Goal: Task Accomplishment & Management: Manage account settings

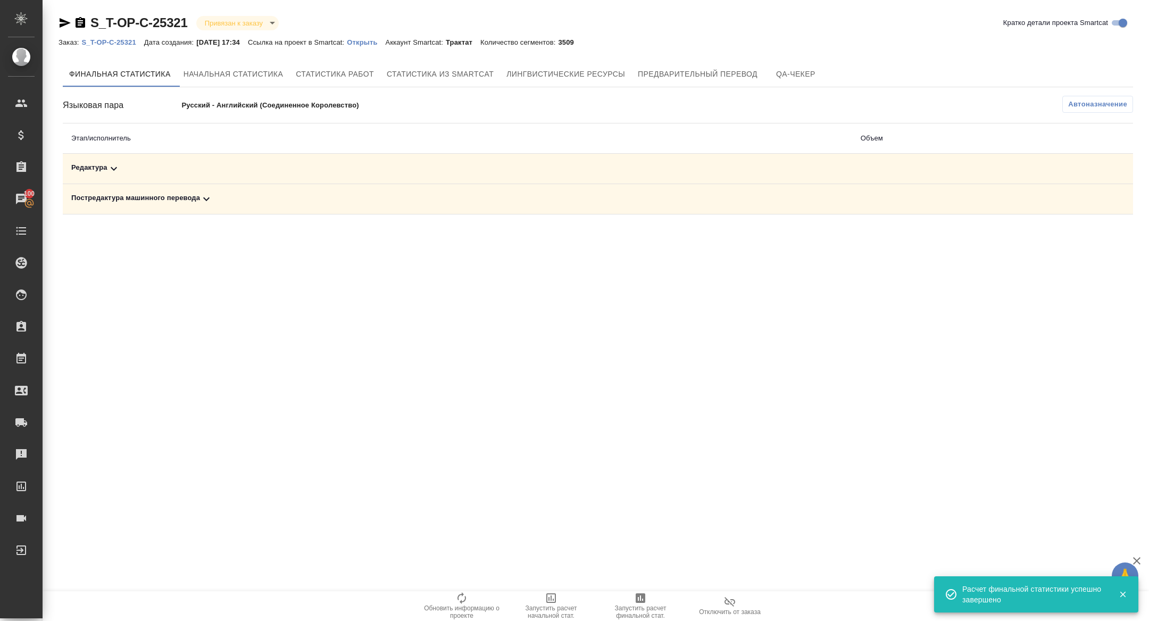
click at [216, 207] on td "Постредактура машинного перевода" at bounding box center [458, 199] width 790 height 30
click at [216, 195] on div "Постредактура машинного перевода" at bounding box center [457, 199] width 773 height 13
click at [216, 179] on td "Редактура" at bounding box center [339, 169] width 552 height 30
click at [216, 173] on div "Редактура" at bounding box center [338, 168] width 535 height 13
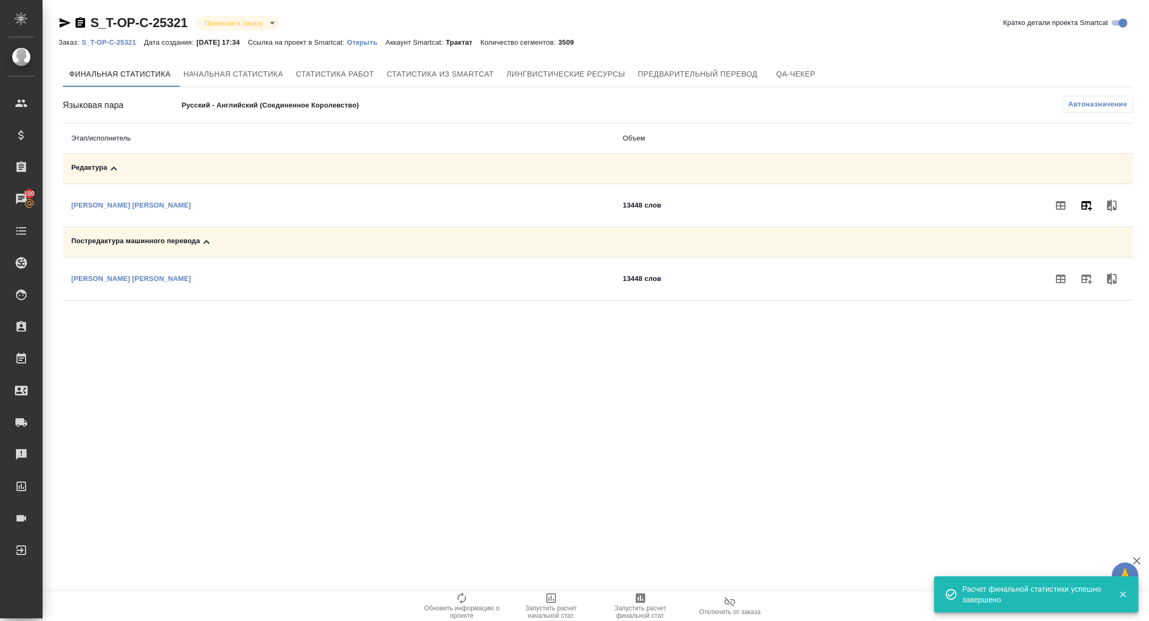
click at [1087, 201] on icon "button" at bounding box center [1087, 206] width 11 height 10
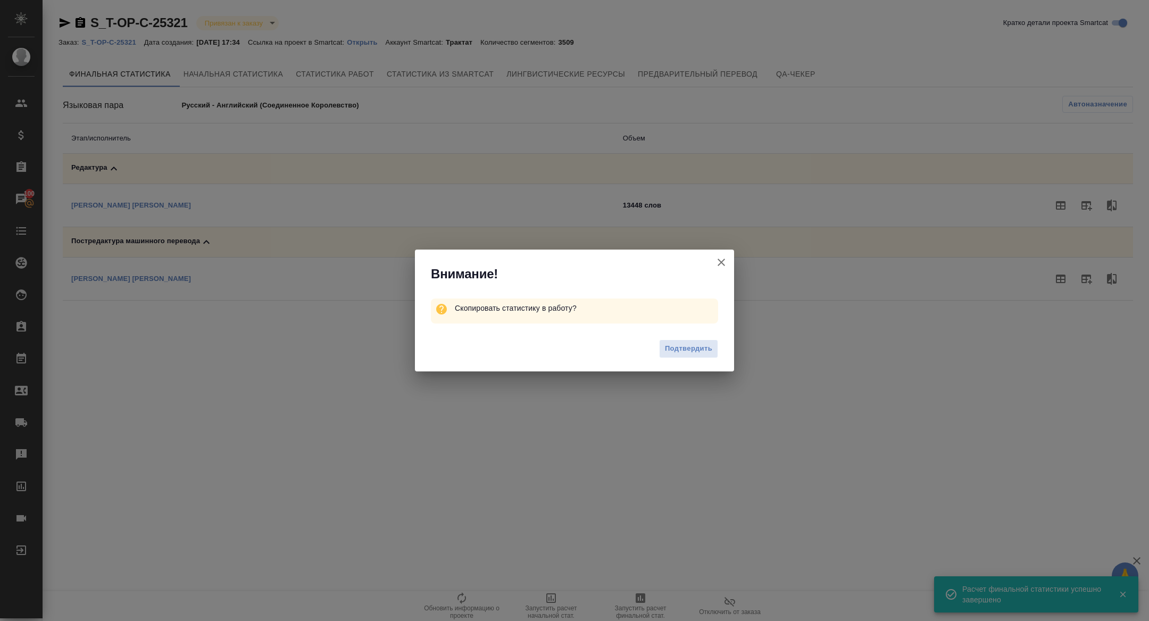
click at [682, 349] on span "Подтвердить" at bounding box center [688, 349] width 47 height 12
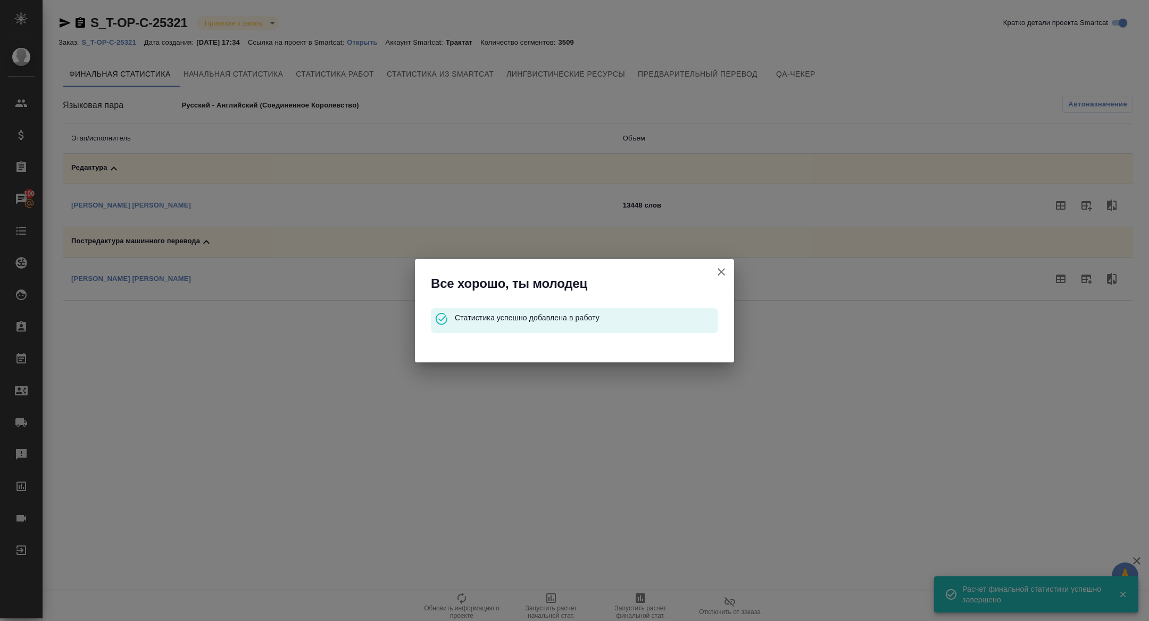
click at [724, 268] on icon "button" at bounding box center [721, 272] width 13 height 13
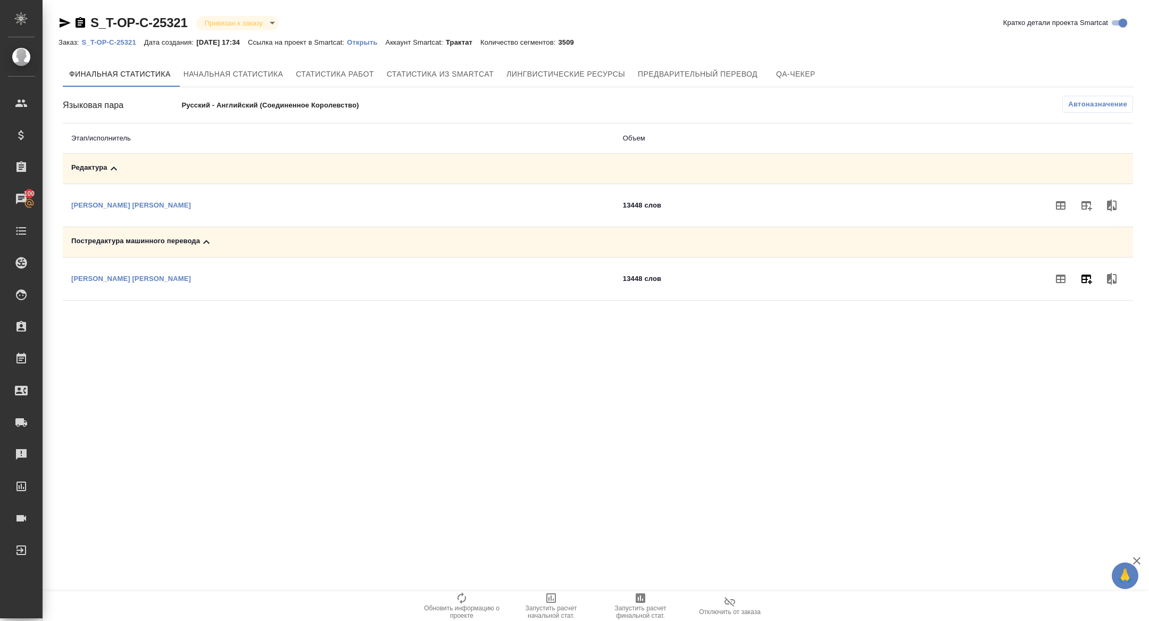
click at [1087, 273] on icon "button" at bounding box center [1086, 278] width 13 height 13
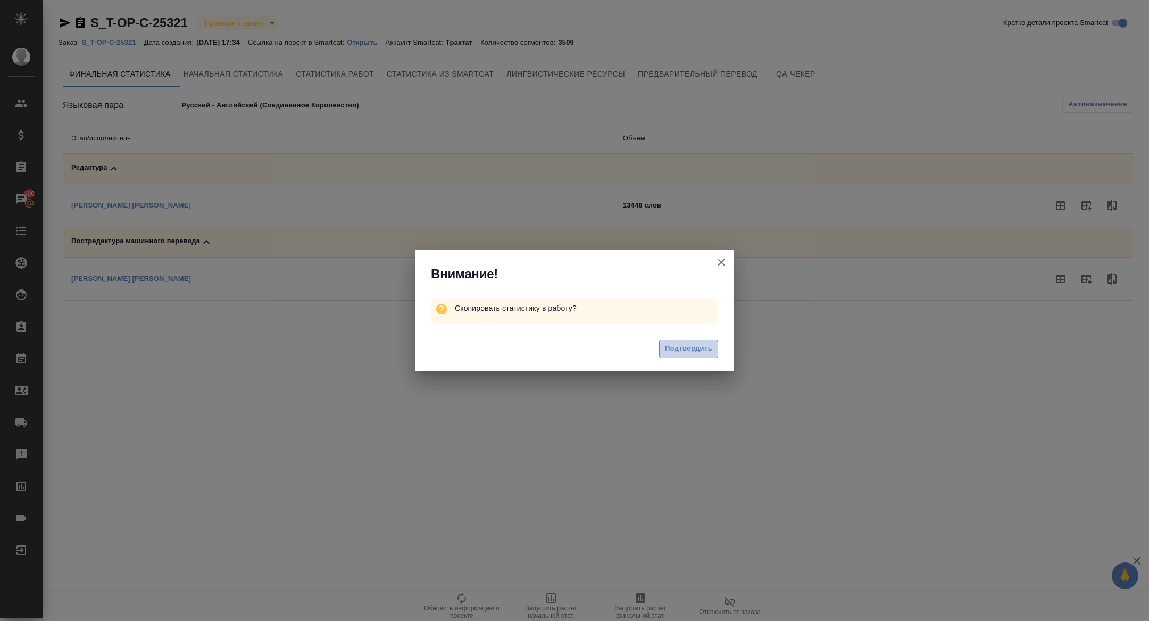
click at [686, 343] on span "Подтвердить" at bounding box center [688, 349] width 47 height 12
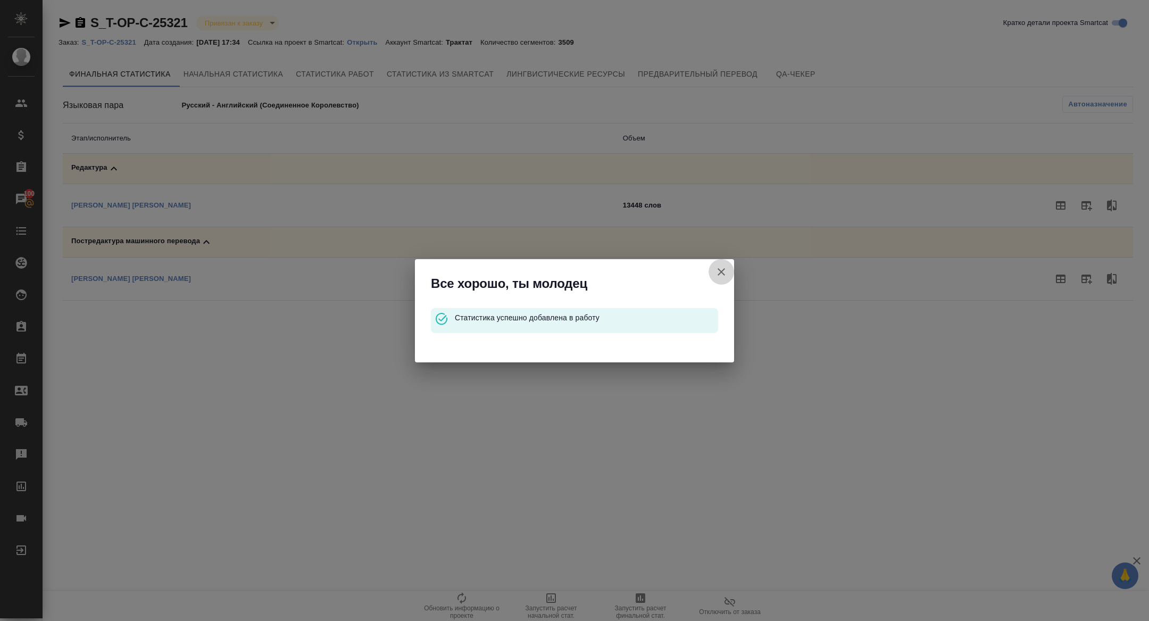
click at [722, 271] on icon "button" at bounding box center [721, 271] width 7 height 7
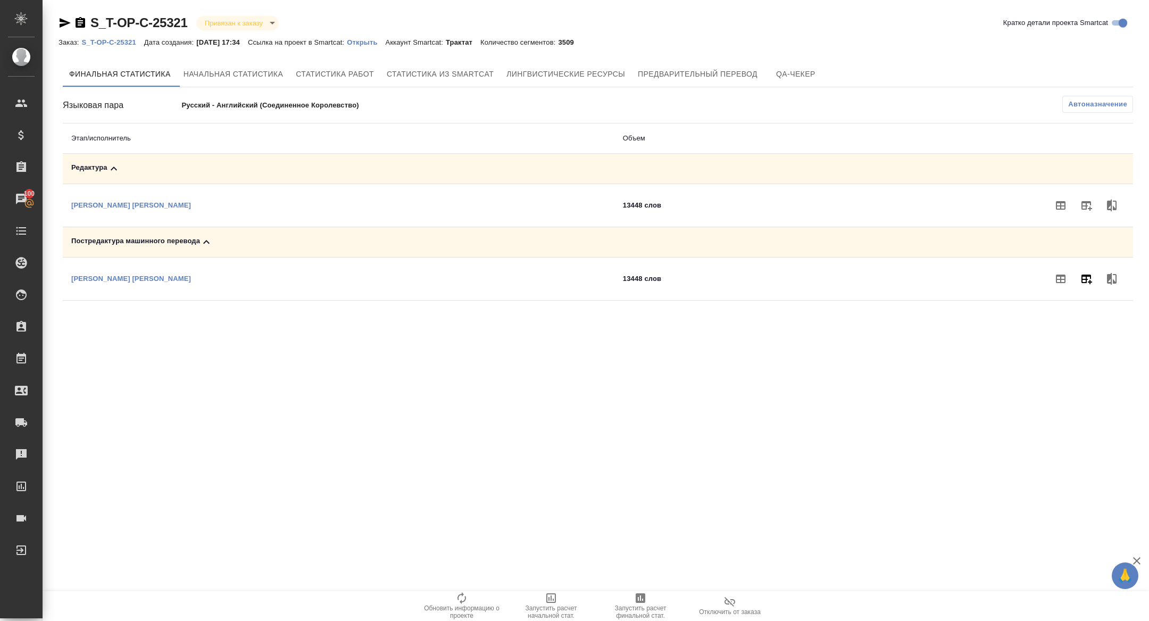
click at [1091, 276] on icon "button" at bounding box center [1087, 280] width 11 height 10
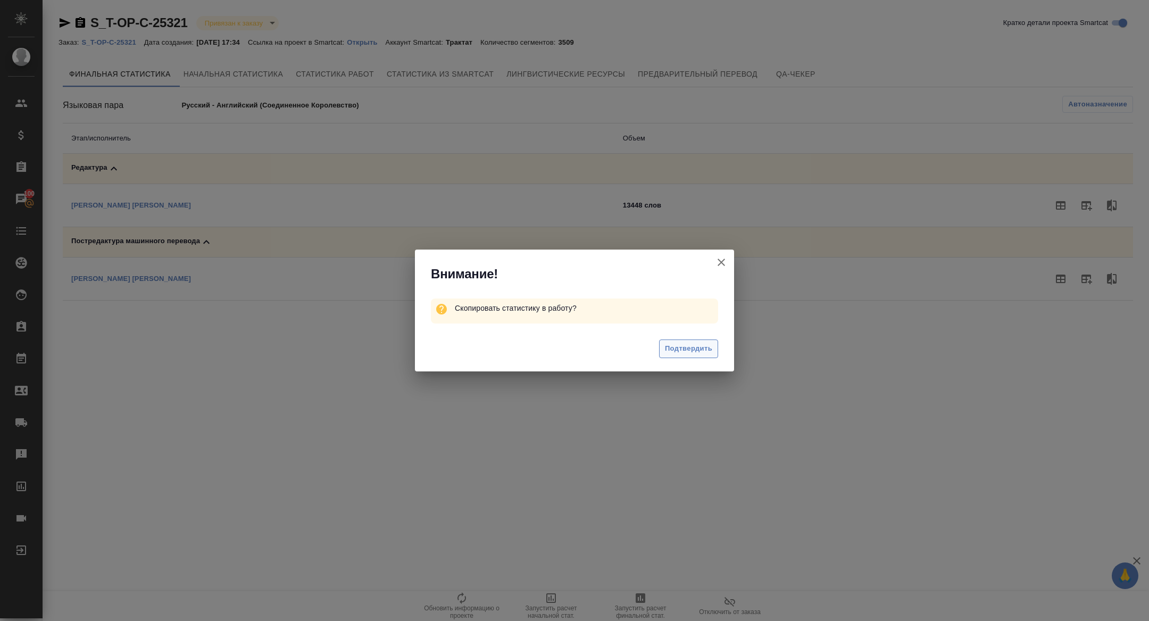
click at [687, 344] on span "Подтвердить" at bounding box center [688, 349] width 47 height 12
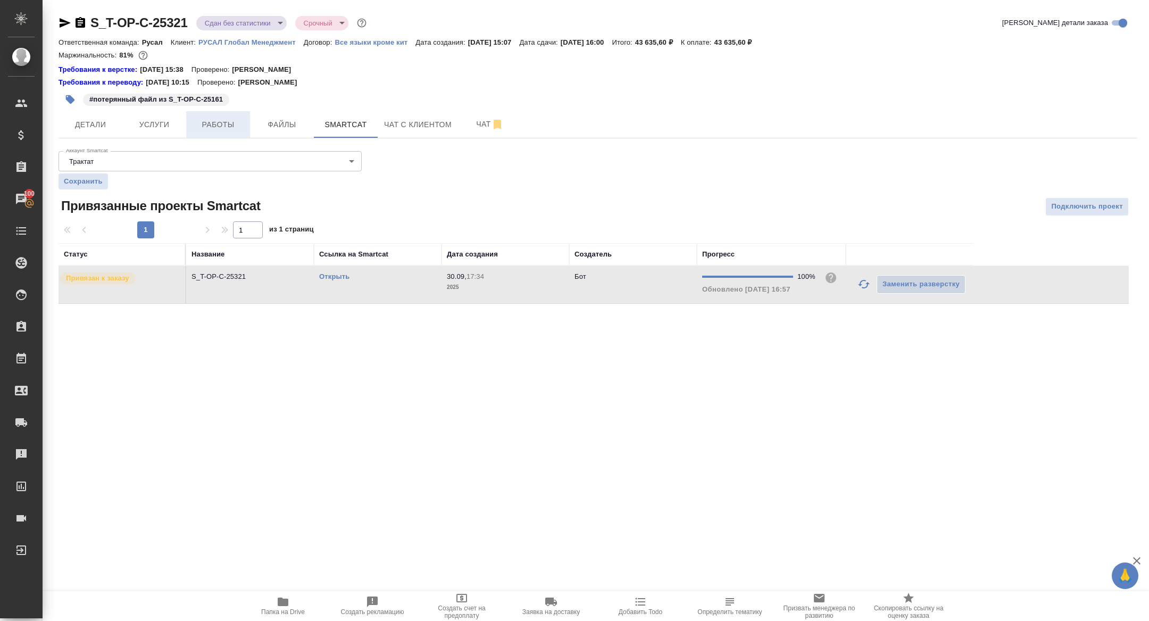
click at [224, 128] on span "Работы" at bounding box center [218, 124] width 51 height 13
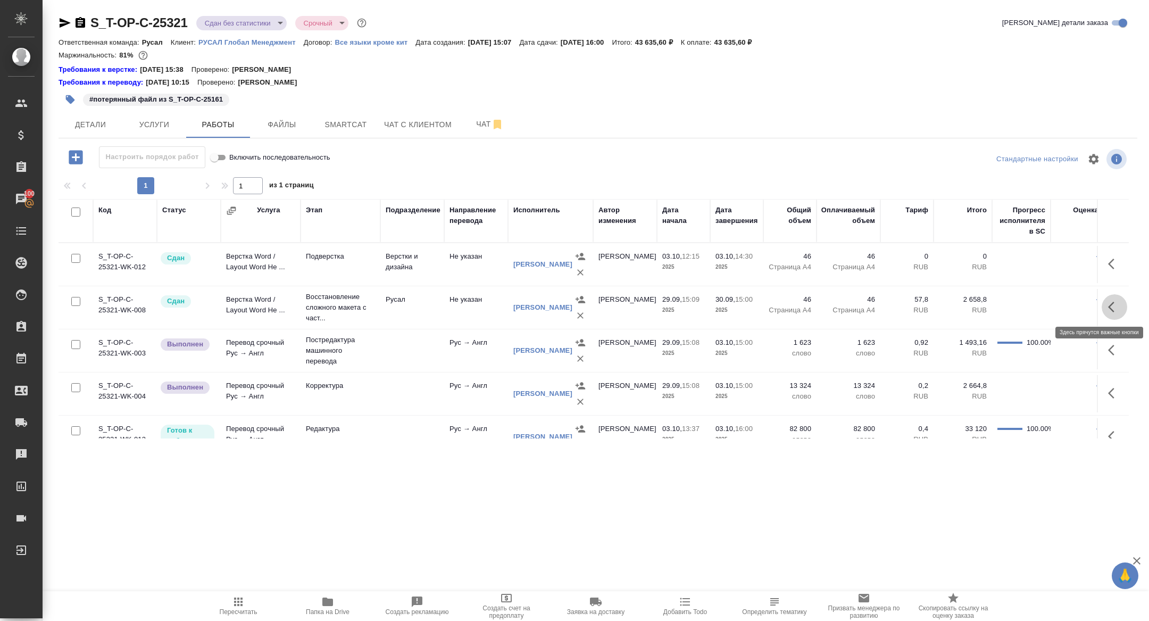
click at [1113, 303] on icon "button" at bounding box center [1114, 307] width 13 height 13
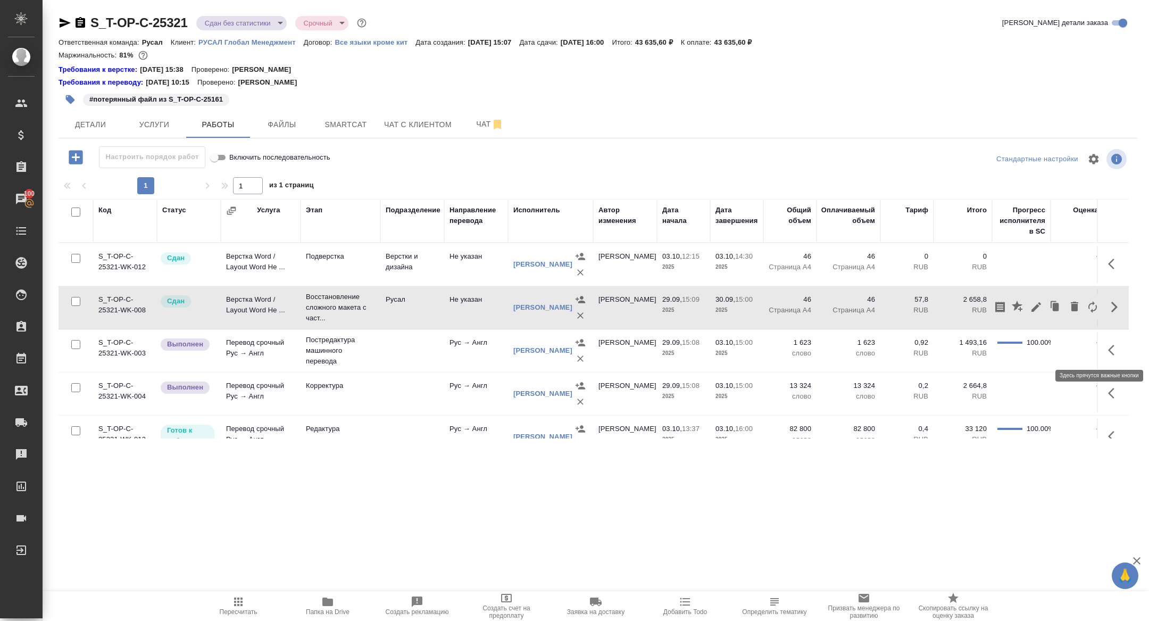
click at [1109, 354] on icon "button" at bounding box center [1114, 350] width 13 height 13
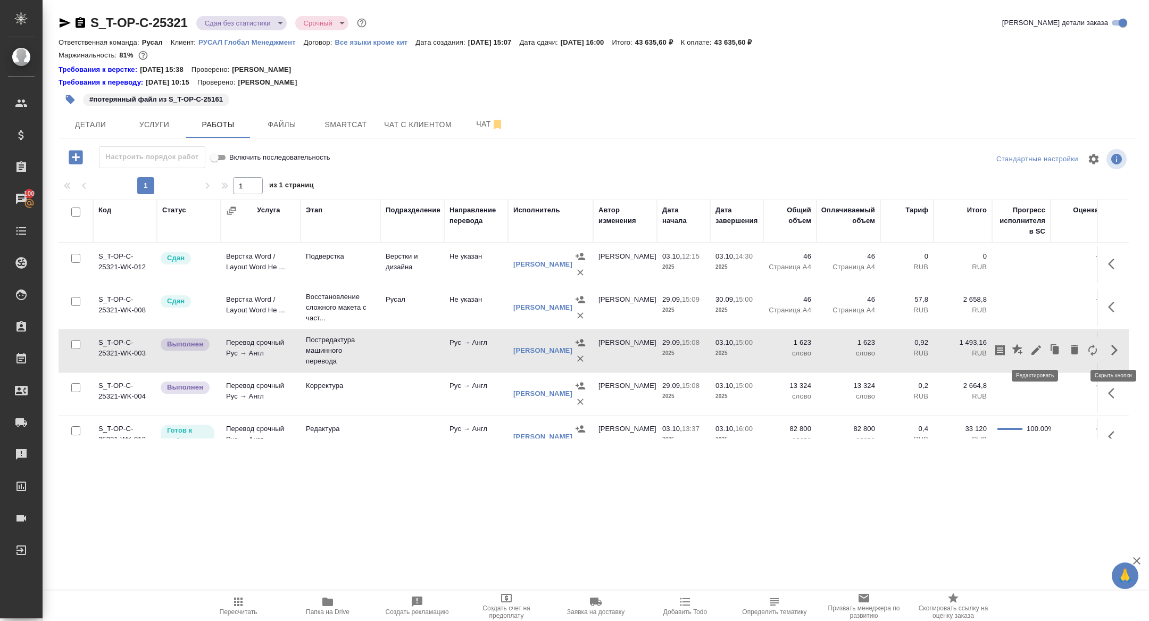
click at [1038, 353] on icon "button" at bounding box center [1036, 350] width 13 height 13
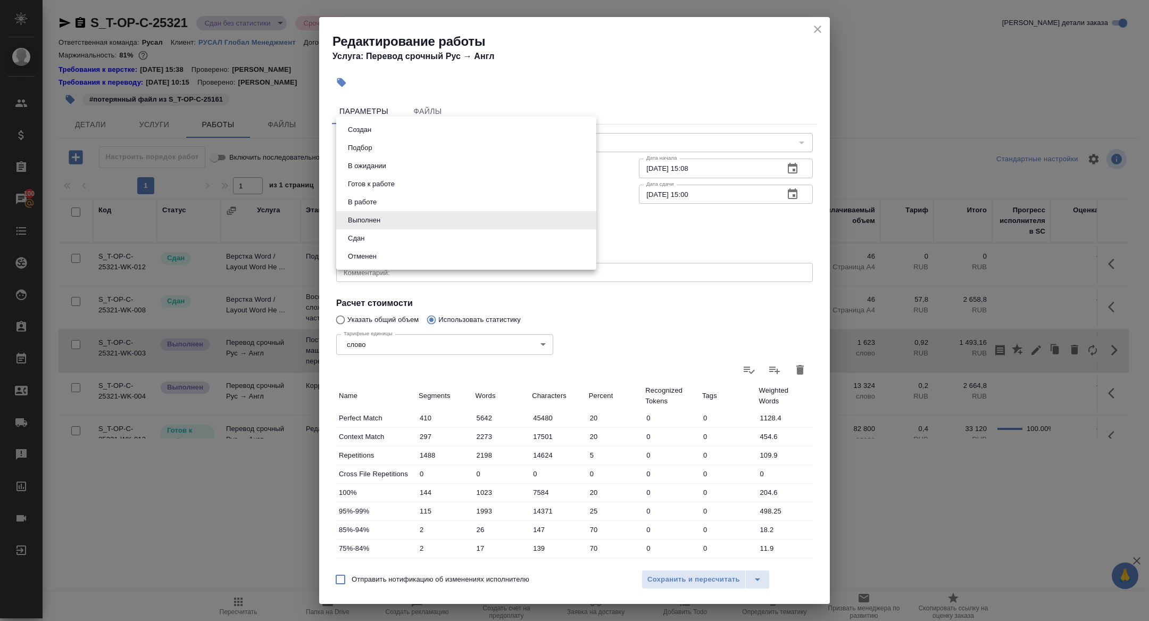
click at [370, 230] on body "🙏 .cls-1 fill:#fff; AWATERA Zhuravleva Alexandra Клиенты Спецификации Заказы 10…" at bounding box center [574, 310] width 1149 height 621
click at [358, 231] on li "Сдан" at bounding box center [466, 238] width 260 height 18
type input "closed"
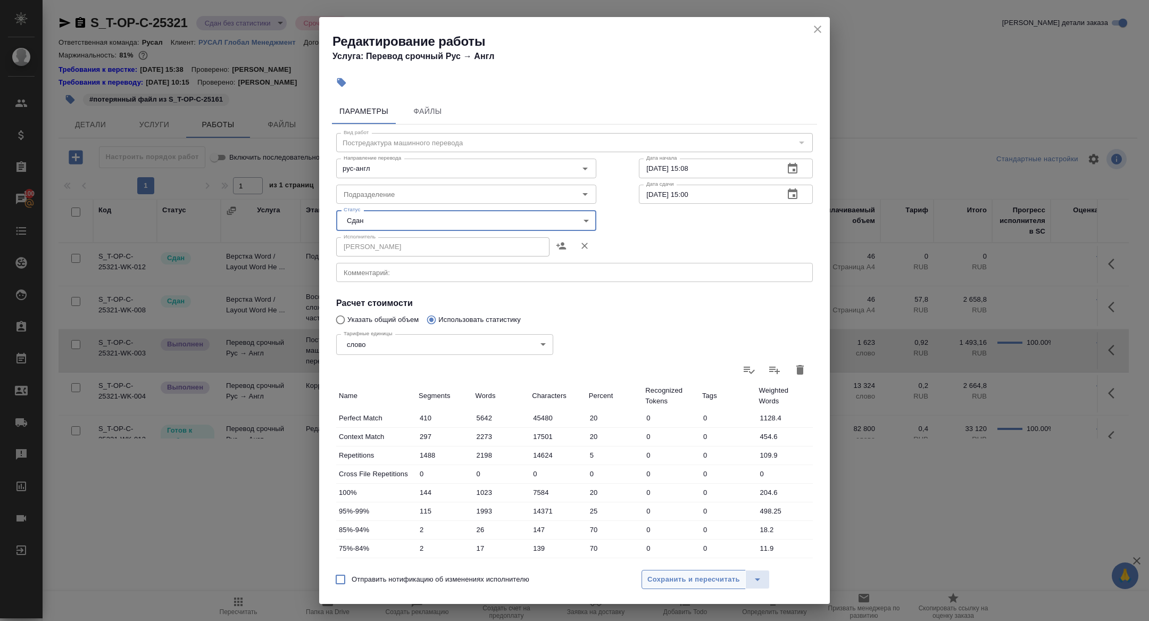
click at [696, 575] on span "Сохранить и пересчитать" at bounding box center [694, 580] width 93 height 12
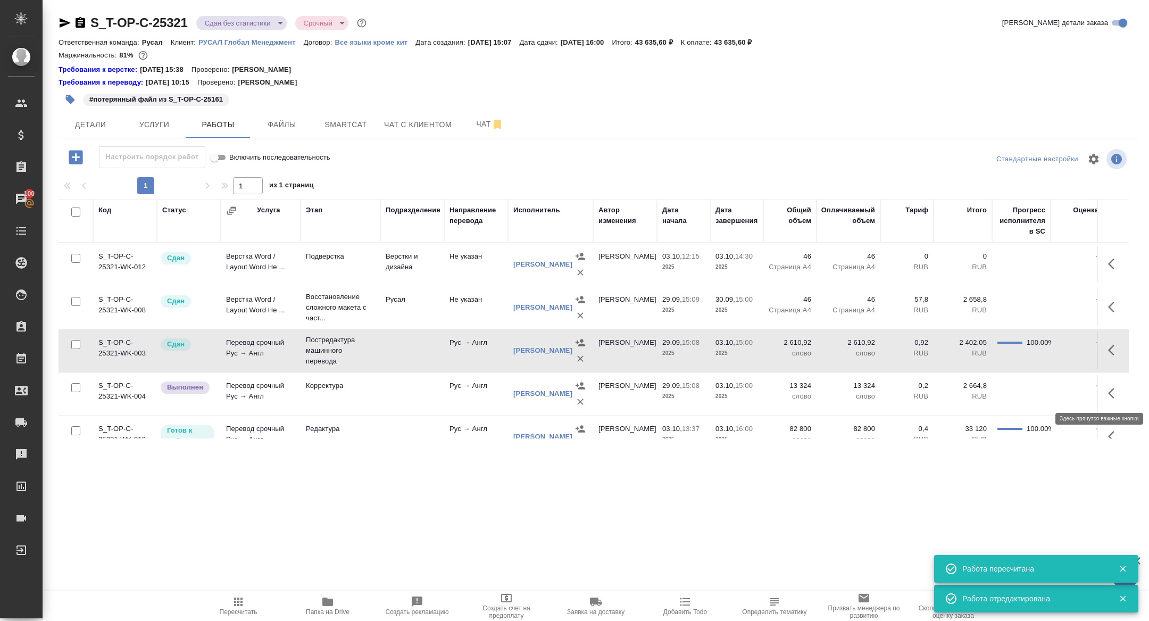
click at [1112, 389] on icon "button" at bounding box center [1111, 393] width 6 height 11
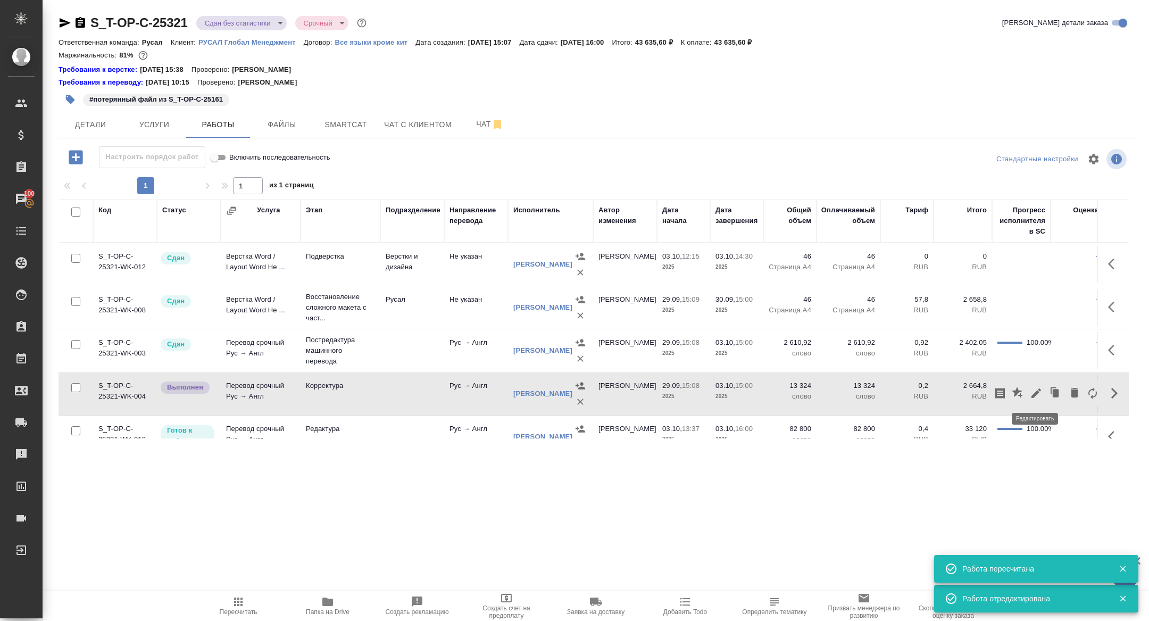
click at [1039, 391] on icon "button" at bounding box center [1036, 393] width 13 height 13
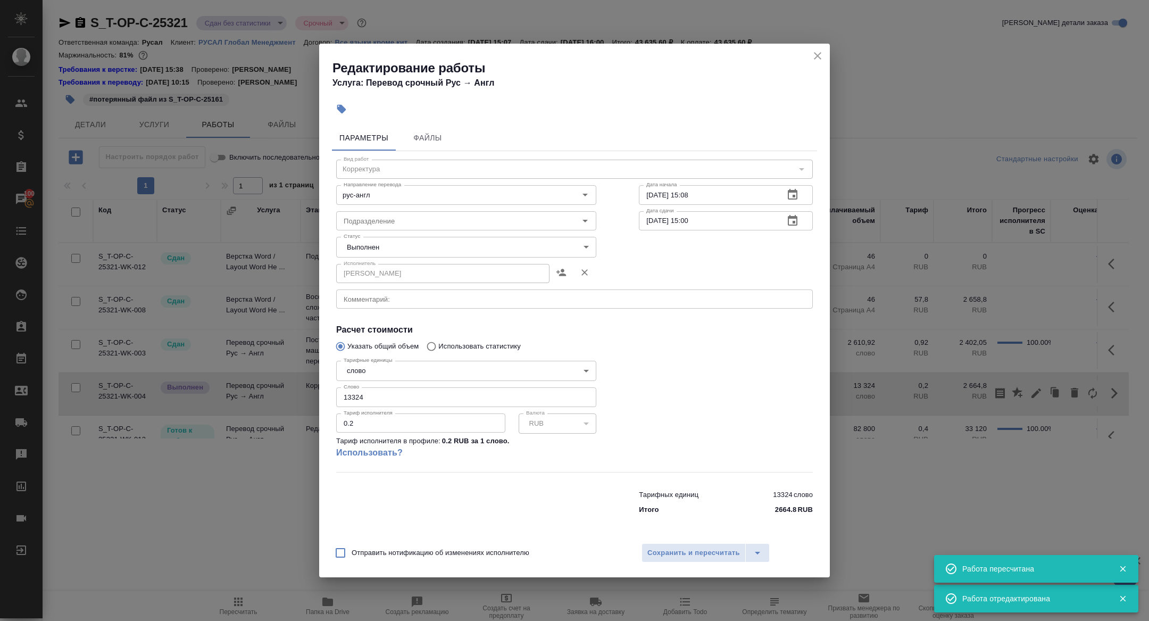
click at [376, 243] on body "🙏 .cls-1 fill:#fff; AWATERA Zhuravleva Alexandra Клиенты Спецификации Заказы 10…" at bounding box center [574, 310] width 1149 height 621
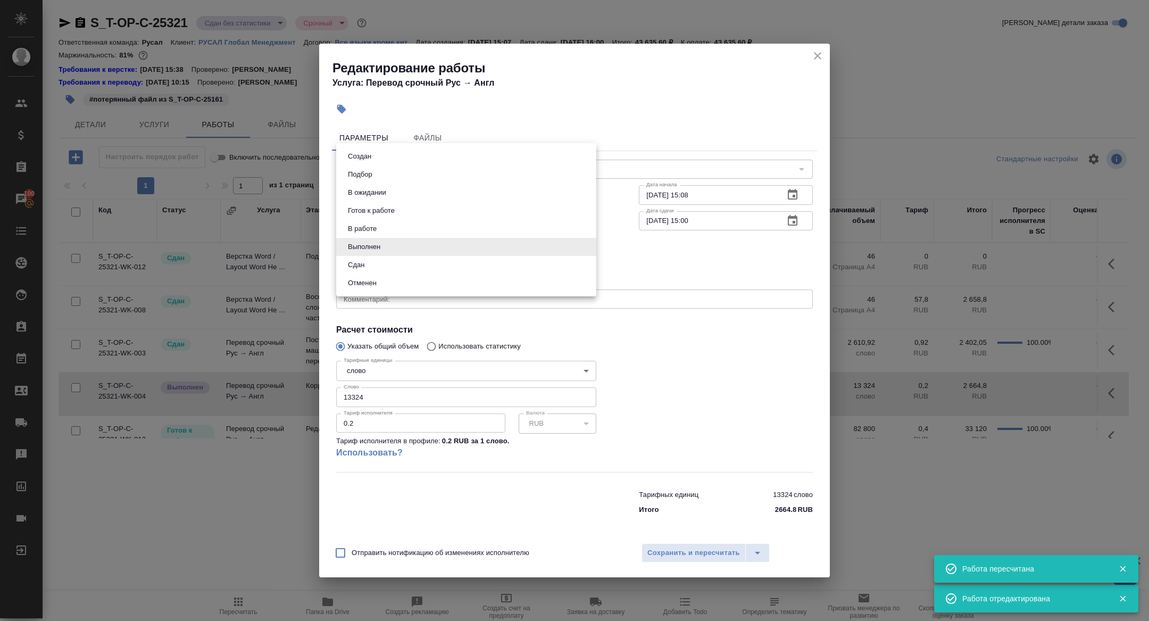
click at [357, 260] on button "Сдан" at bounding box center [356, 265] width 23 height 12
type input "closed"
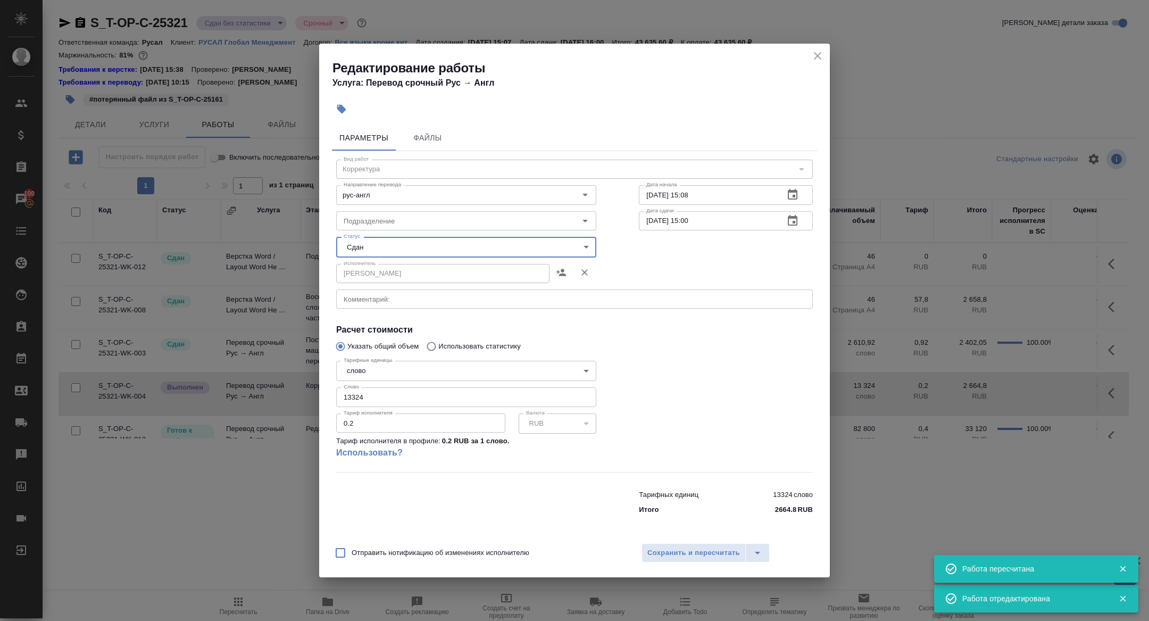
click at [678, 564] on div "Отправить нотификацию об изменениях исполнителю Сохранить и пересчитать" at bounding box center [574, 556] width 511 height 41
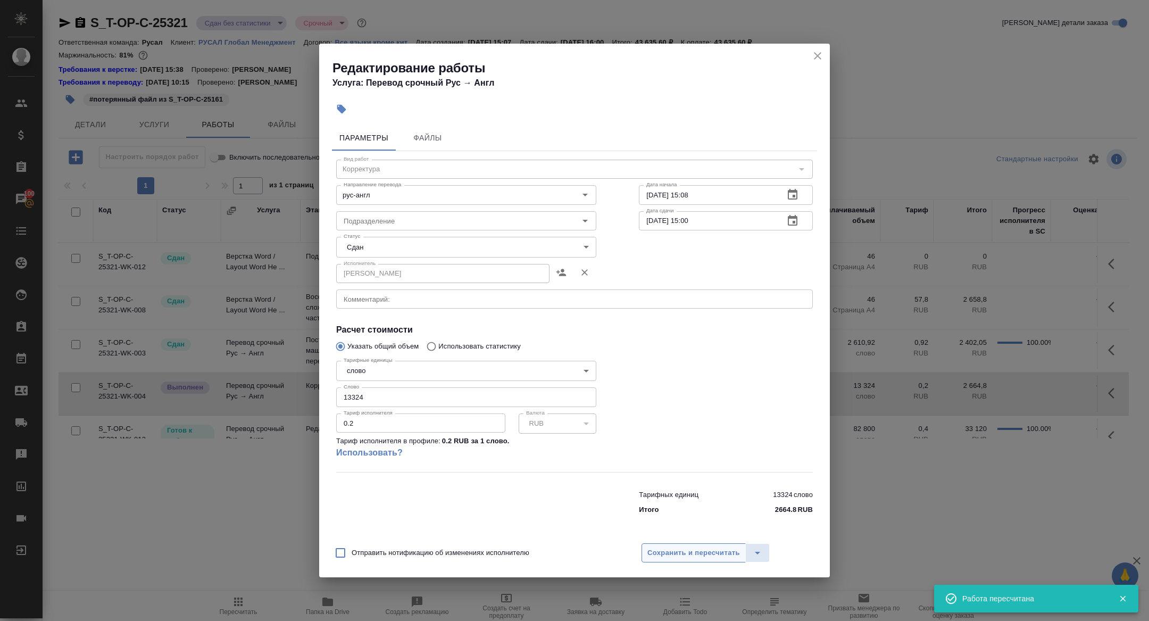
click at [668, 547] on span "Сохранить и пересчитать" at bounding box center [694, 553] width 93 height 12
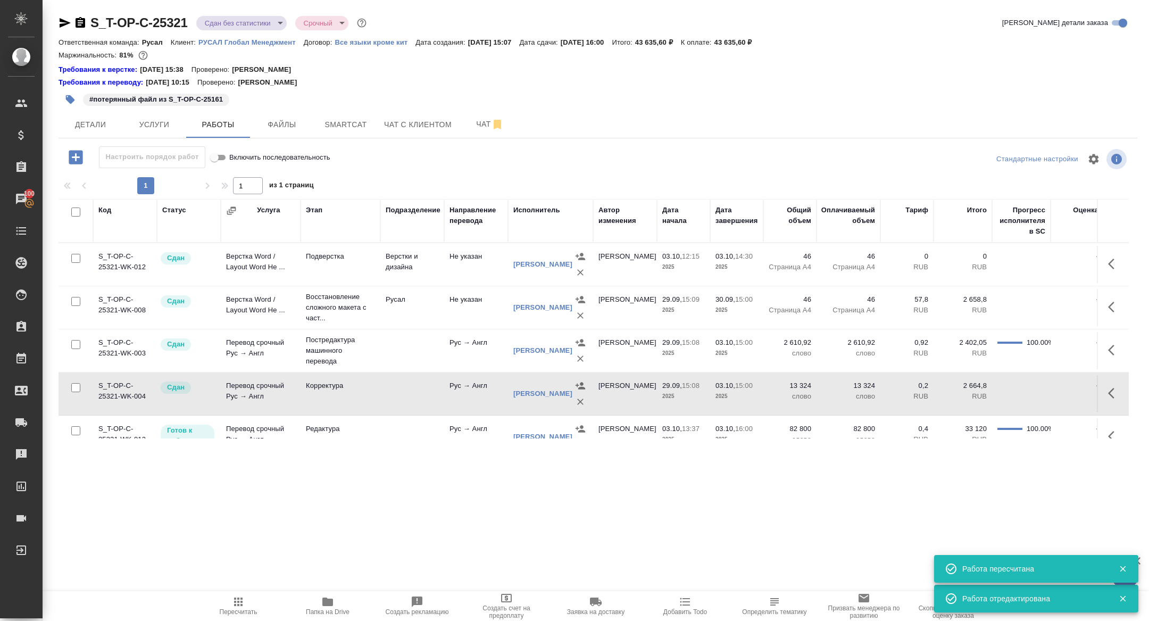
scroll to position [19, 0]
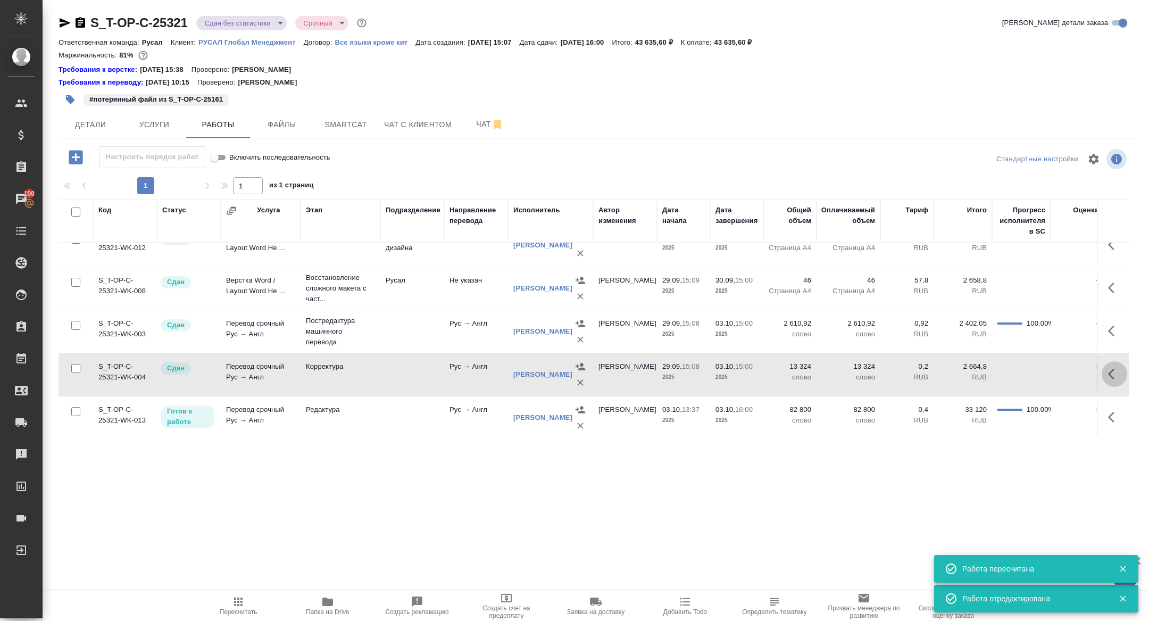
click at [1113, 376] on icon "button" at bounding box center [1111, 374] width 6 height 11
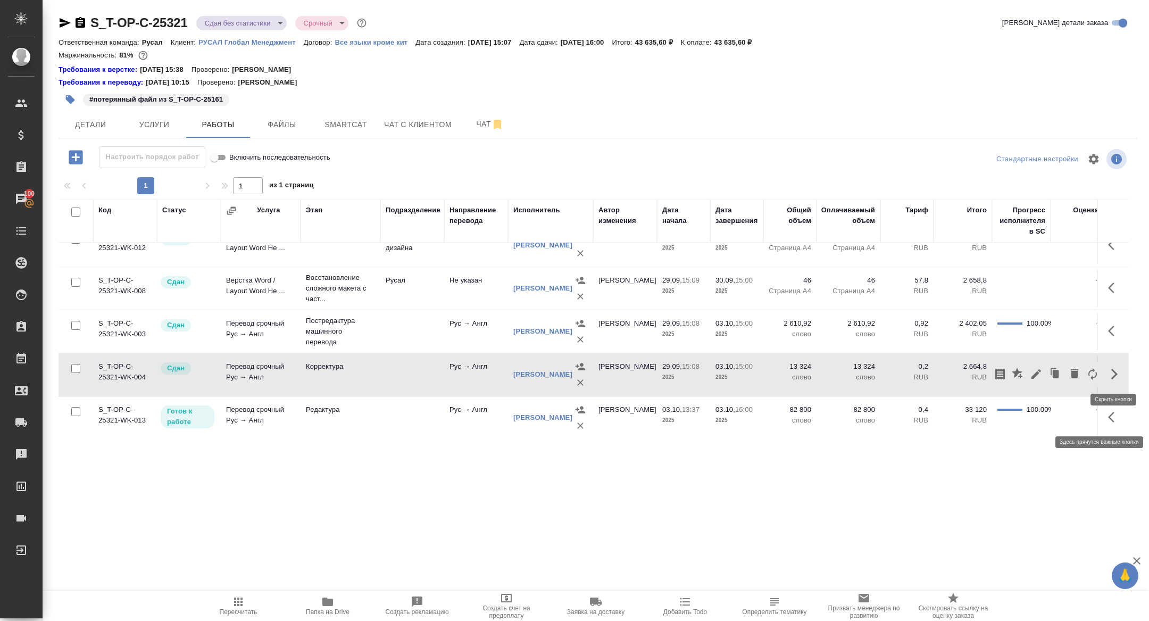
click at [1106, 418] on button "button" at bounding box center [1115, 417] width 26 height 26
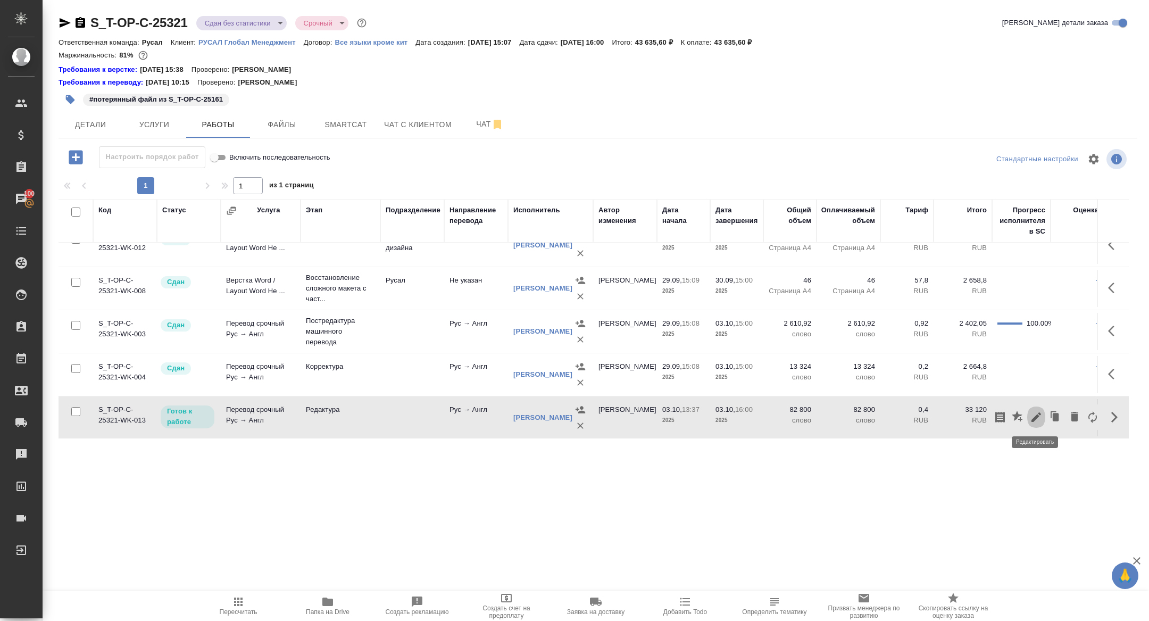
click at [1035, 416] on icon "button" at bounding box center [1037, 417] width 10 height 10
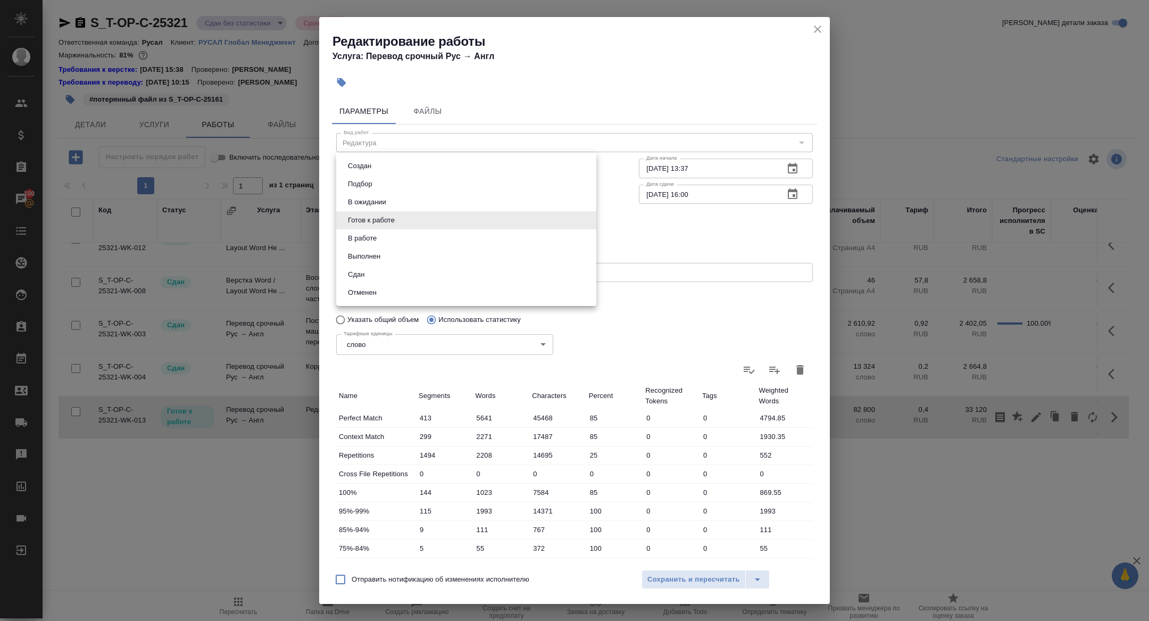
click at [371, 220] on body "🙏 .cls-1 fill:#fff; AWATERA Zhuravleva Alexandra Клиенты Спецификации Заказы 10…" at bounding box center [574, 310] width 1149 height 621
click at [366, 272] on button "Сдан" at bounding box center [356, 275] width 23 height 12
type input "closed"
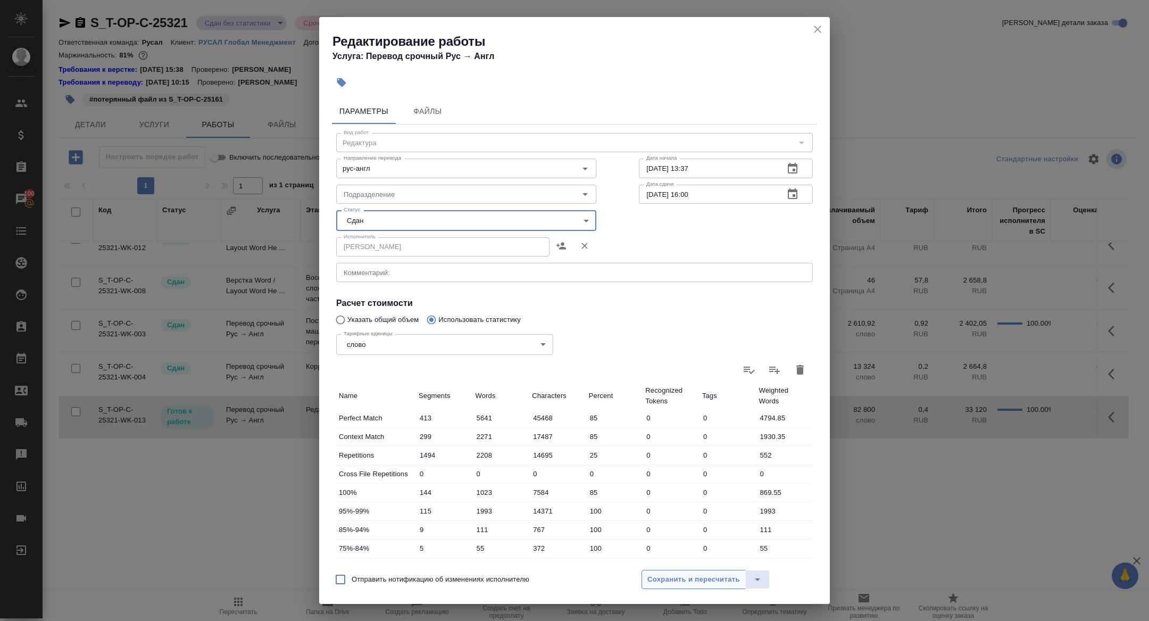
click at [685, 575] on span "Сохранить и пересчитать" at bounding box center [694, 580] width 93 height 12
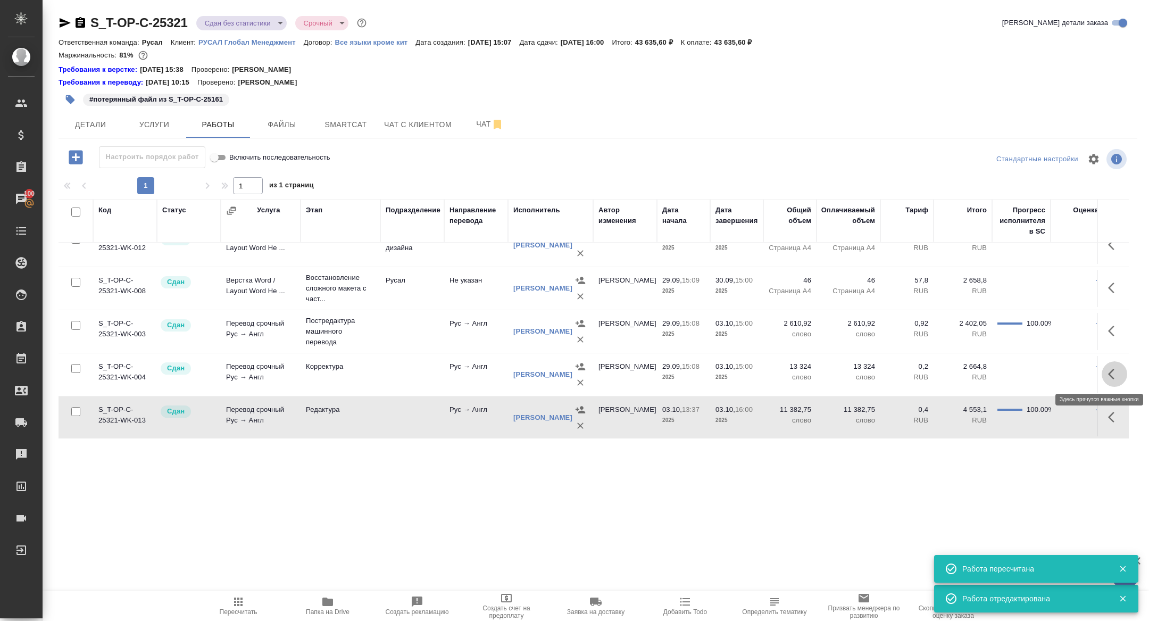
click at [1110, 373] on icon "button" at bounding box center [1114, 374] width 13 height 13
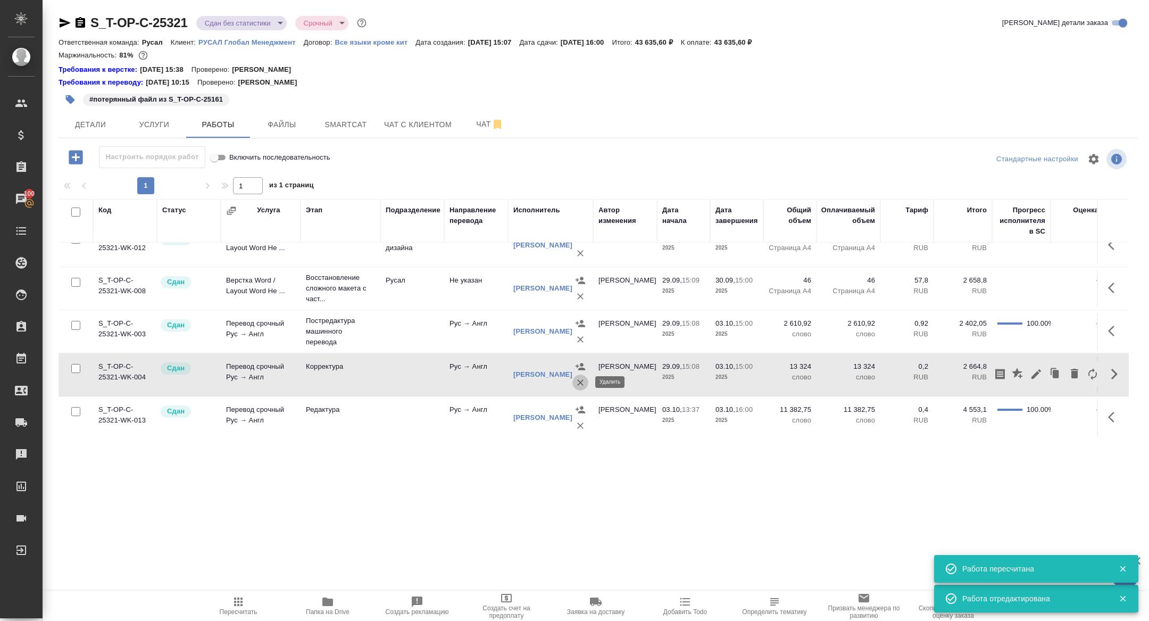
click at [585, 381] on icon "button" at bounding box center [580, 382] width 11 height 11
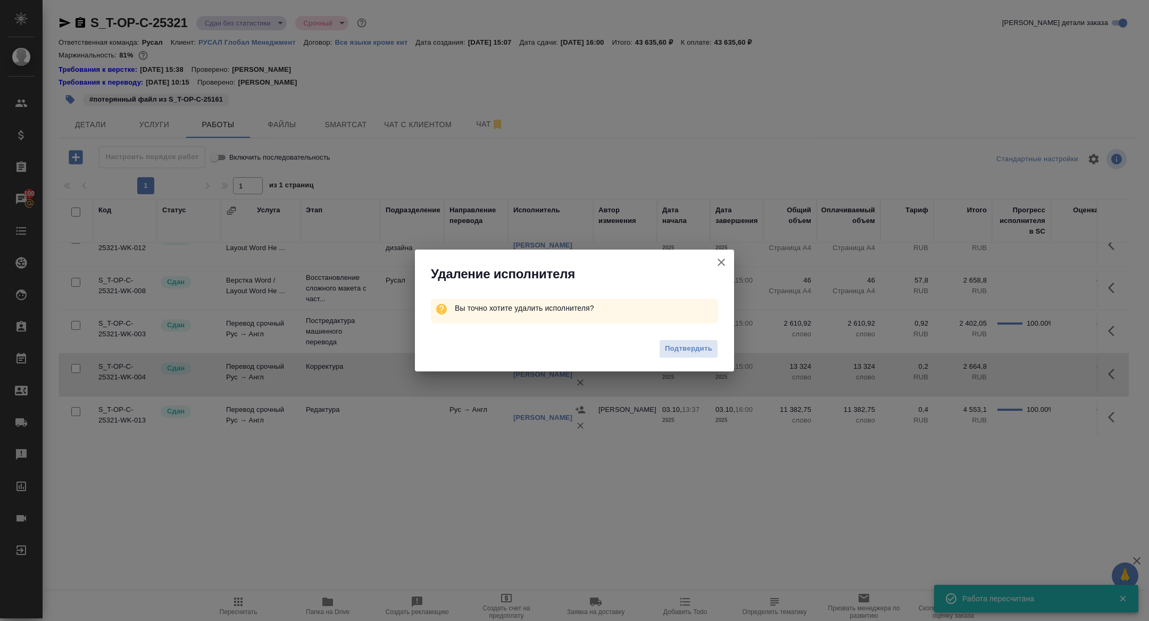
click at [689, 336] on div "Подтвердить" at bounding box center [574, 350] width 319 height 43
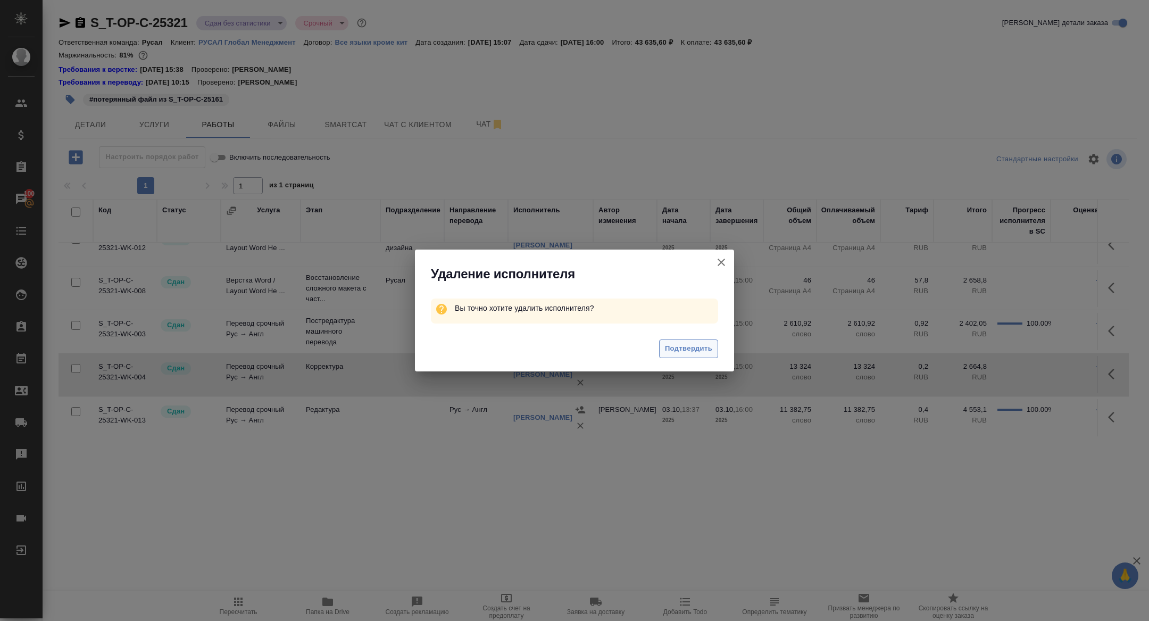
click at [699, 343] on span "Подтвердить" at bounding box center [688, 349] width 47 height 12
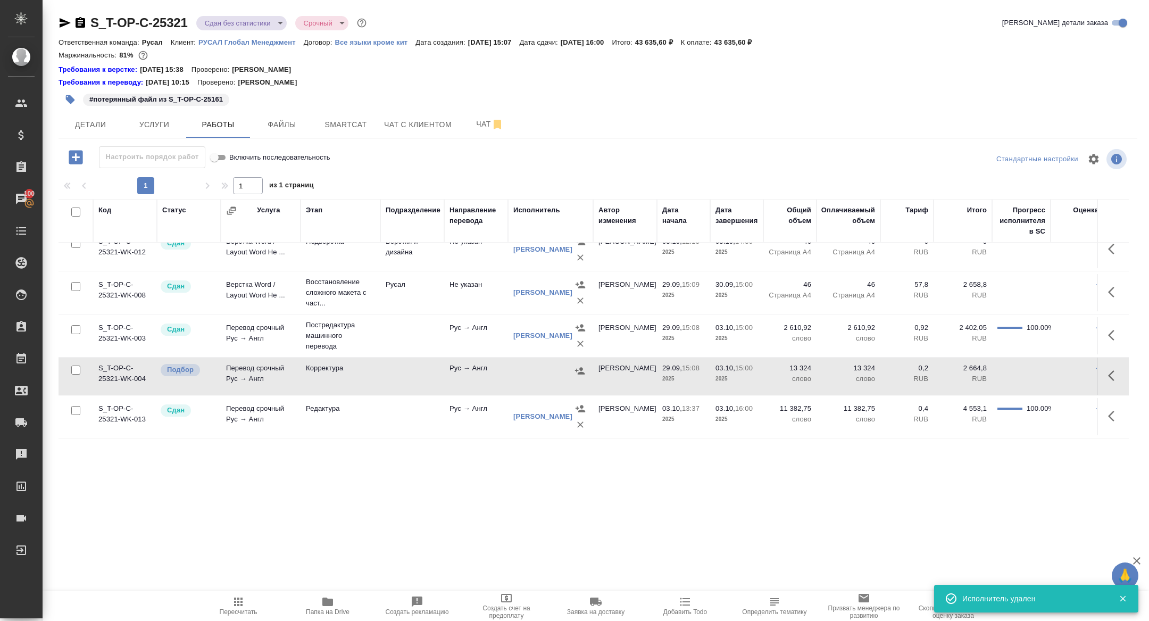
scroll to position [14, 0]
click at [1110, 375] on icon "button" at bounding box center [1111, 376] width 6 height 11
click at [1075, 374] on icon "button" at bounding box center [1074, 376] width 7 height 10
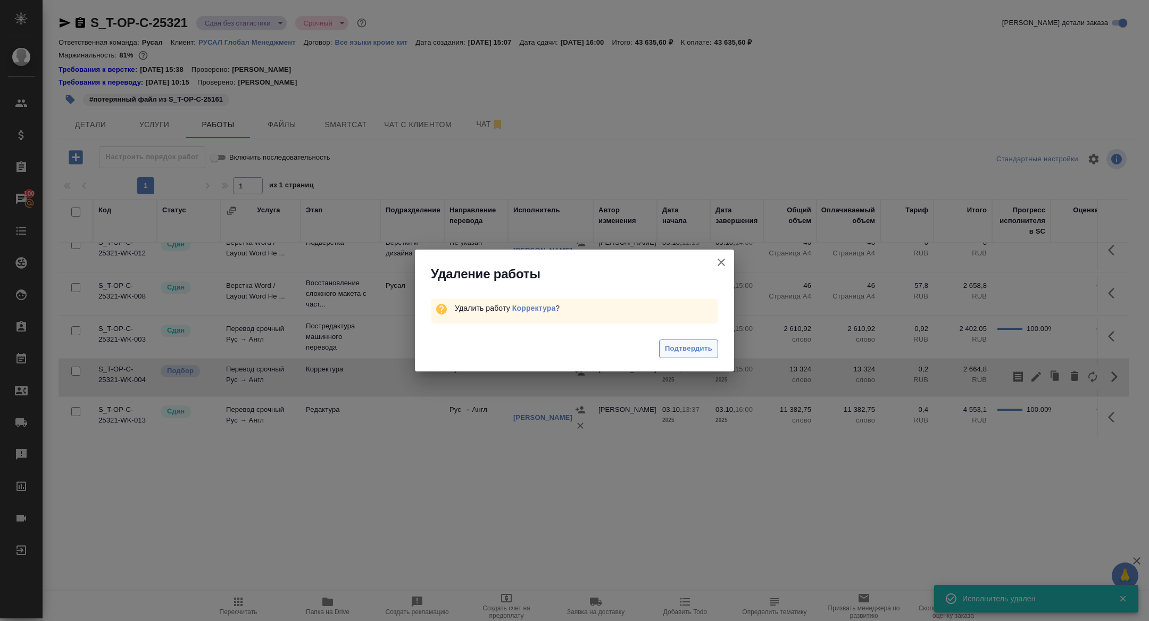
click at [676, 347] on span "Подтвердить" at bounding box center [688, 349] width 47 height 12
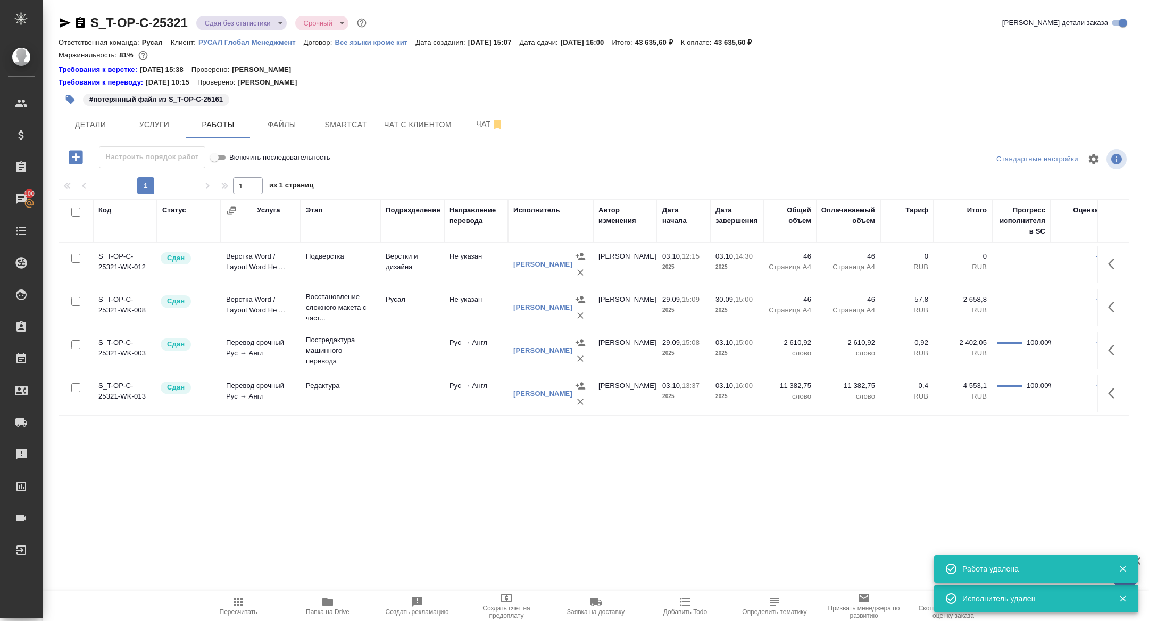
scroll to position [0, 0]
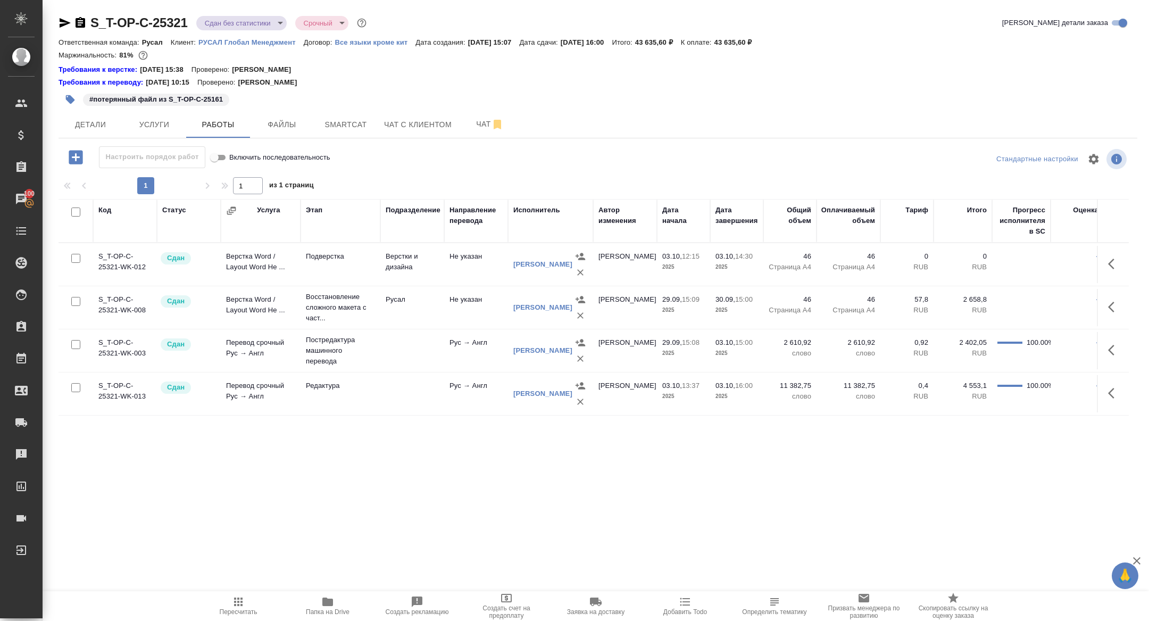
click at [231, 27] on body "🙏 .cls-1 fill:#fff; AWATERA Zhuravleva Alexandra Клиенты Спецификации Заказы 10…" at bounding box center [574, 310] width 1149 height 621
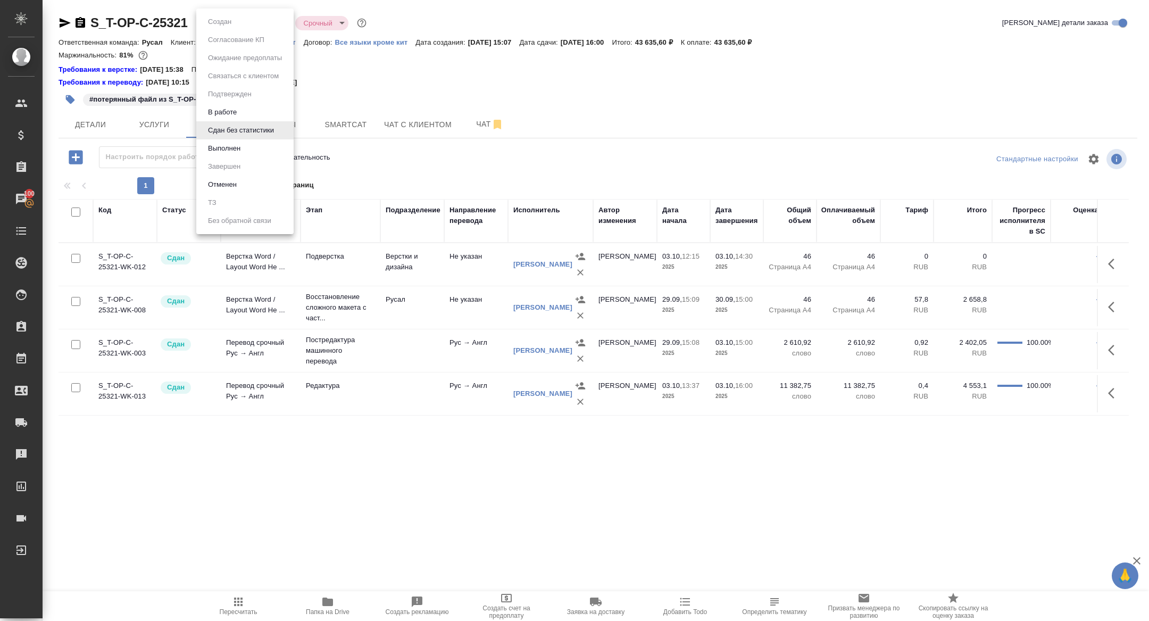
click at [231, 155] on li "Выполнен" at bounding box center [244, 148] width 97 height 18
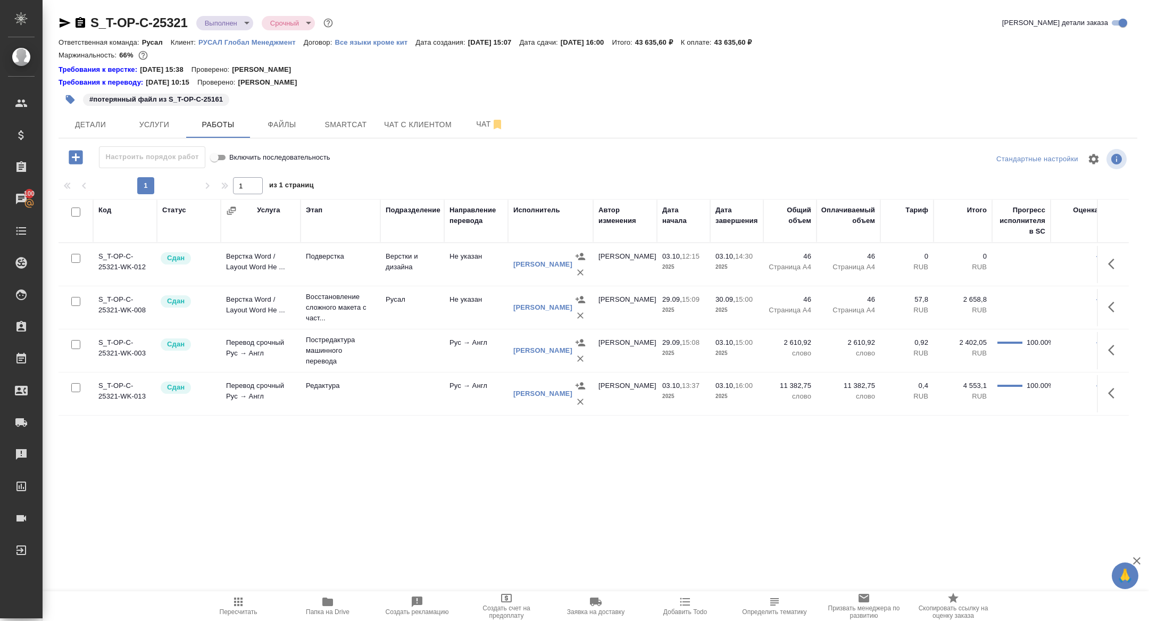
click at [59, 21] on icon "button" at bounding box center [65, 22] width 13 height 13
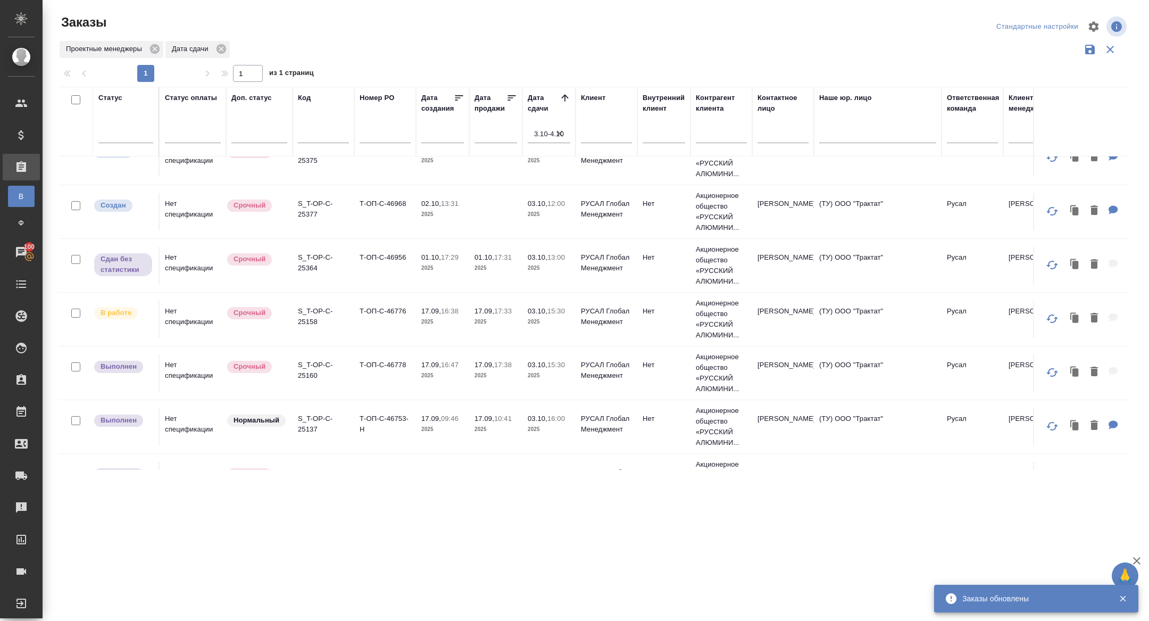
scroll to position [383, 0]
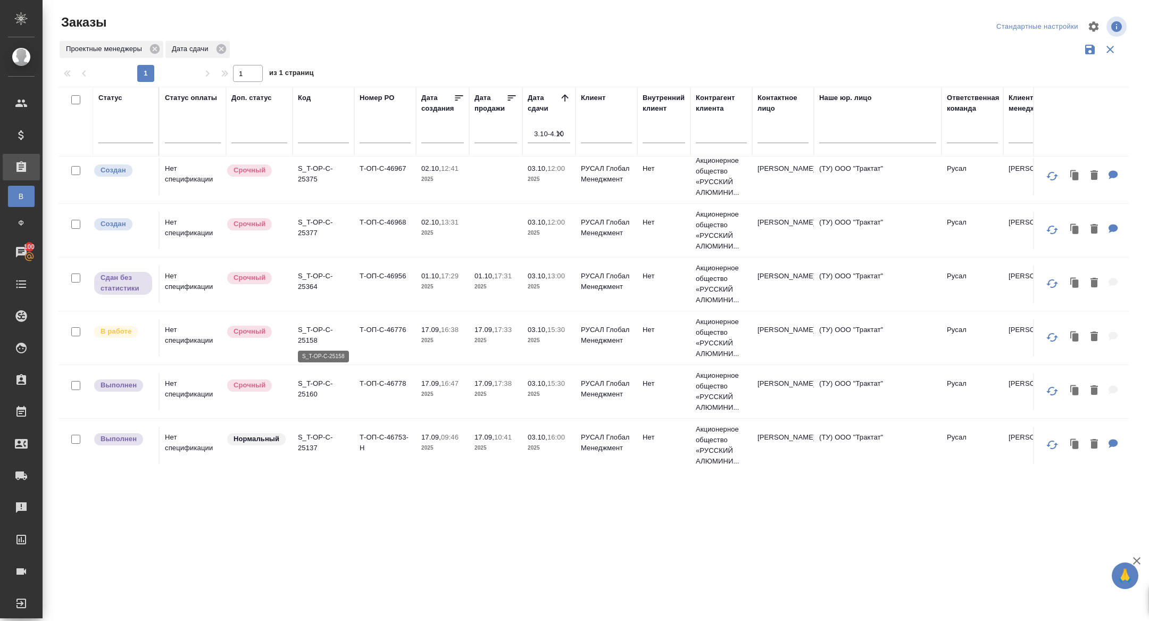
click at [308, 334] on p "S_T-OP-C-25158" at bounding box center [323, 335] width 51 height 21
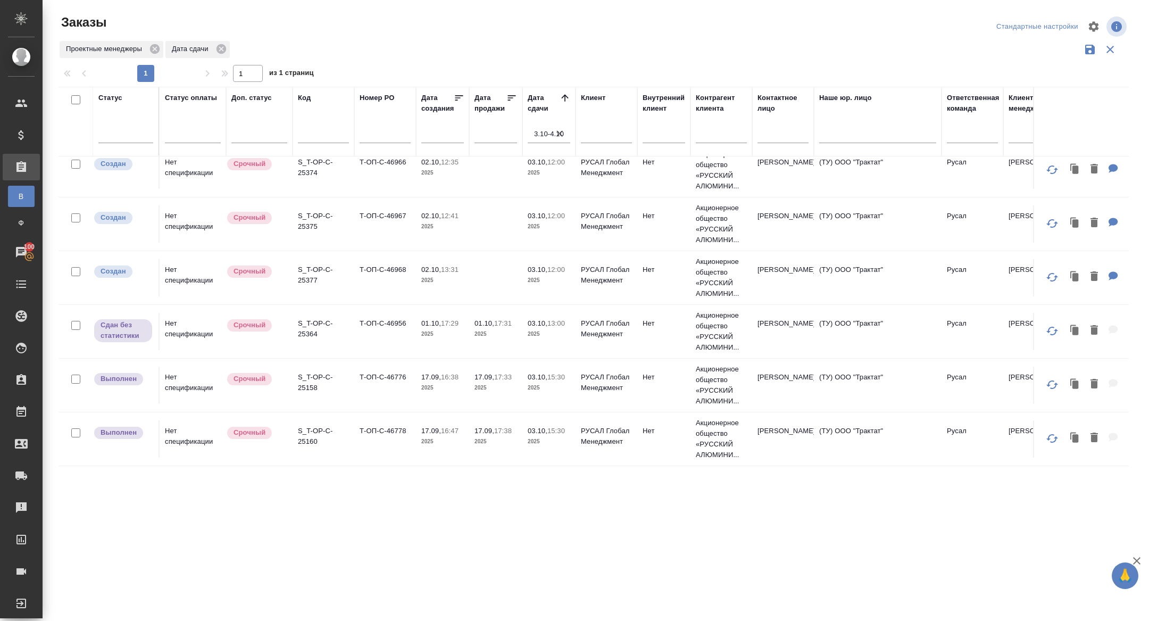
scroll to position [605, 0]
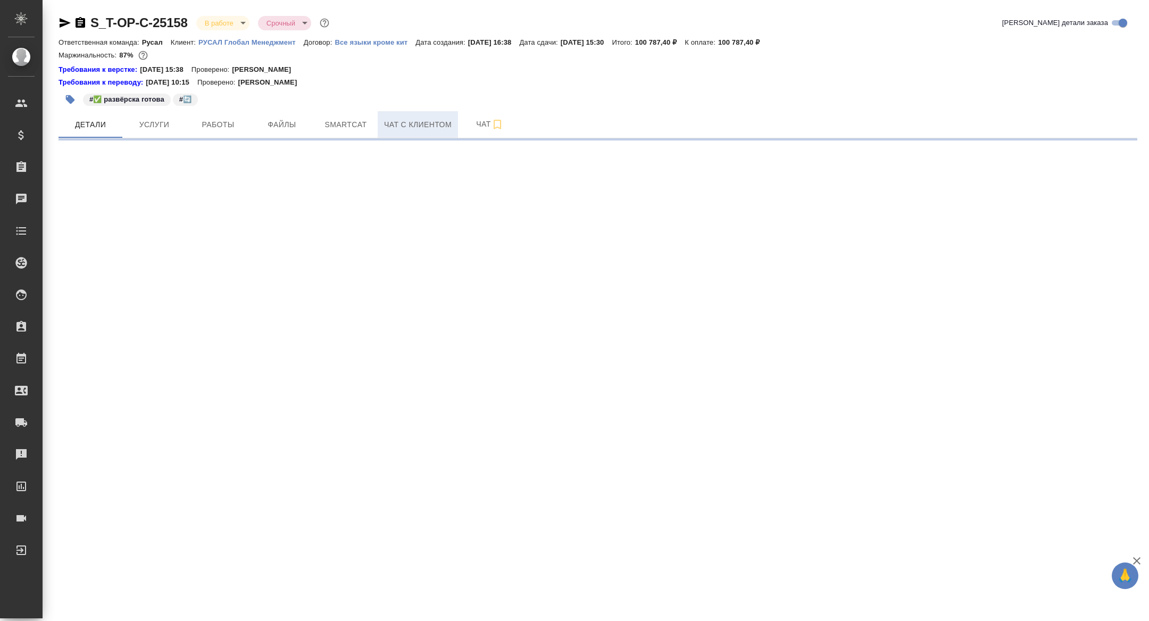
select select "RU"
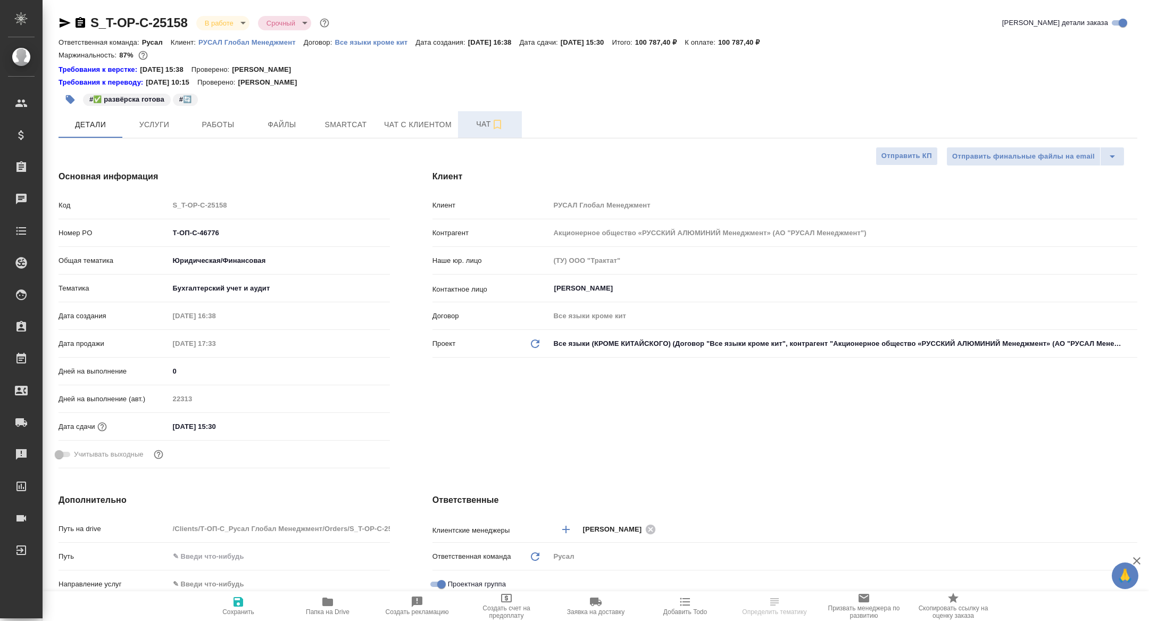
type textarea "x"
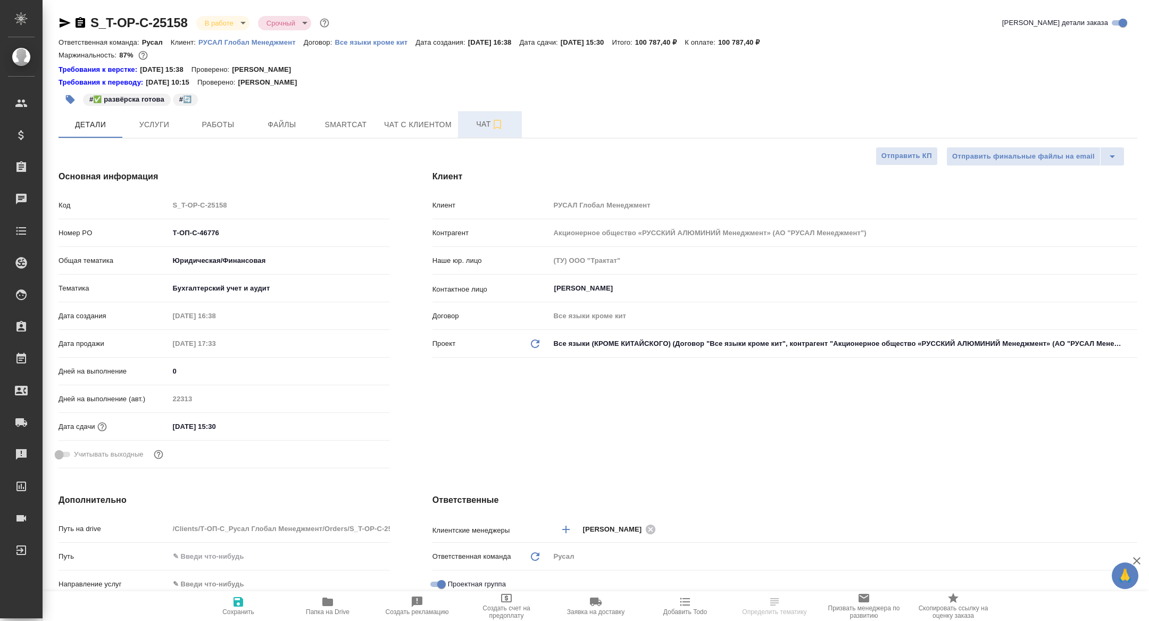
type textarea "x"
type input "Авдеенко Кирилл"
type input "[PERSON_NAME]"
click at [483, 113] on button "Чат" at bounding box center [490, 124] width 64 height 27
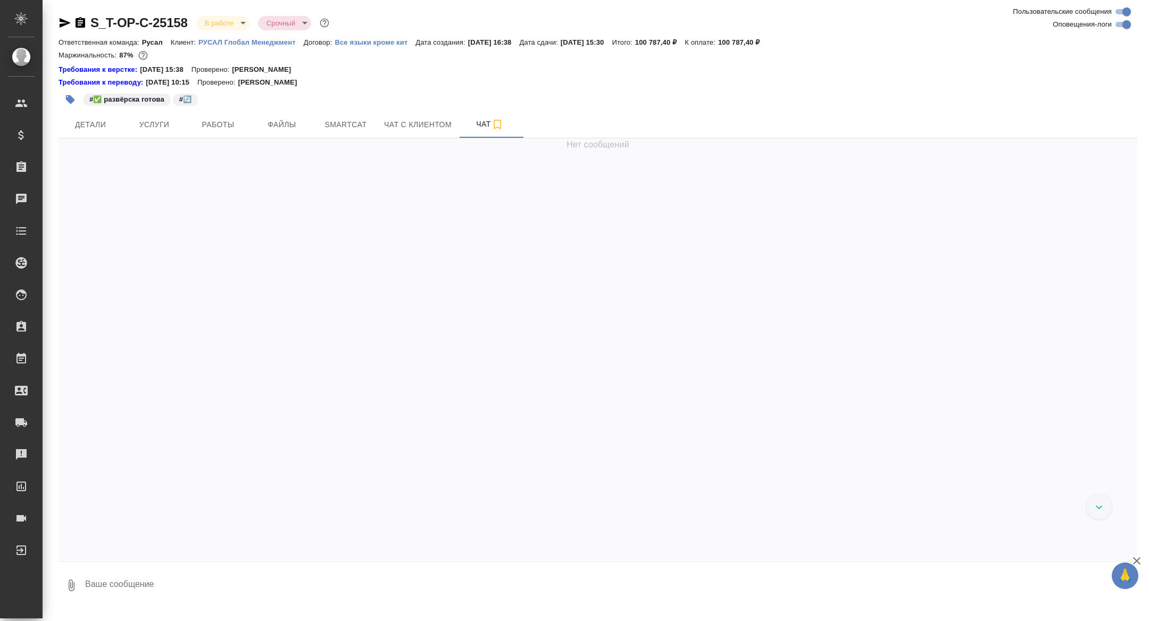
scroll to position [9959, 0]
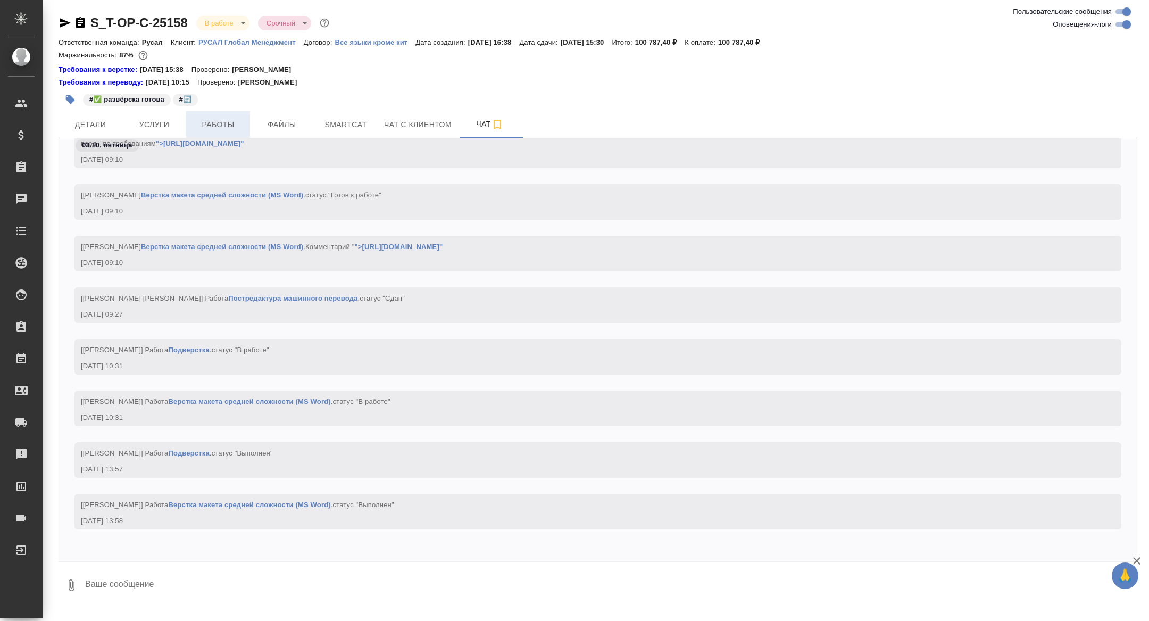
click at [231, 119] on span "Работы" at bounding box center [218, 124] width 51 height 13
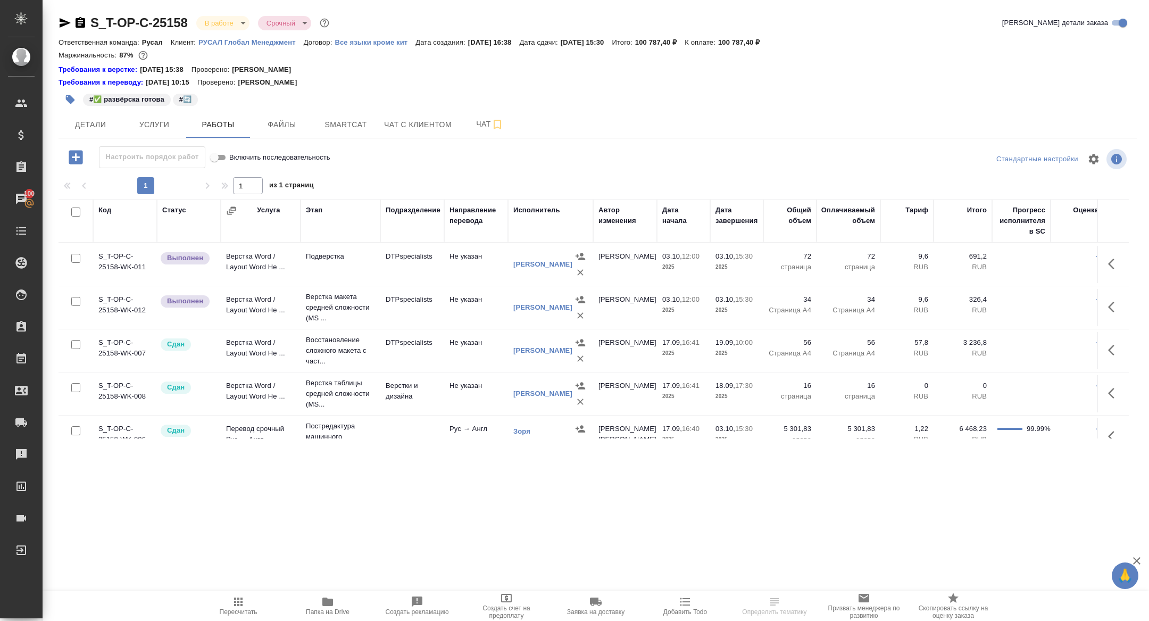
scroll to position [56, 0]
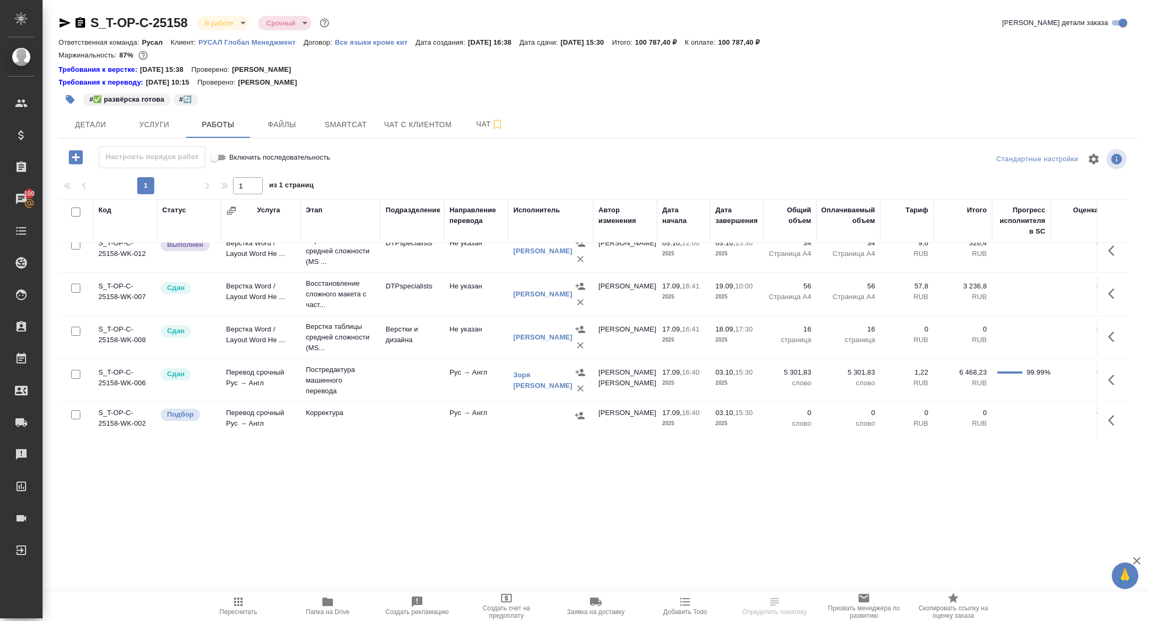
click at [78, 411] on input "checkbox" at bounding box center [75, 414] width 9 height 9
checkbox input "true"
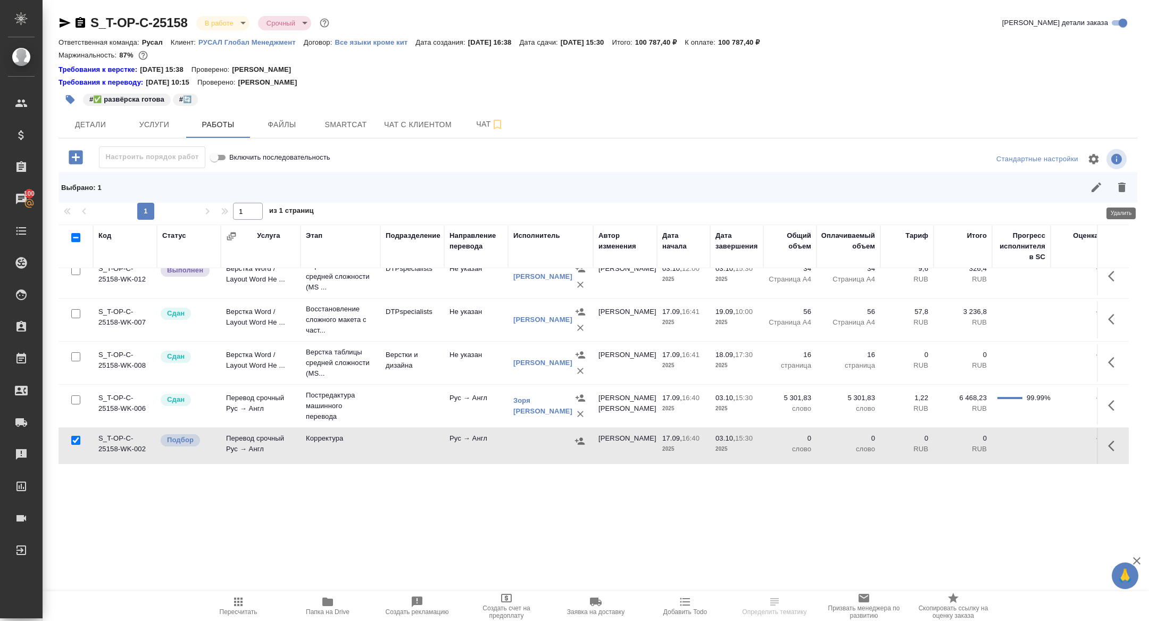
click at [1121, 194] on button "button" at bounding box center [1122, 188] width 26 height 26
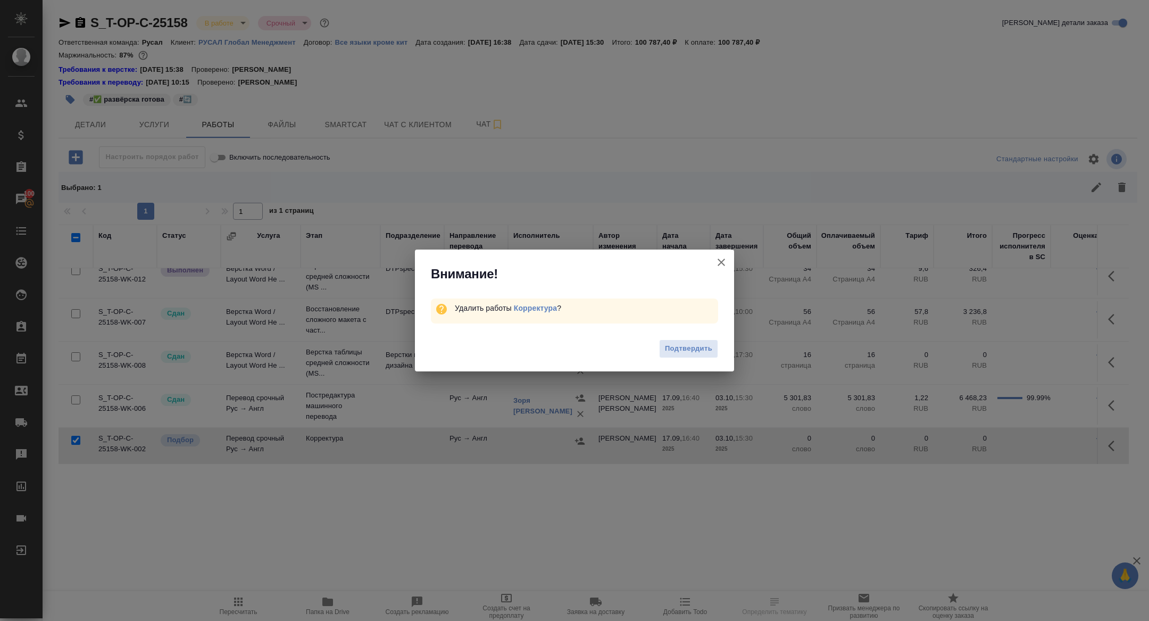
drag, startPoint x: 693, startPoint y: 345, endPoint x: 619, endPoint y: 393, distance: 88.0
click at [693, 345] on span "Подтвердить" at bounding box center [688, 349] width 47 height 12
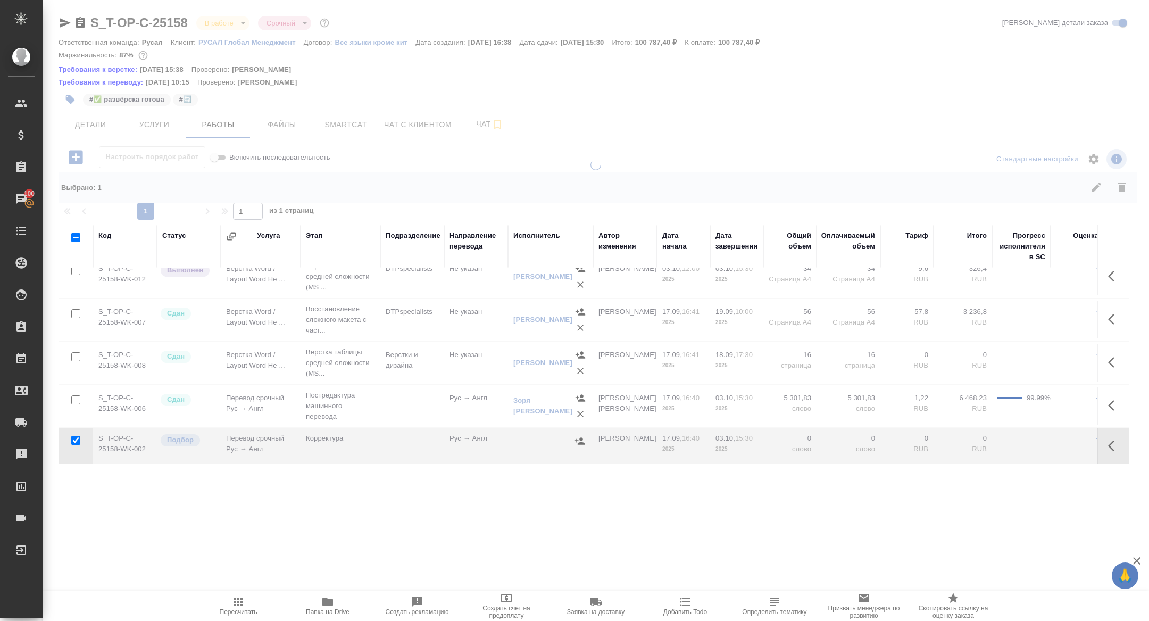
click at [335, 612] on span "Папка на Drive" at bounding box center [328, 611] width 44 height 7
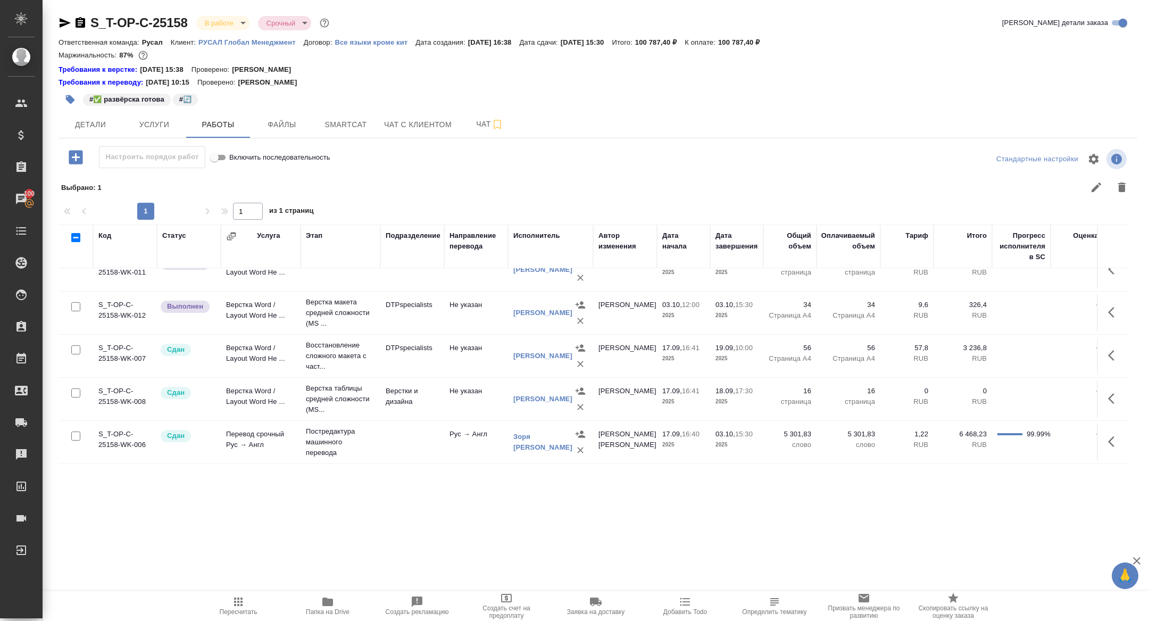
scroll to position [19, 0]
click at [485, 121] on span "Чат" at bounding box center [489, 124] width 51 height 13
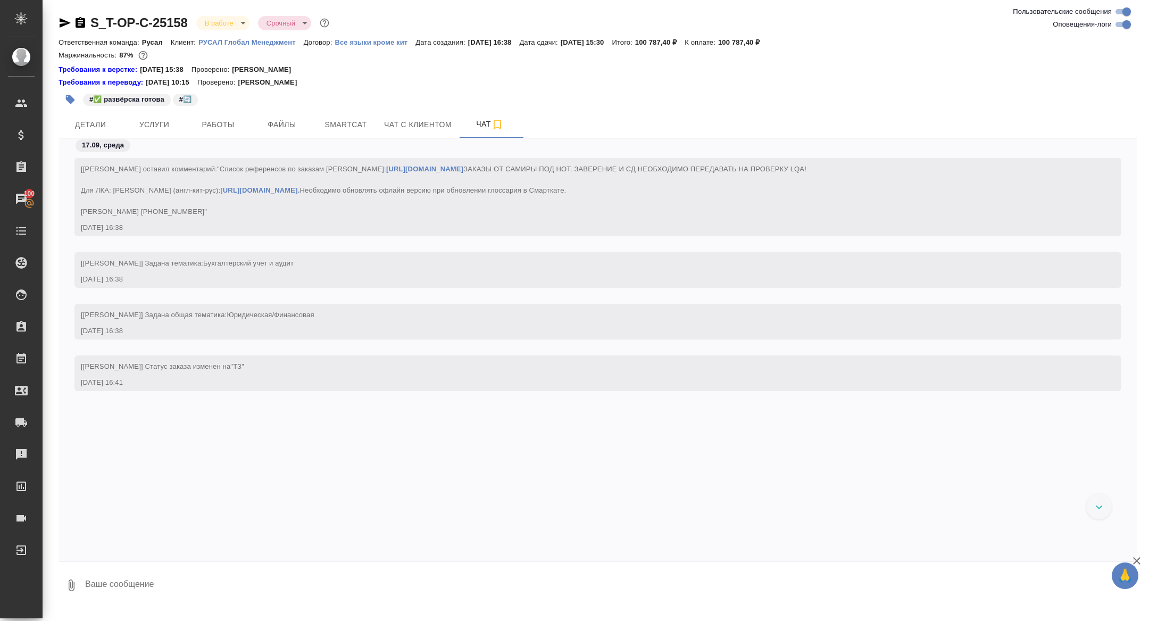
scroll to position [10434, 0]
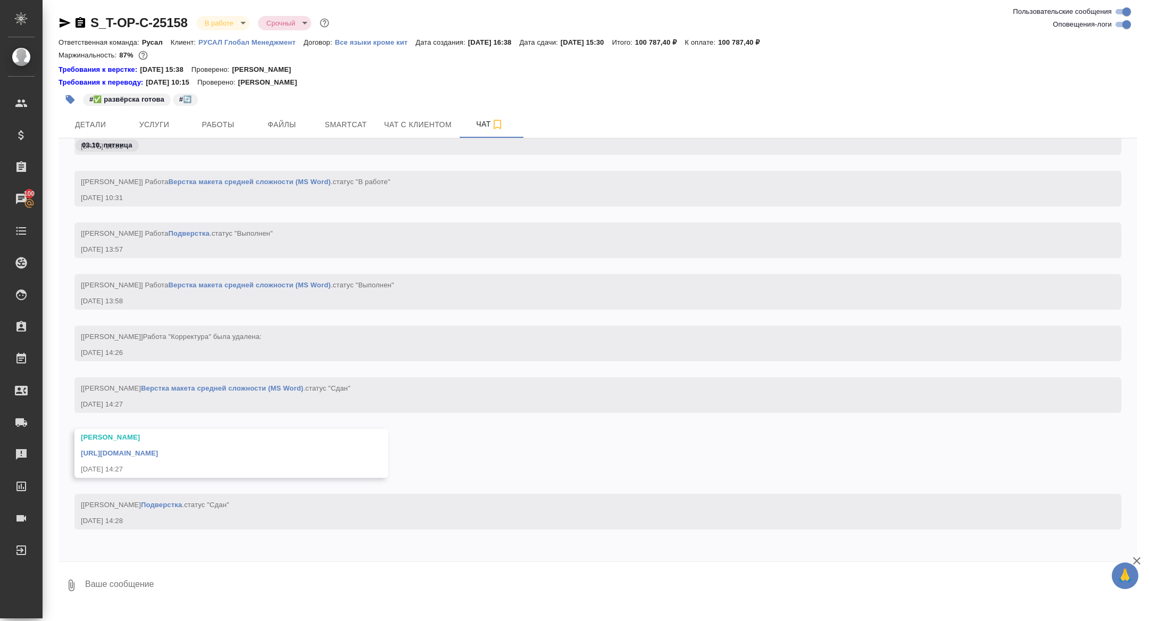
click at [202, 594] on textarea at bounding box center [611, 585] width 1054 height 36
click at [158, 450] on link "https://drive.awatera.com/apps/files/files/10391344?dir=/Shares/%D0%A2-%D0%9E%D…" at bounding box center [119, 453] width 77 height 8
click at [73, 115] on button "Детали" at bounding box center [91, 124] width 64 height 27
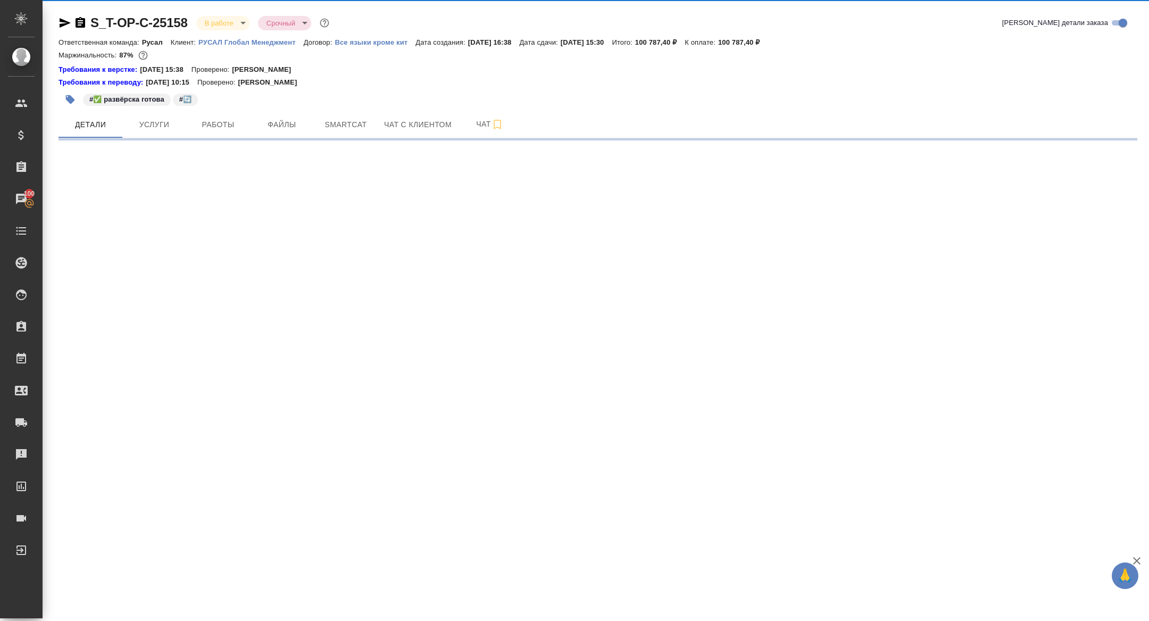
select select "RU"
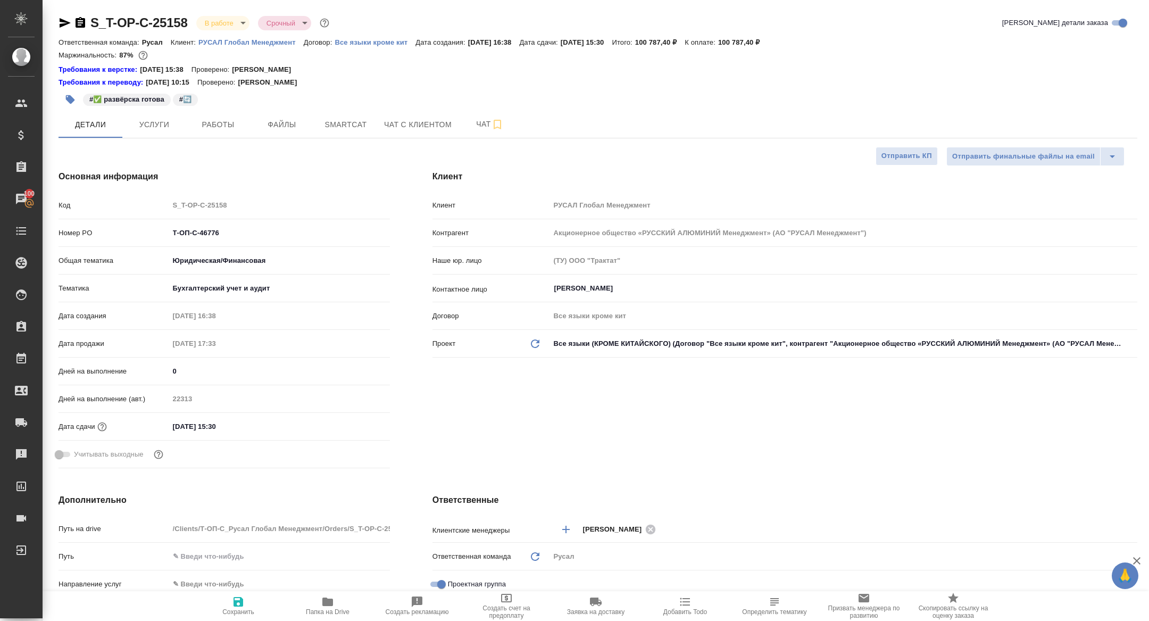
type textarea "x"
drag, startPoint x: 236, startPoint y: 233, endPoint x: 110, endPoint y: 213, distance: 128.2
click at [110, 214] on div "Код S_T-OP-C-25158 Номер PO Т-ОП-С-46776 Общая тематика Юридическая/Финансовая …" at bounding box center [224, 334] width 331 height 277
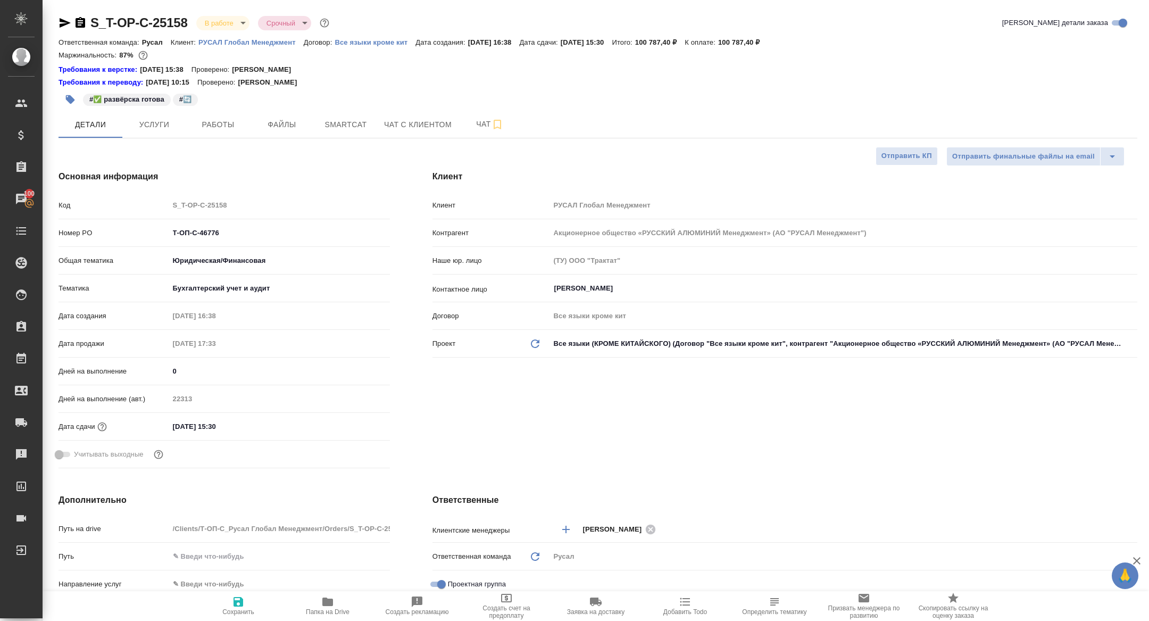
type textarea "x"
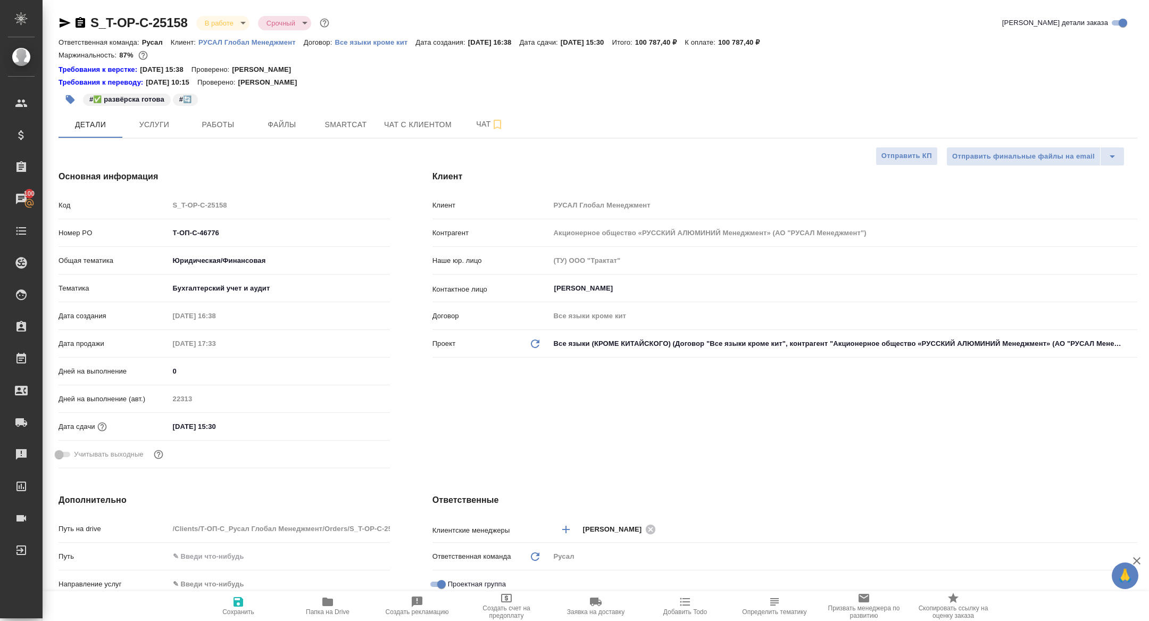
type textarea "x"
click at [210, 128] on span "Работы" at bounding box center [218, 124] width 51 height 13
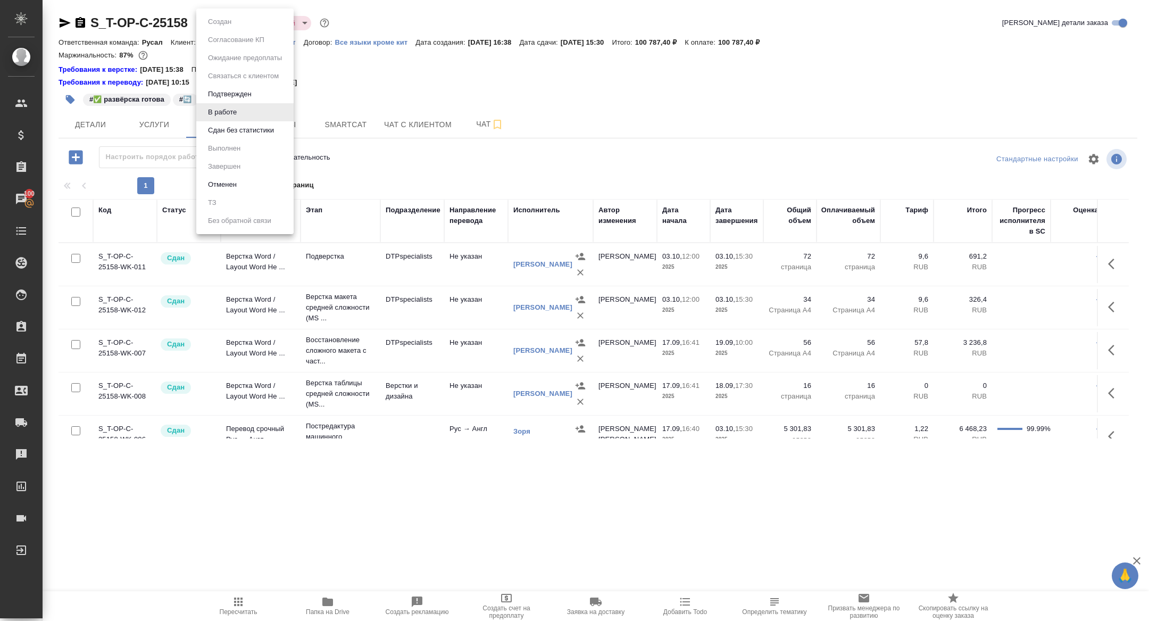
click at [212, 25] on body "🙏 .cls-1 fill:#fff; AWATERA Zhuravleva Alexandra Клиенты Спецификации Заказы 10…" at bounding box center [574, 310] width 1149 height 621
click at [248, 129] on button "Сдан без статистики" at bounding box center [241, 131] width 72 height 12
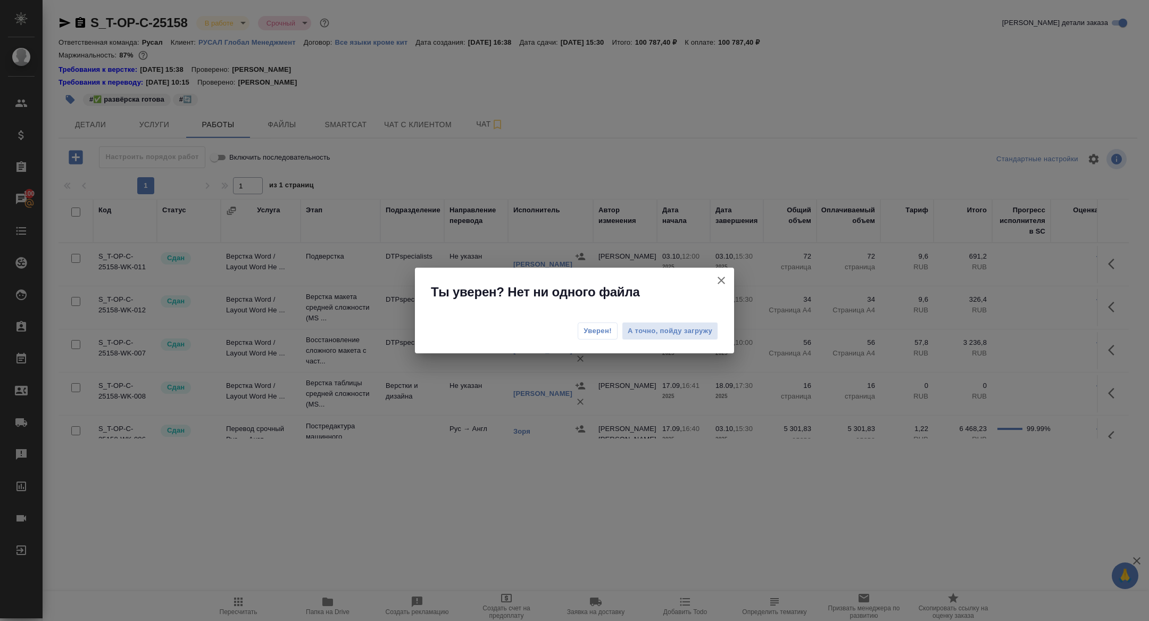
click at [605, 335] on span "Уверен!" at bounding box center [598, 331] width 28 height 11
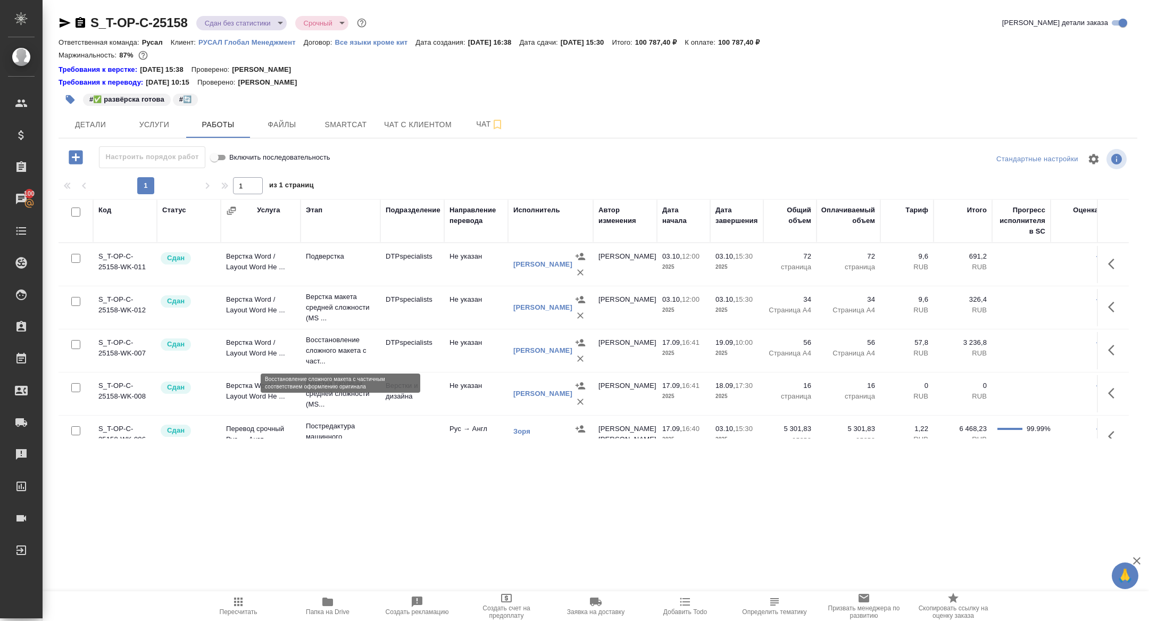
scroll to position [19, 0]
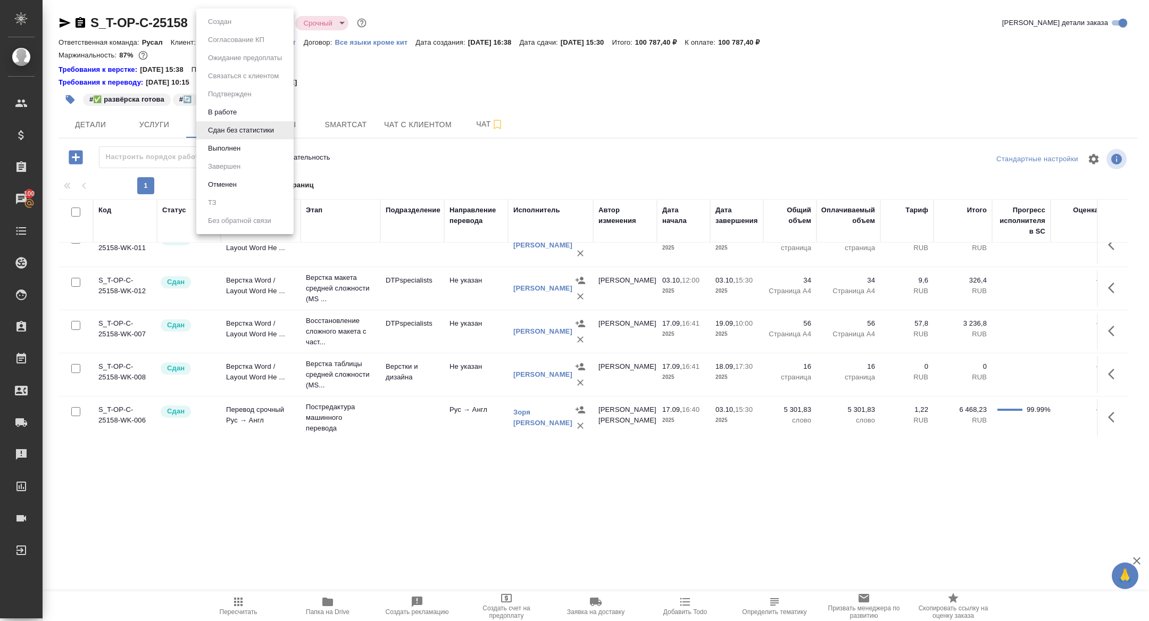
click at [219, 20] on body "🙏 .cls-1 fill:#fff; AWATERA Zhuravleva Alexandra Клиенты Спецификации Заказы 10…" at bounding box center [574, 310] width 1149 height 621
click at [225, 146] on button "Выполнен" at bounding box center [224, 149] width 39 height 12
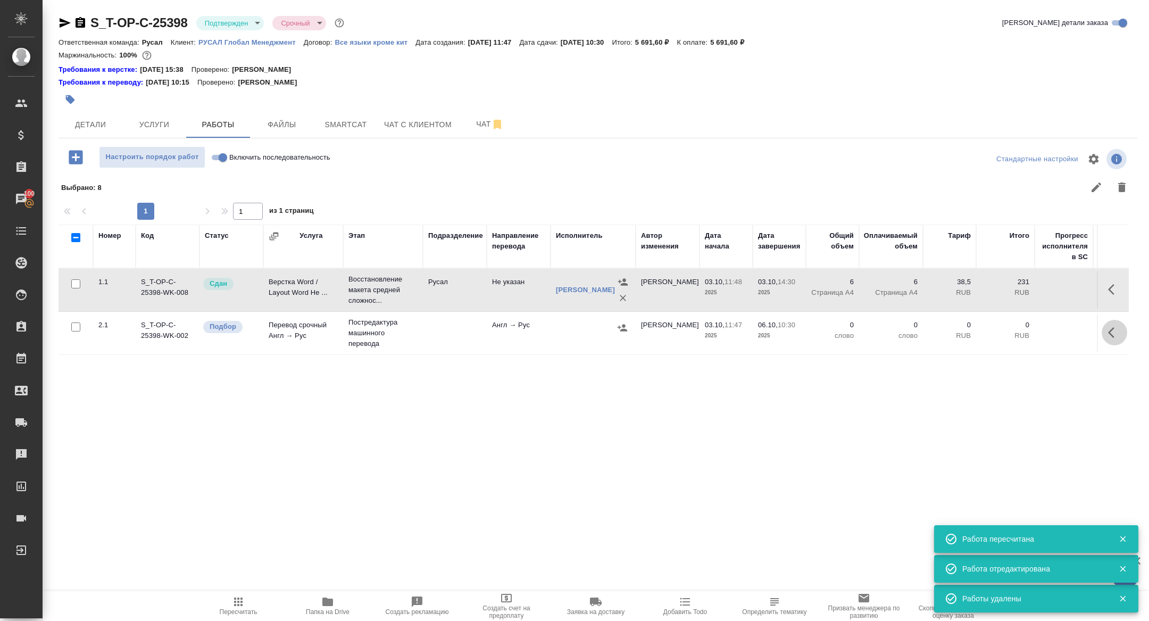
click at [1117, 338] on icon "button" at bounding box center [1114, 332] width 13 height 13
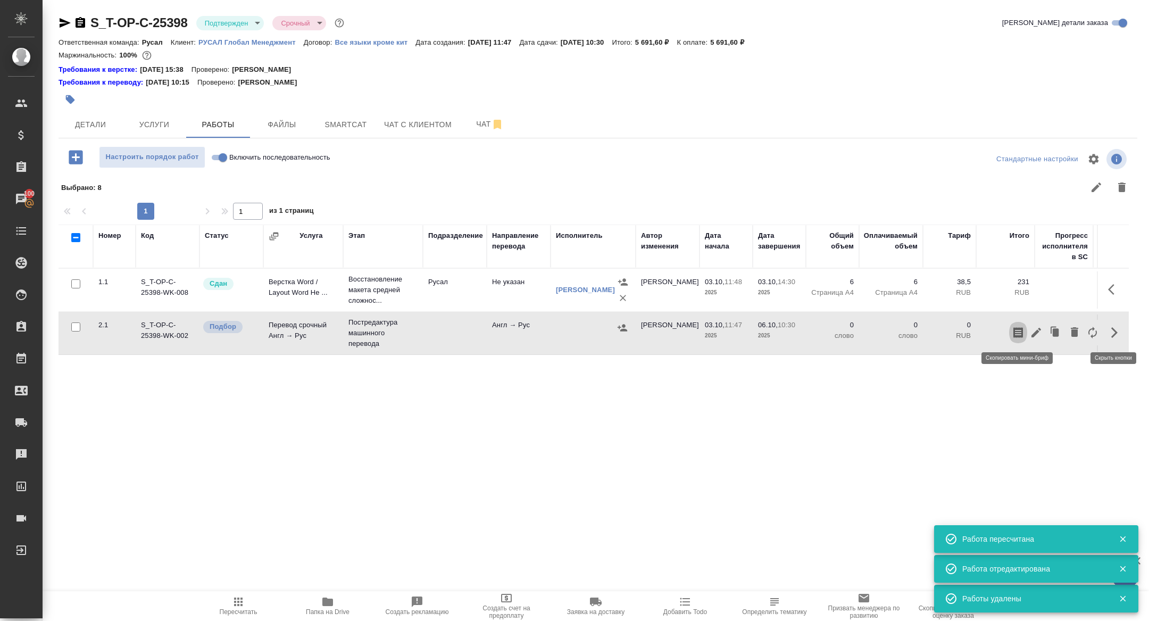
click at [1027, 332] on button "button" at bounding box center [1018, 333] width 18 height 26
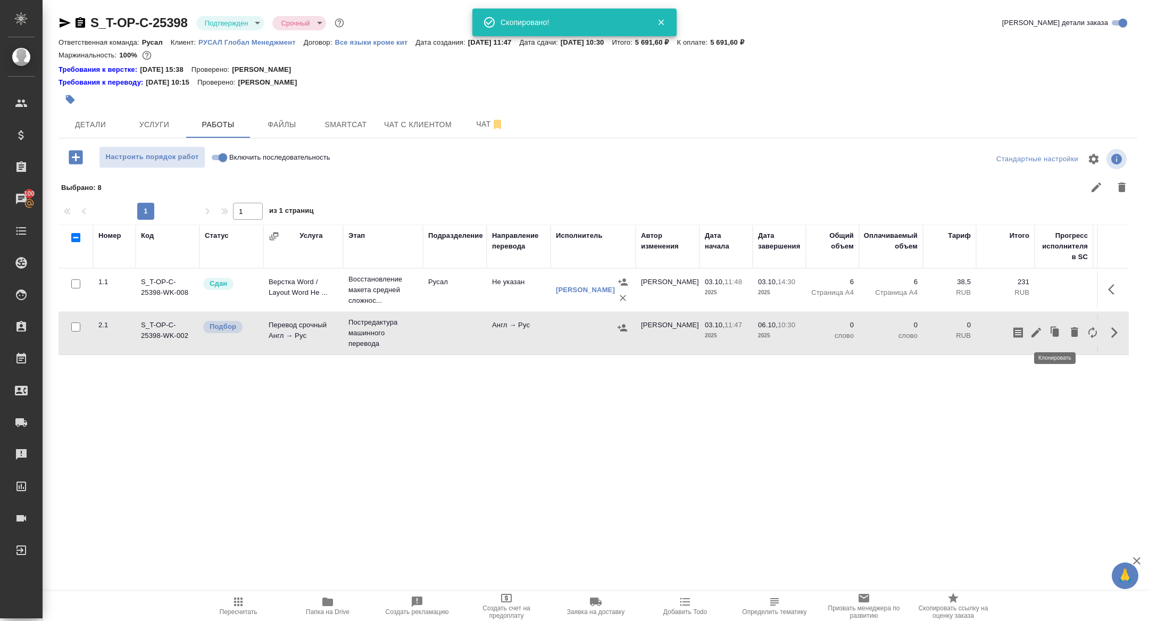
click at [1043, 321] on div at bounding box center [1055, 333] width 93 height 26
click at [1042, 326] on button "button" at bounding box center [1036, 333] width 18 height 26
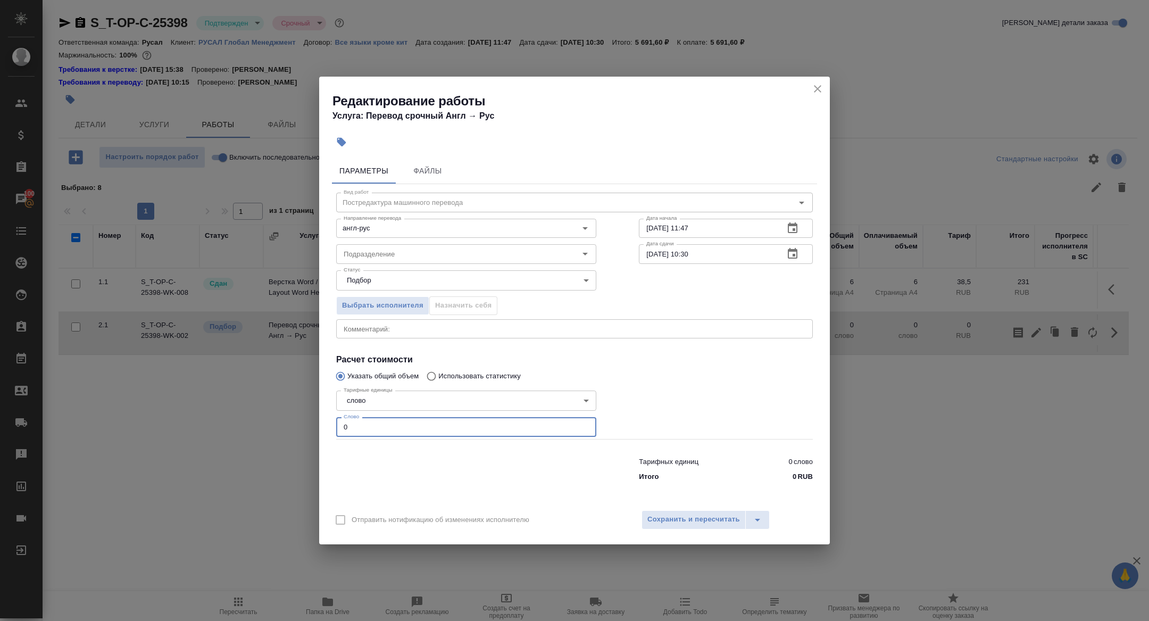
drag, startPoint x: 359, startPoint y: 427, endPoint x: 267, endPoint y: 422, distance: 92.7
click at [267, 422] on div "Редактирование работы Услуга: Перевод срочный Англ → Рус Параметры Файлы Вид ра…" at bounding box center [574, 310] width 1149 height 621
type input "700"
click at [799, 250] on icon "button" at bounding box center [792, 253] width 13 height 13
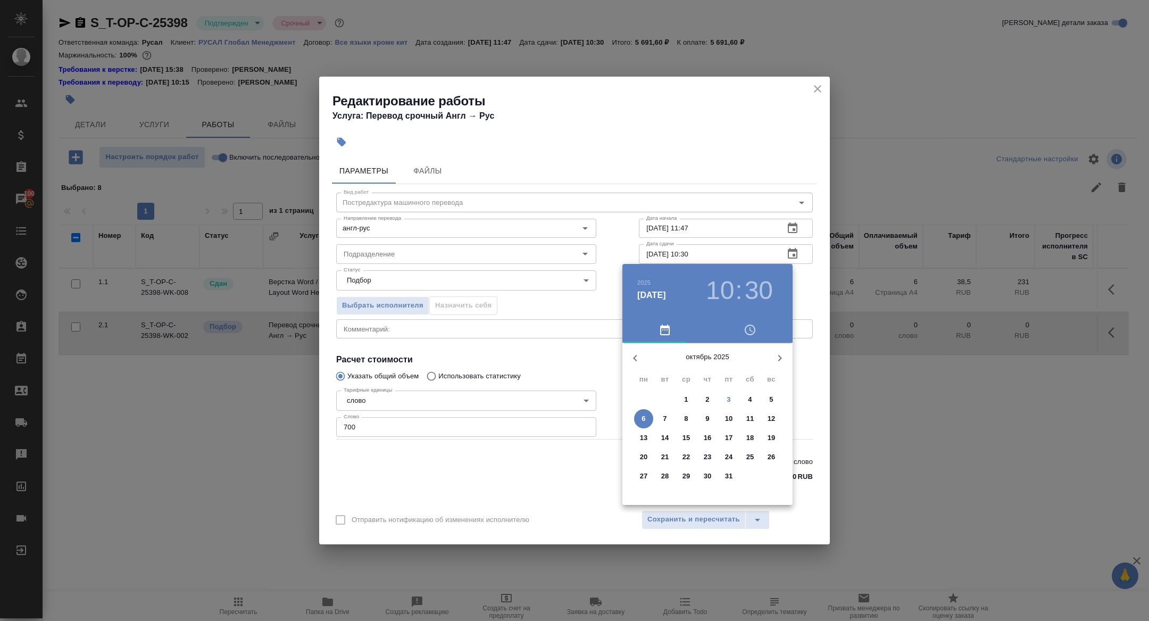
click at [716, 294] on h3 "10" at bounding box center [720, 291] width 28 height 30
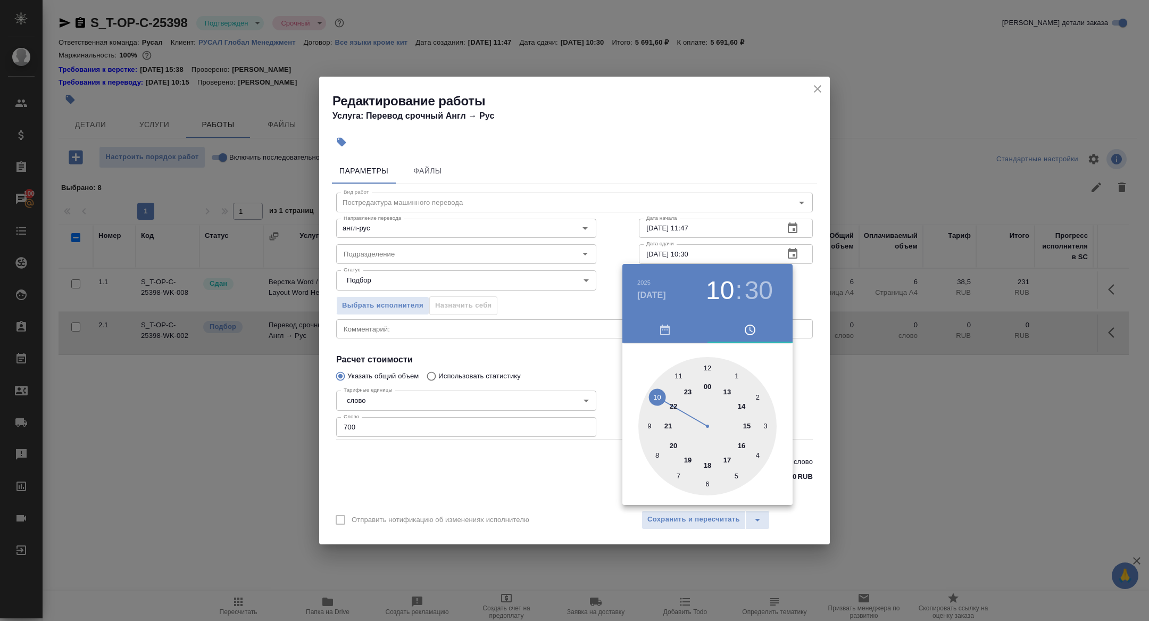
type input "[DATE] 09:30"
click at [652, 424] on div at bounding box center [707, 426] width 138 height 138
click at [560, 419] on div at bounding box center [574, 310] width 1149 height 621
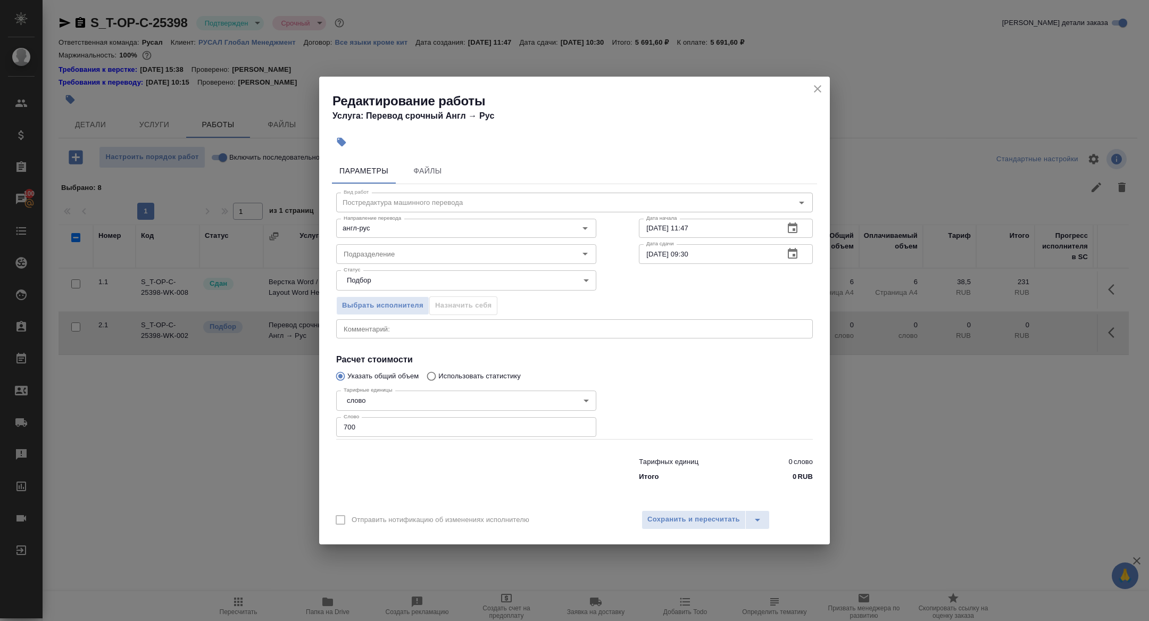
click at [686, 518] on span "Сохранить и пересчитать" at bounding box center [694, 519] width 93 height 12
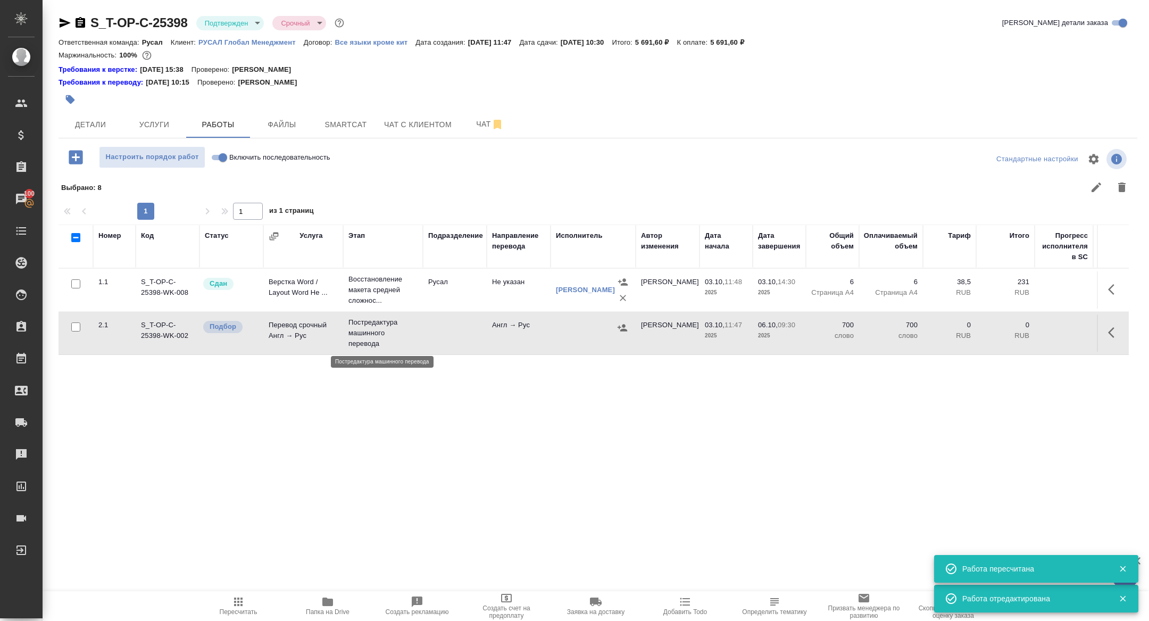
click at [387, 327] on p "Постредактура машинного перевода" at bounding box center [383, 333] width 69 height 32
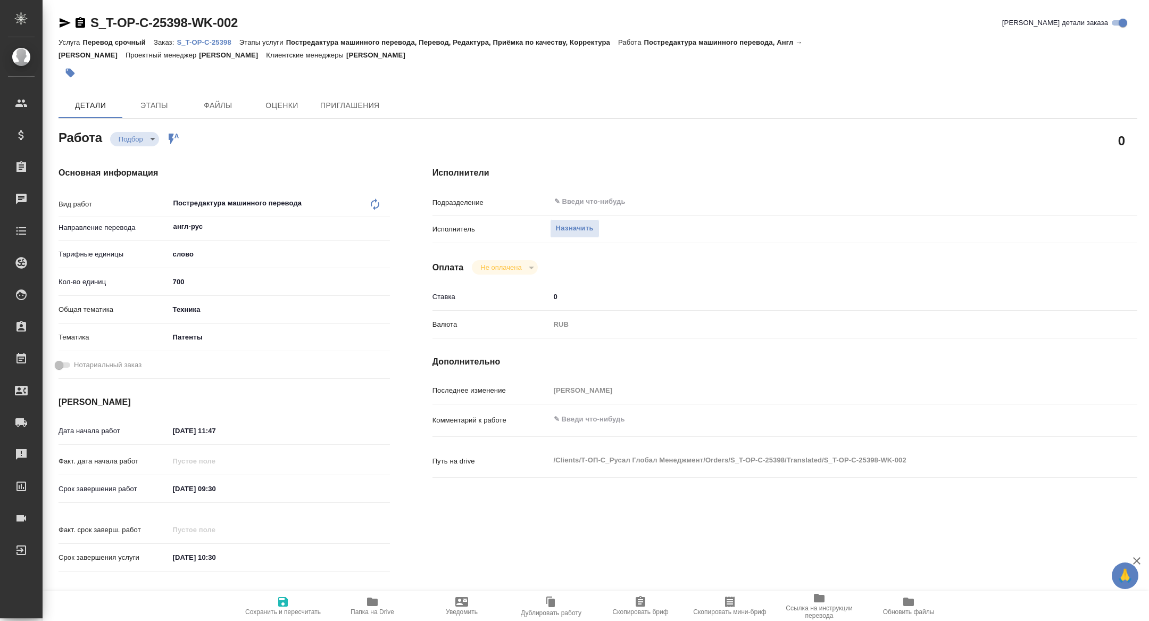
type textarea "x"
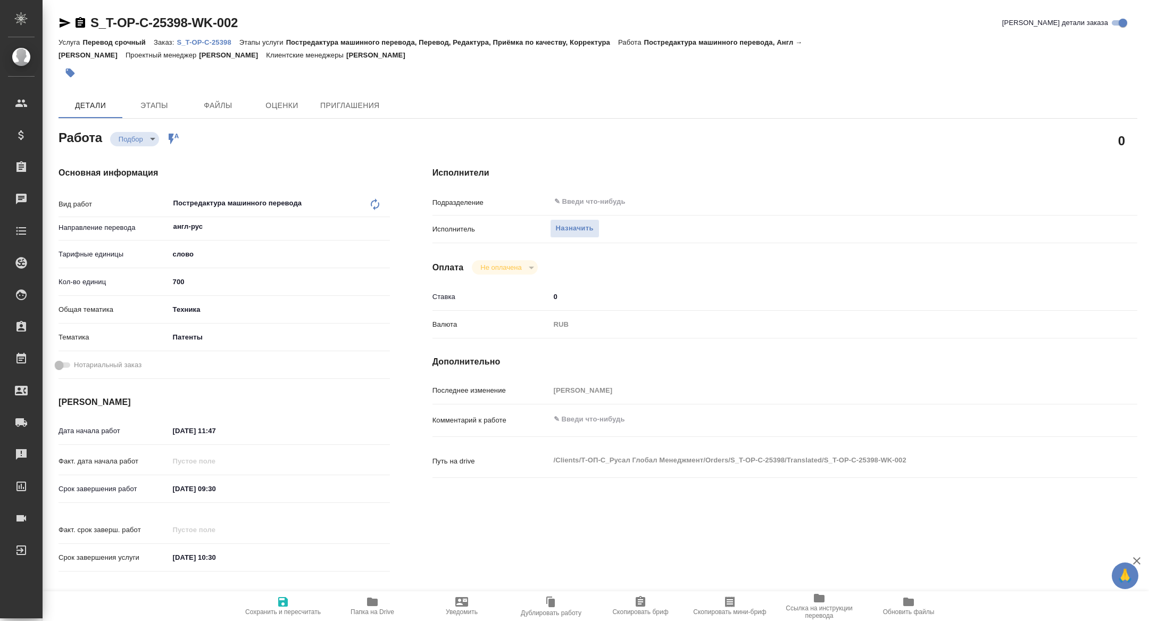
type textarea "x"
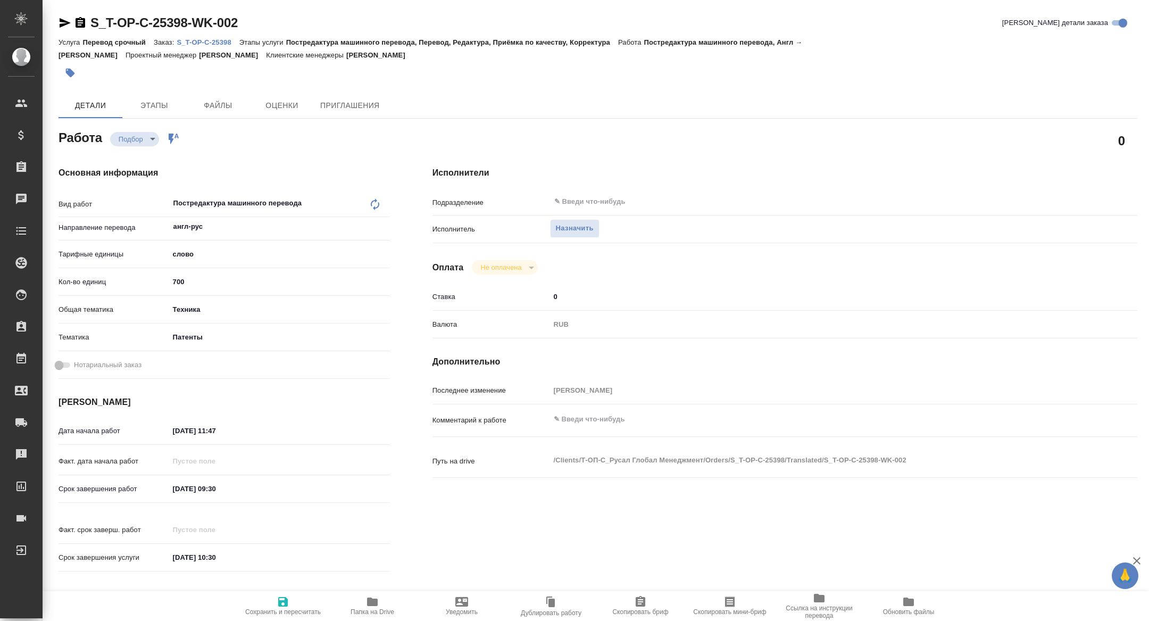
click at [739, 607] on span "Скопировать мини-бриф" at bounding box center [730, 605] width 77 height 20
type textarea "x"
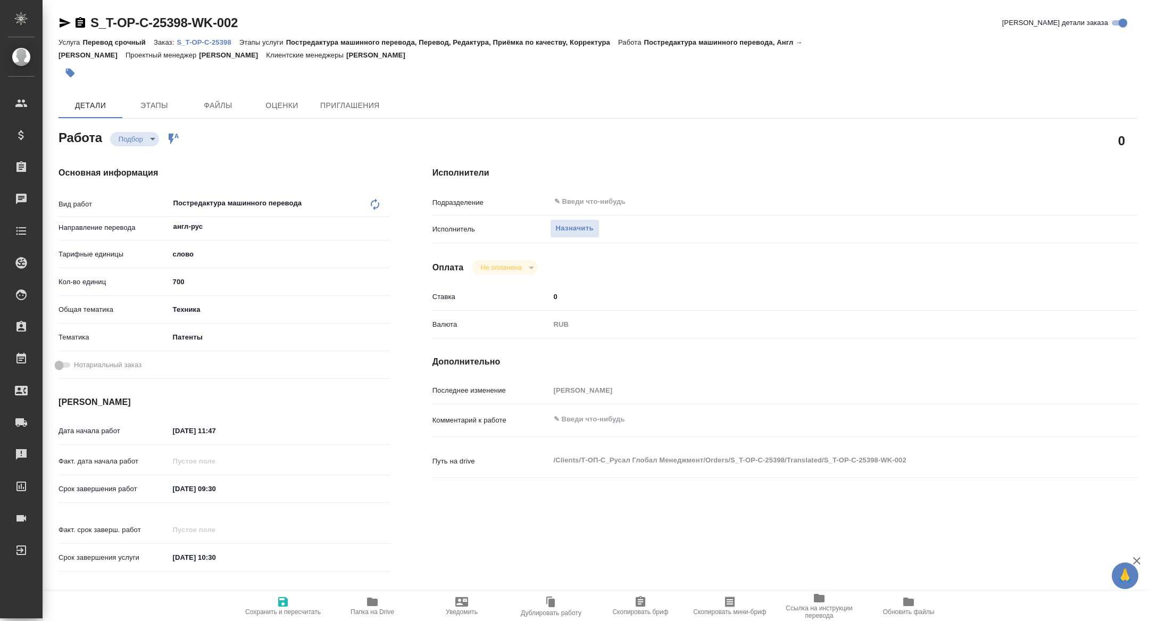
type textarea "x"
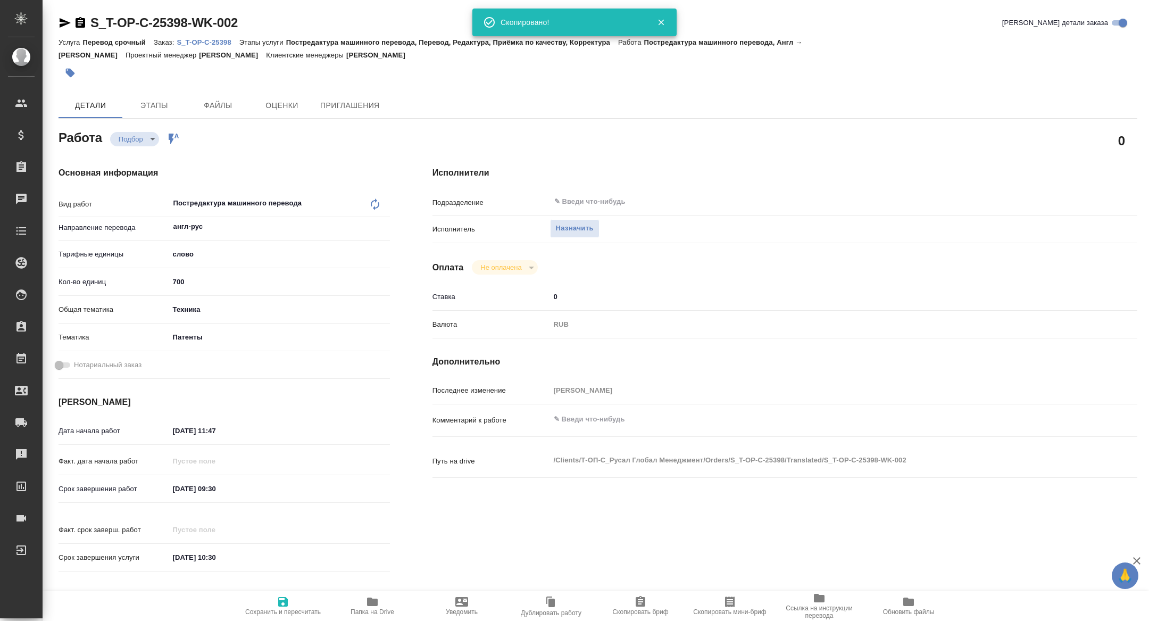
type textarea "x"
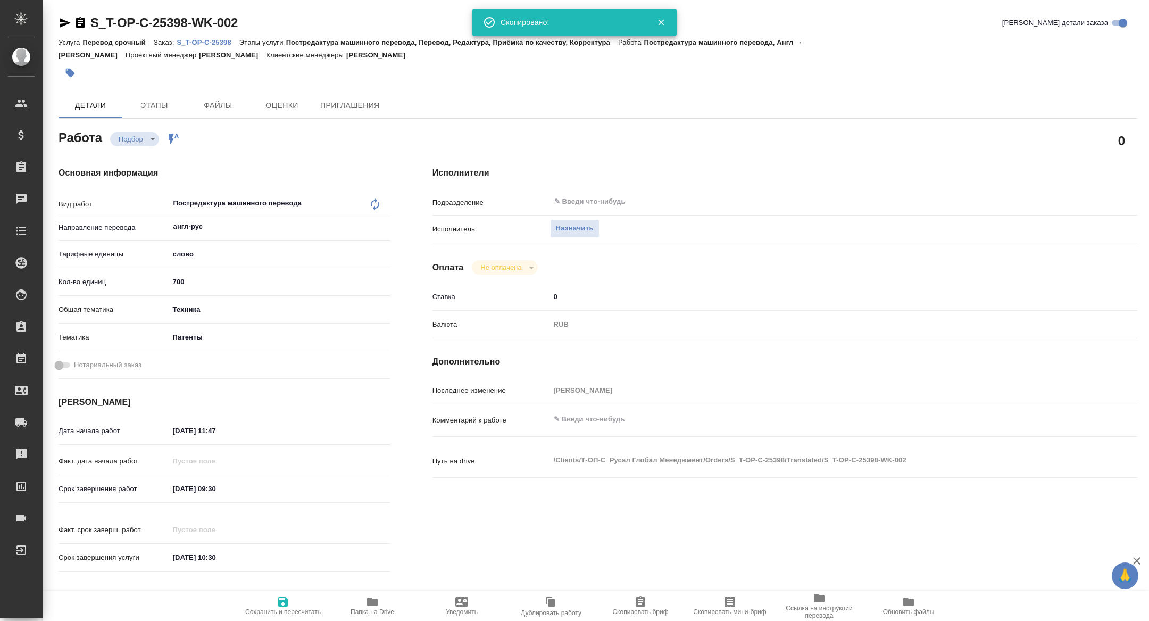
type textarea "x"
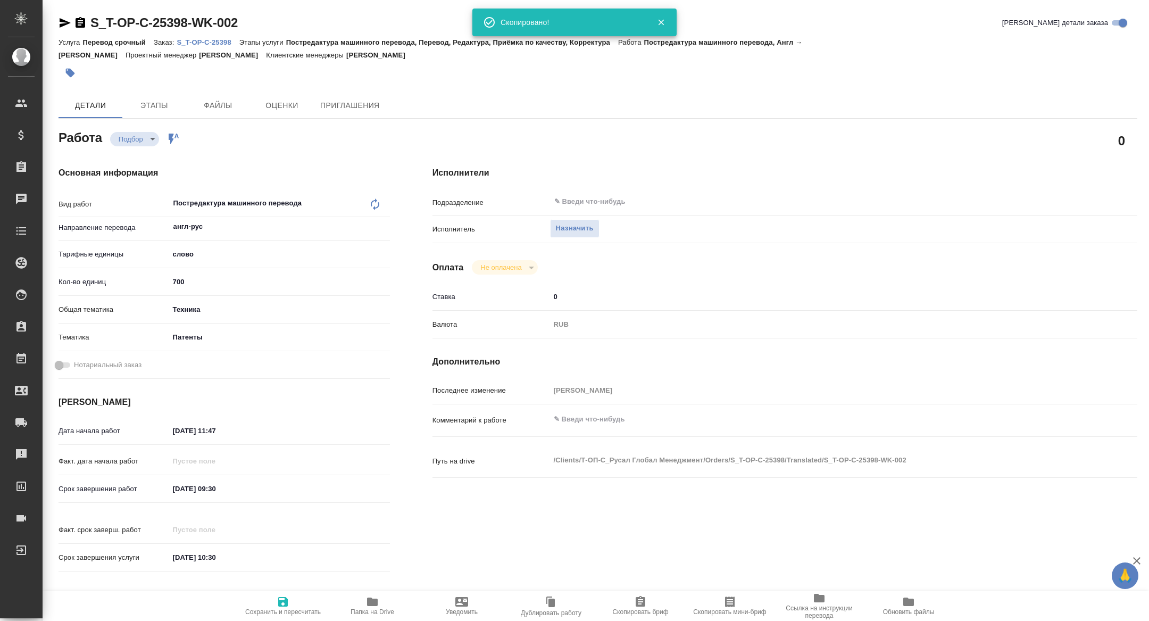
type textarea "x"
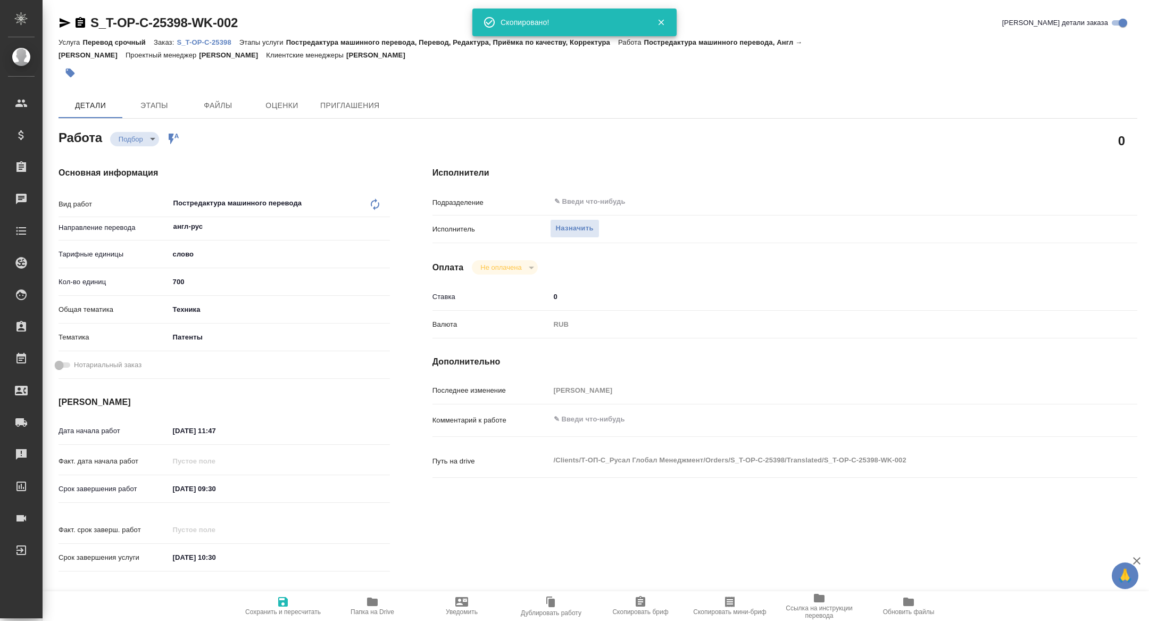
type textarea "x"
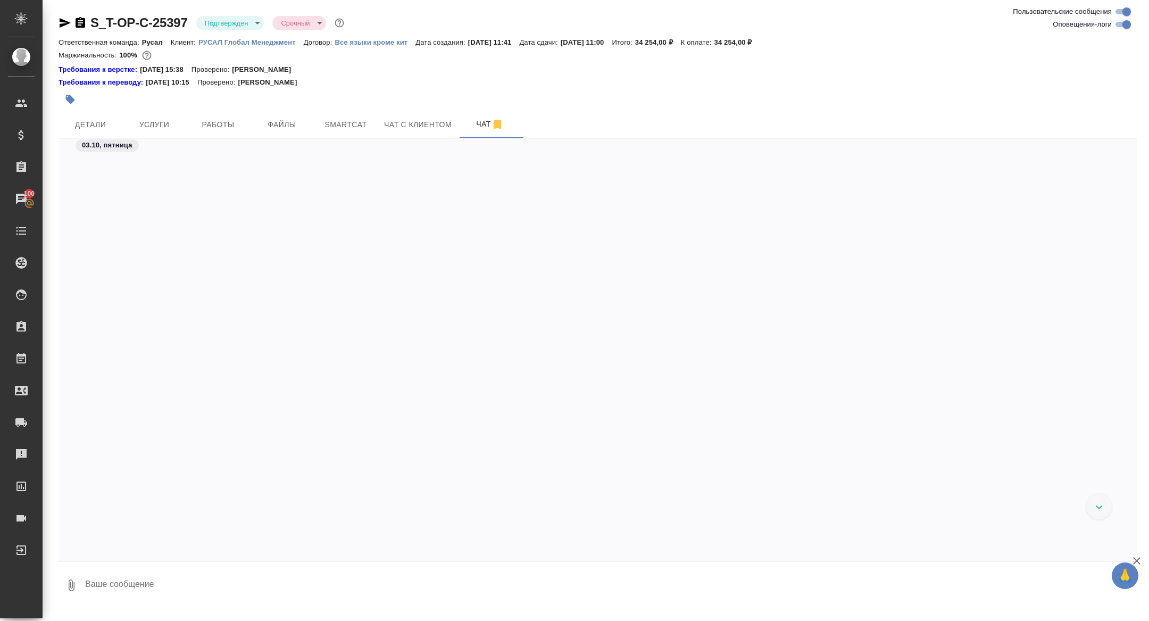
scroll to position [1847, 0]
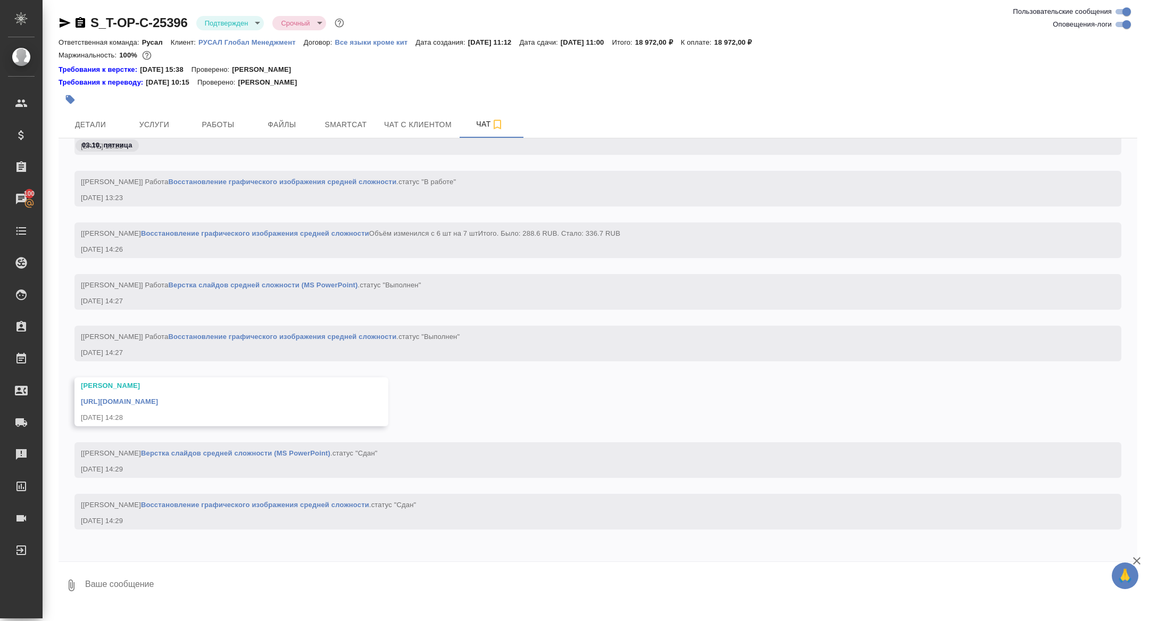
click at [158, 403] on link "[URL][DOMAIN_NAME]" at bounding box center [119, 401] width 77 height 8
click at [151, 129] on span "Услуги" at bounding box center [154, 124] width 51 height 13
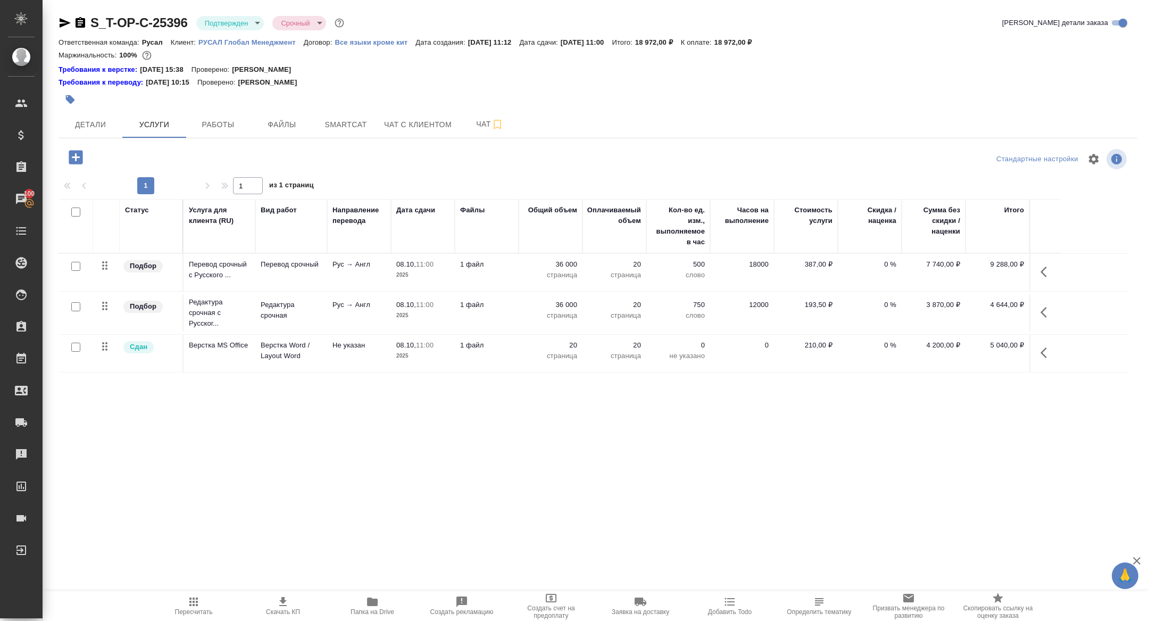
click at [76, 23] on icon "button" at bounding box center [81, 22] width 10 height 11
click at [106, 122] on span "Детали" at bounding box center [90, 124] width 51 height 13
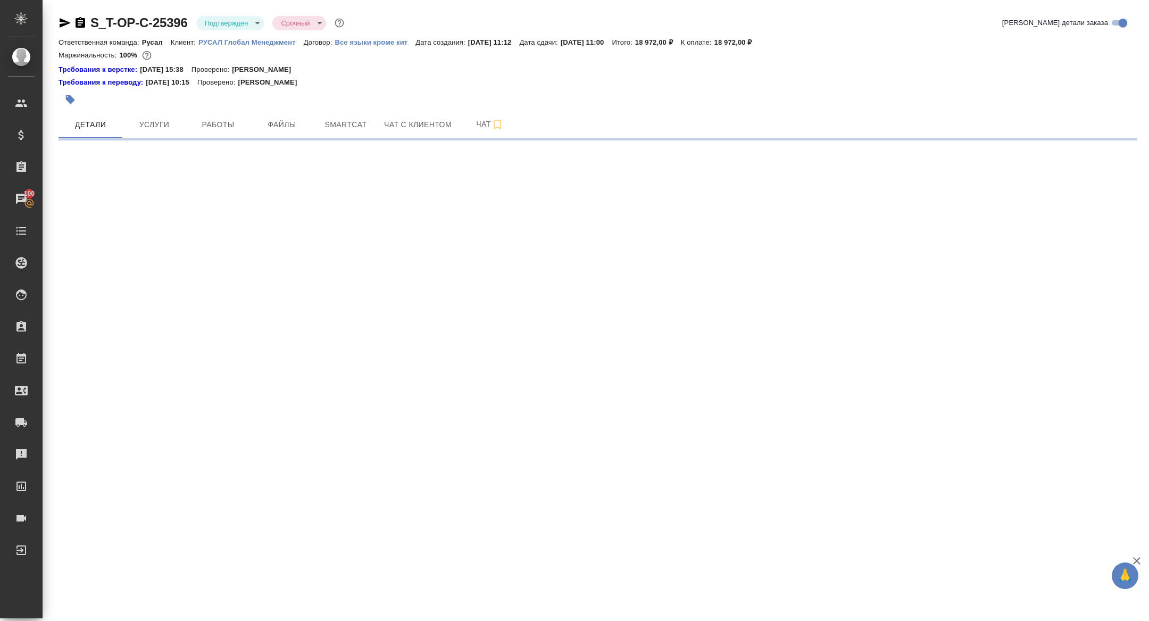
select select "RU"
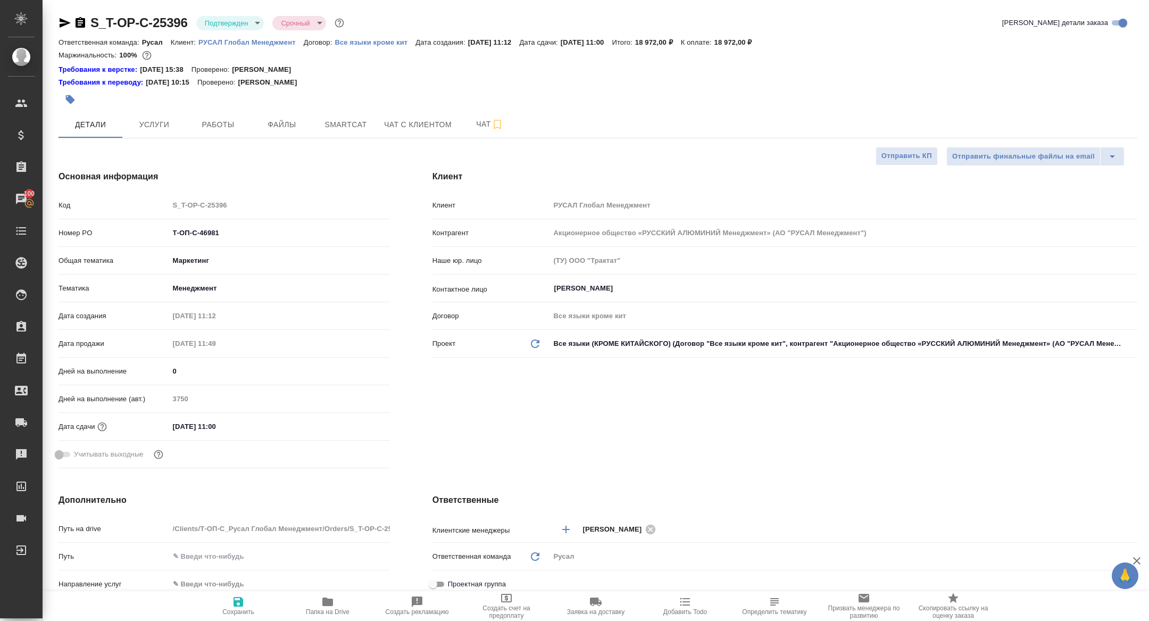
type textarea "x"
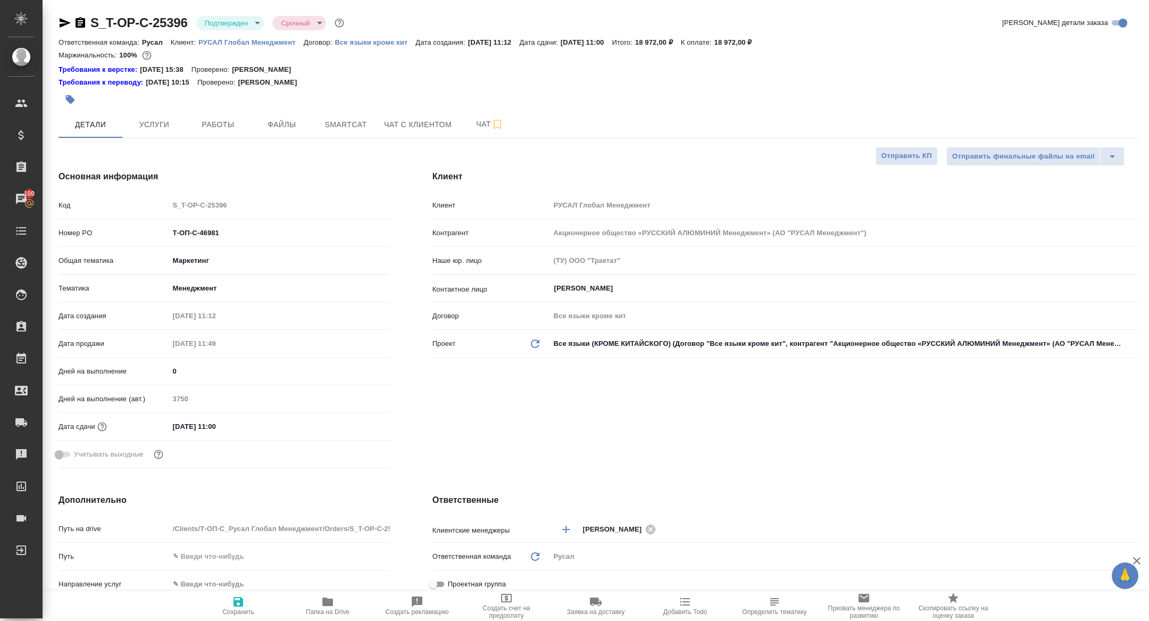
type textarea "x"
click at [235, 132] on button "Работы" at bounding box center [218, 124] width 64 height 27
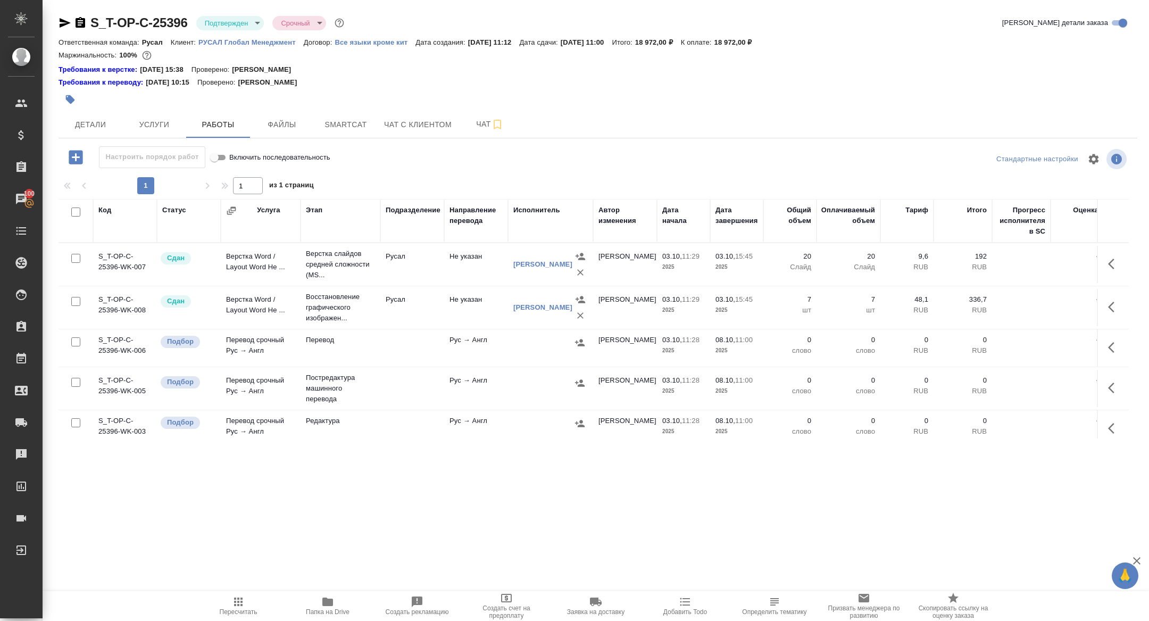
click at [77, 214] on input "checkbox" at bounding box center [75, 212] width 9 height 9
checkbox input "true"
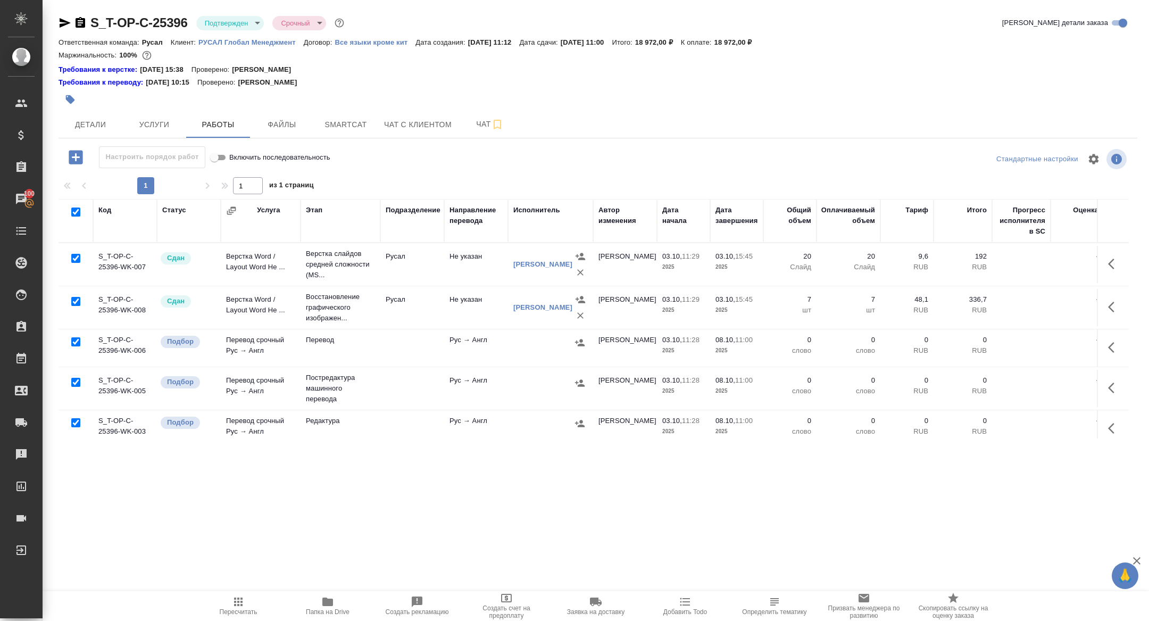
checkbox input "true"
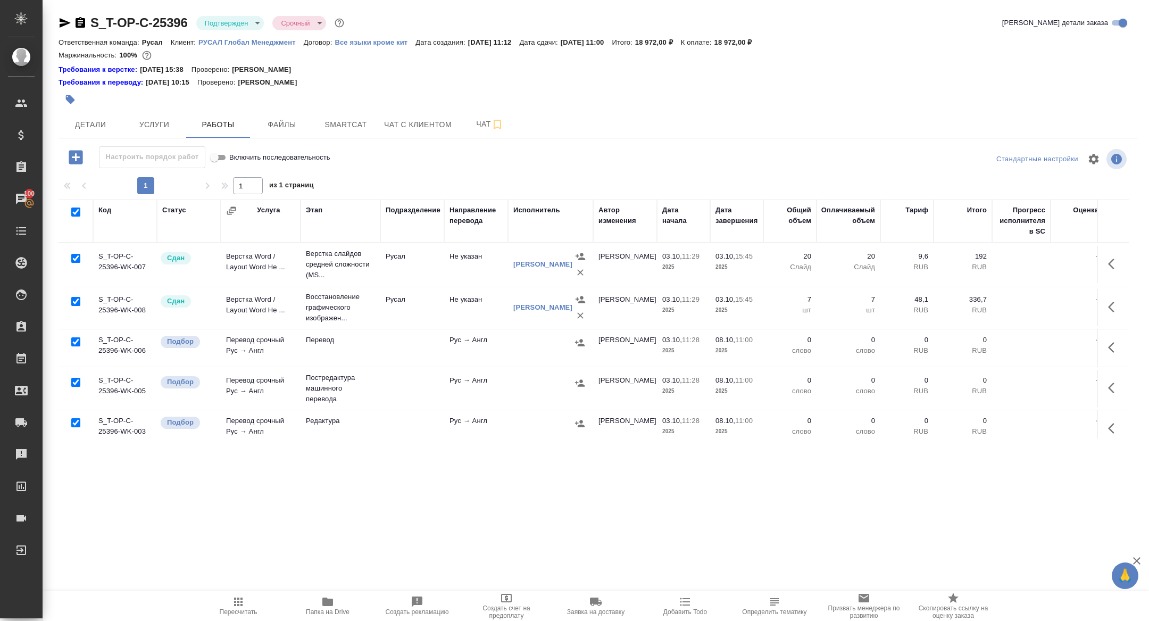
checkbox input "true"
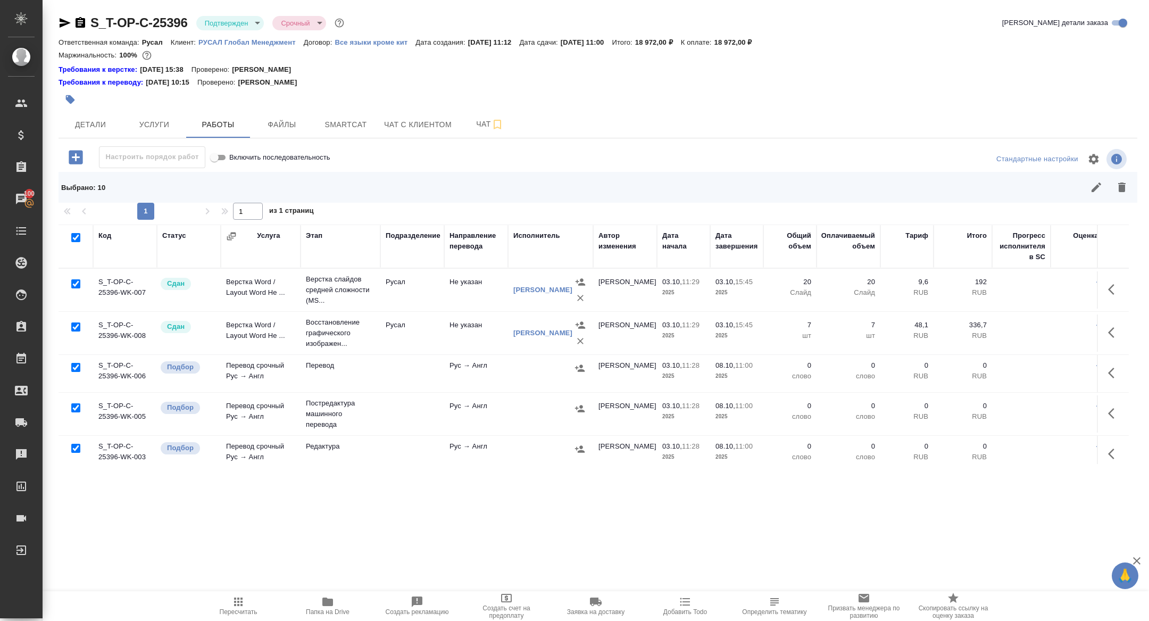
click at [71, 281] on input "checkbox" at bounding box center [75, 283] width 9 height 9
checkbox input "false"
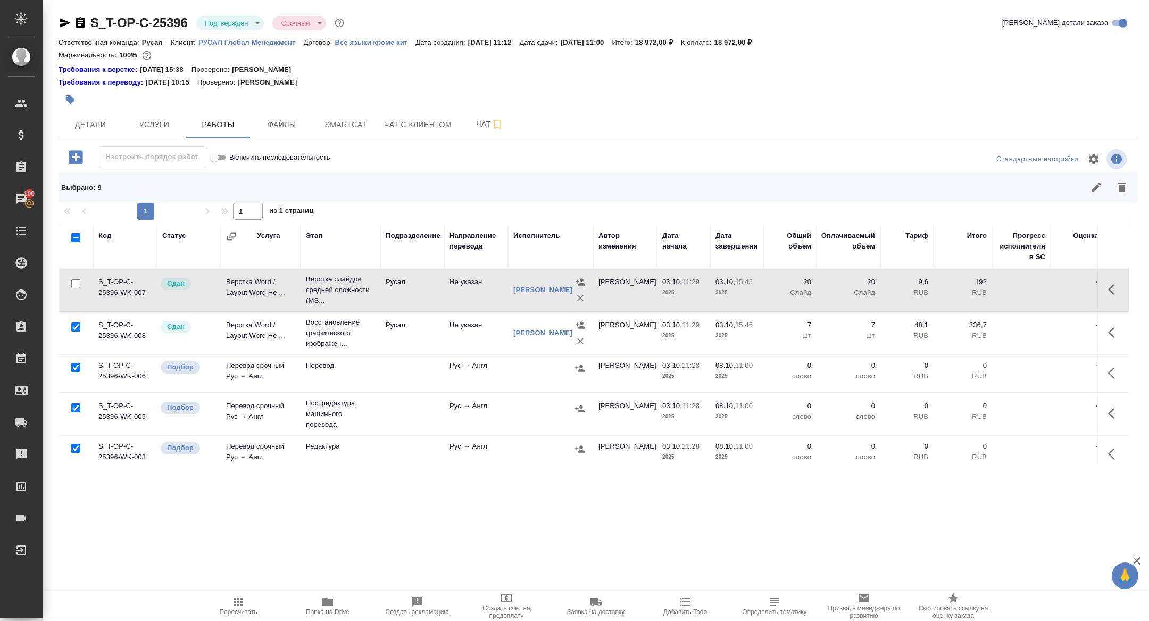
click at [75, 329] on input "checkbox" at bounding box center [75, 326] width 9 height 9
checkbox input "false"
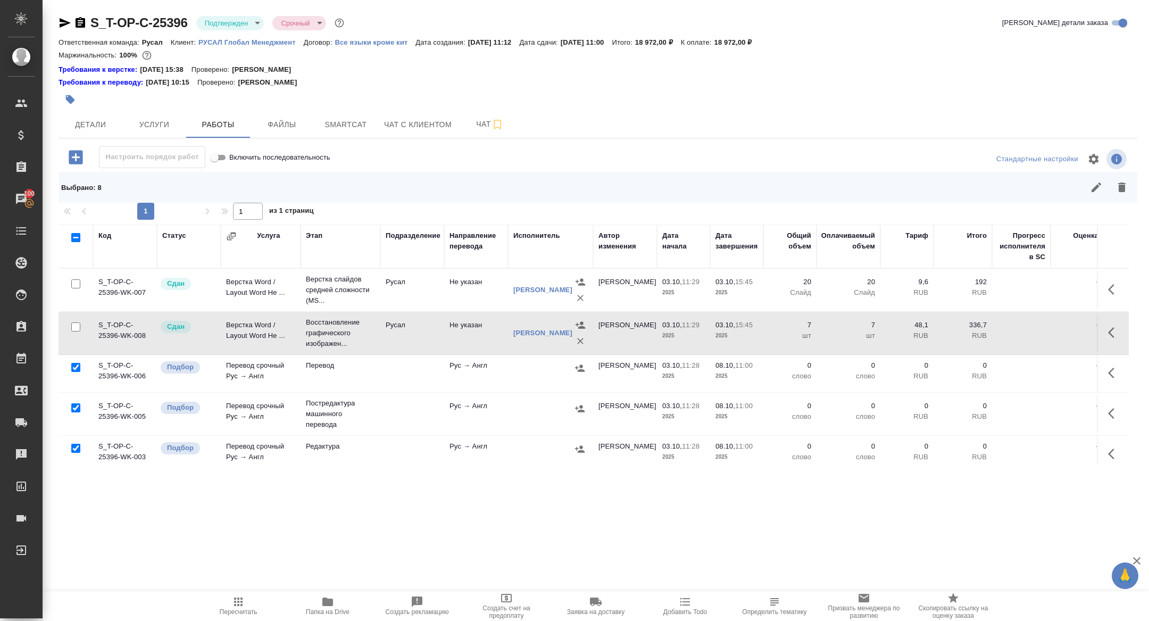
click at [73, 408] on input "checkbox" at bounding box center [75, 407] width 9 height 9
checkbox input "false"
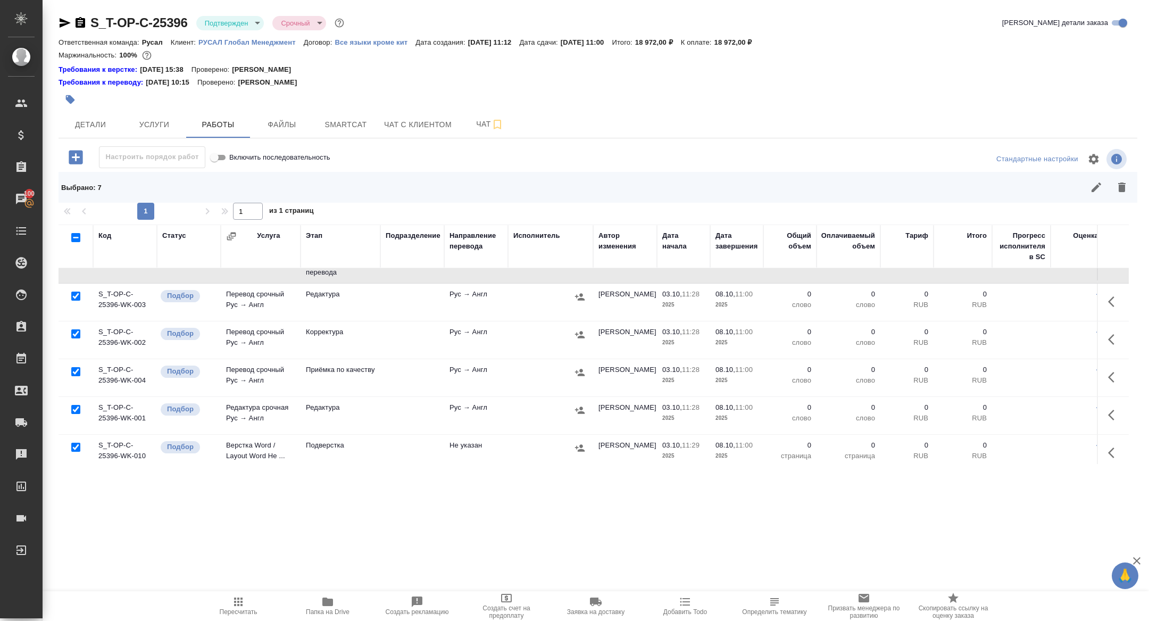
scroll to position [160, 0]
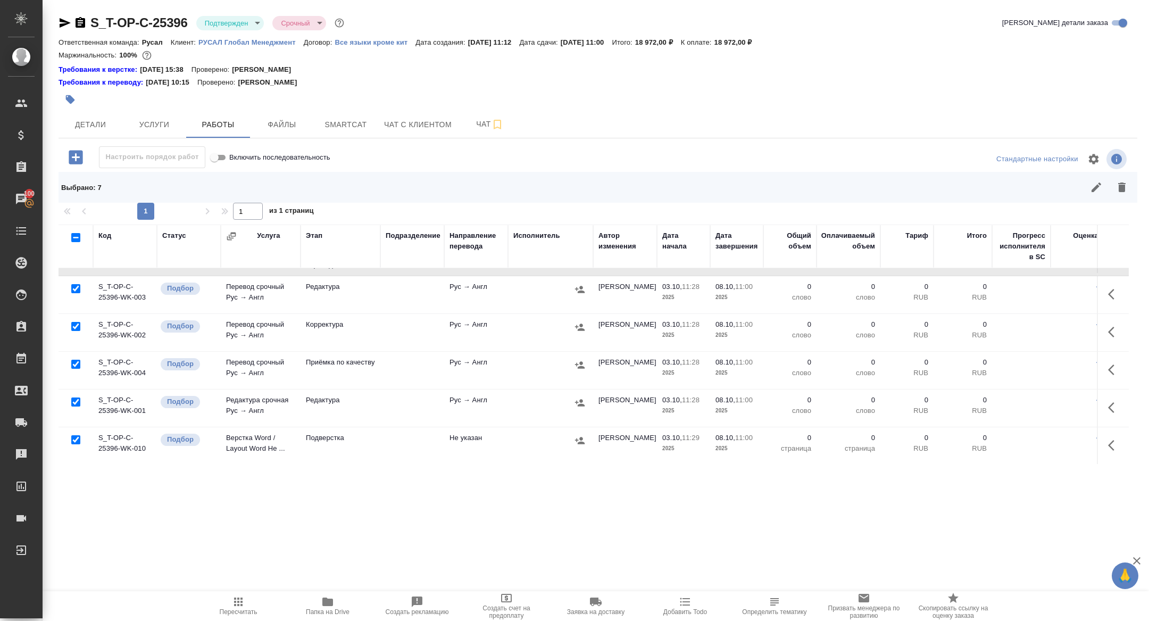
click at [74, 400] on input "checkbox" at bounding box center [75, 401] width 9 height 9
checkbox input "false"
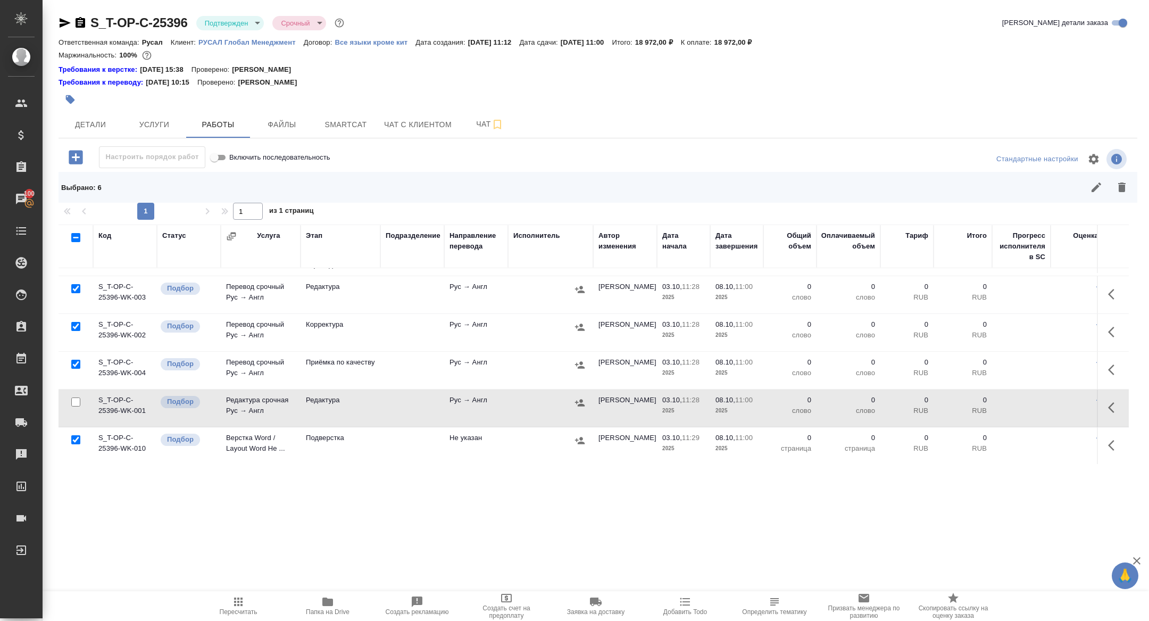
scroll to position [196, 0]
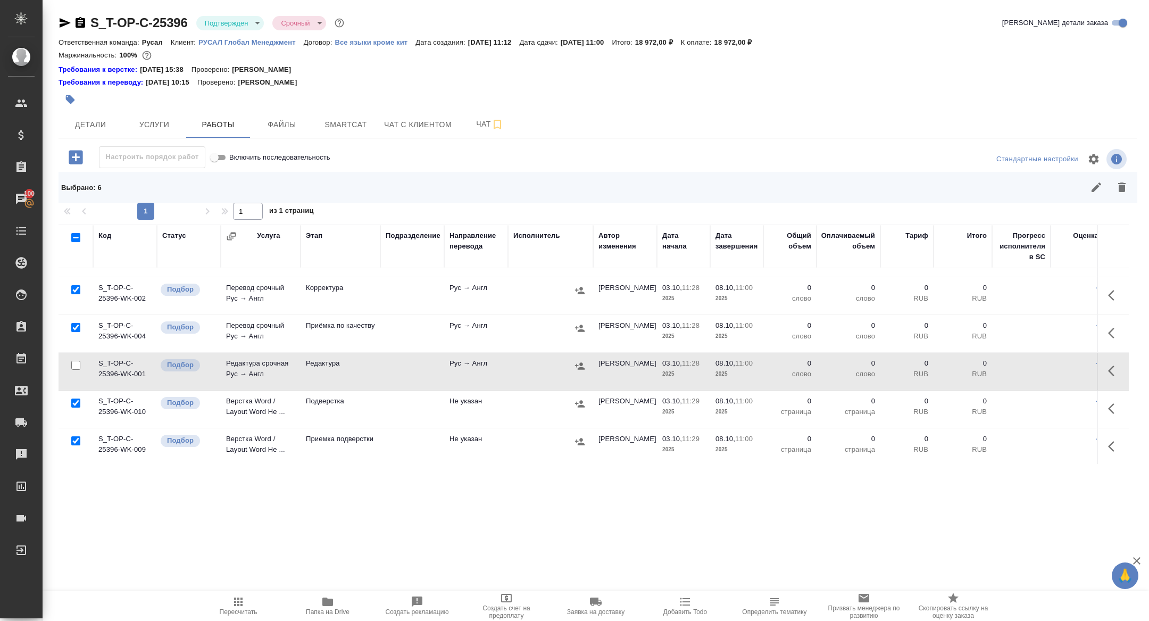
click at [74, 400] on input "checkbox" at bounding box center [75, 403] width 9 height 9
checkbox input "false"
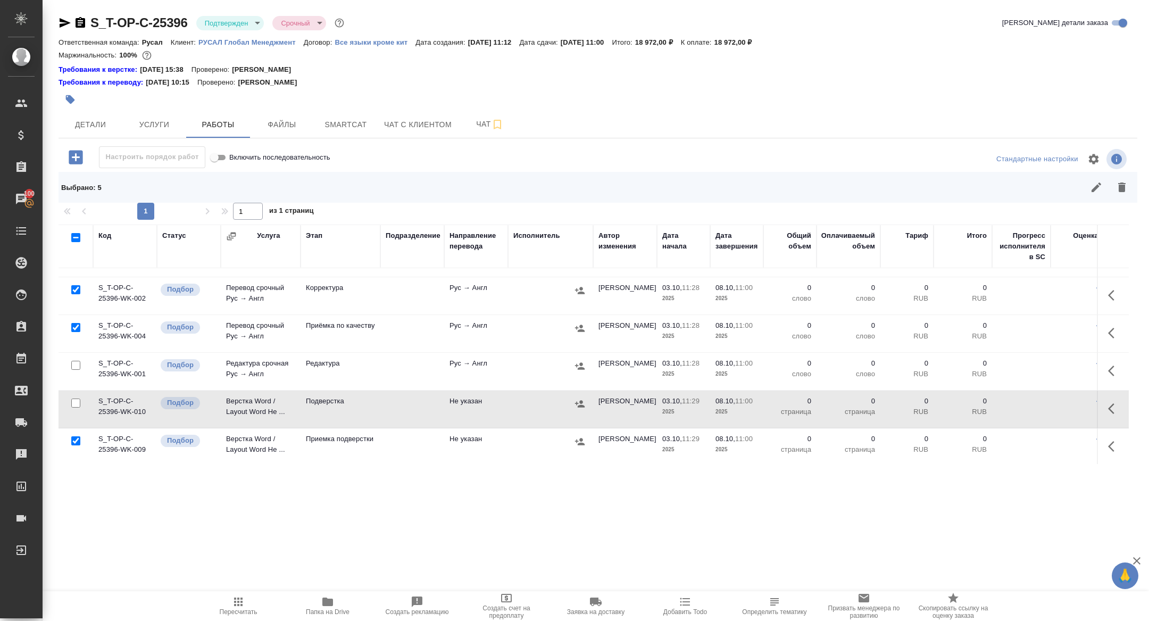
click at [1122, 182] on icon "button" at bounding box center [1122, 187] width 13 height 13
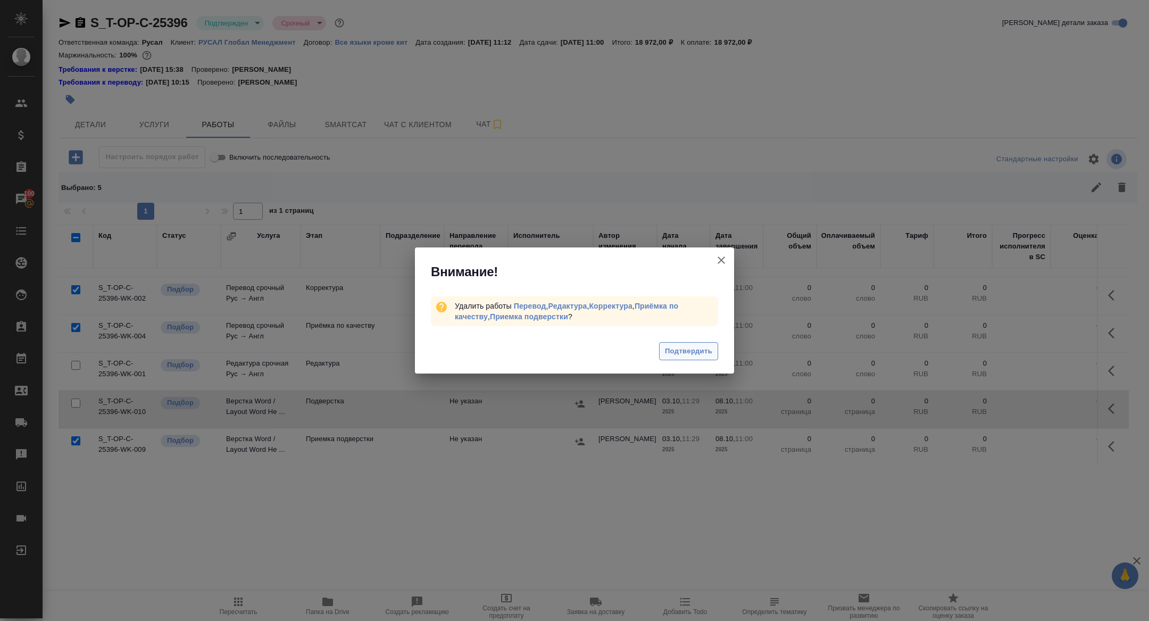
click at [671, 352] on span "Подтвердить" at bounding box center [688, 351] width 47 height 12
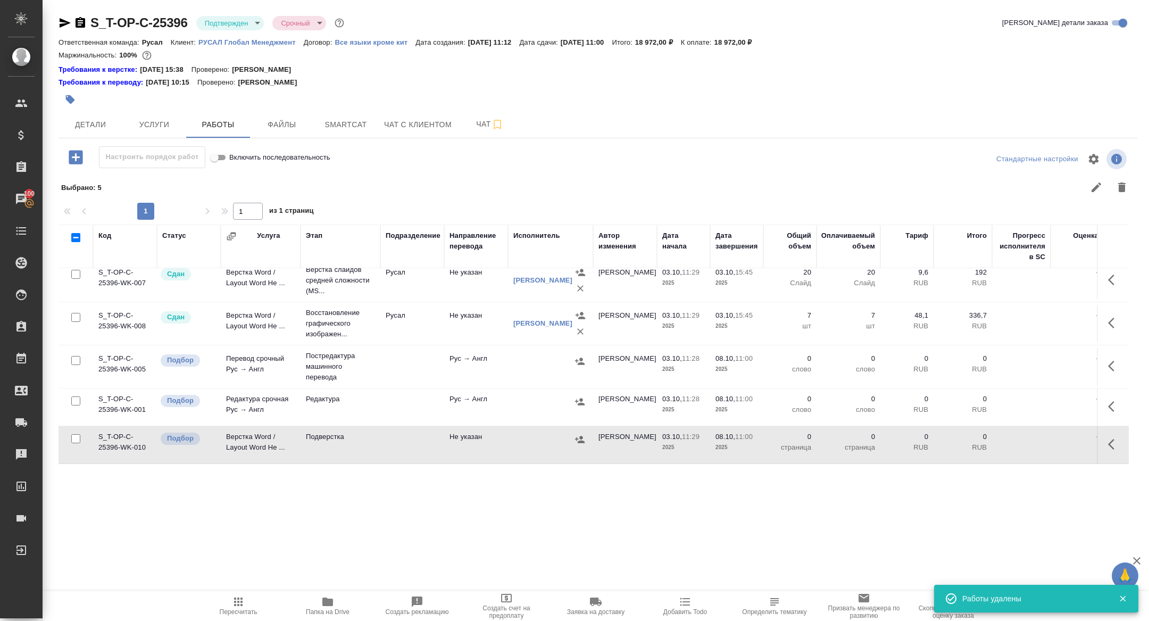
scroll to position [8, 0]
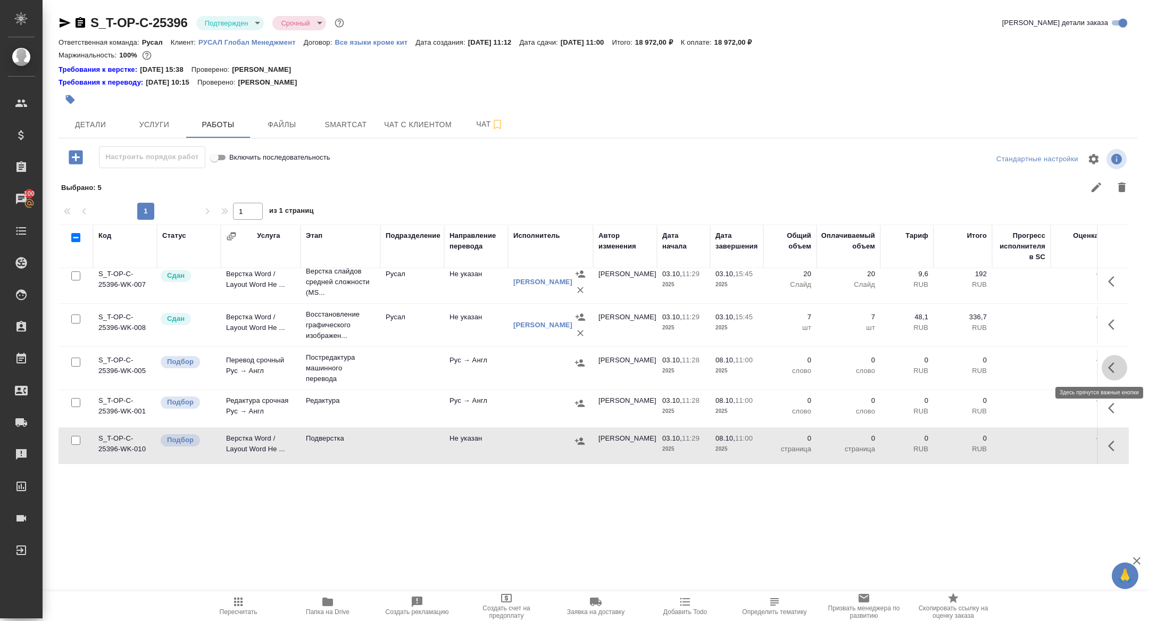
click at [1107, 368] on button "button" at bounding box center [1115, 368] width 26 height 26
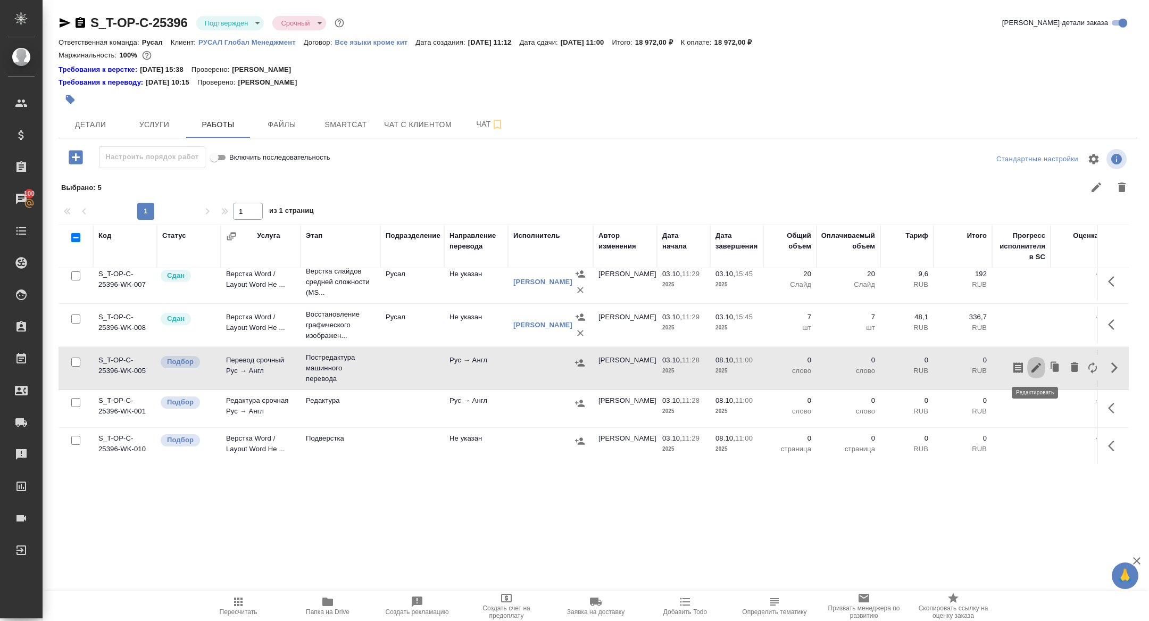
click at [1038, 371] on icon "button" at bounding box center [1036, 367] width 13 height 13
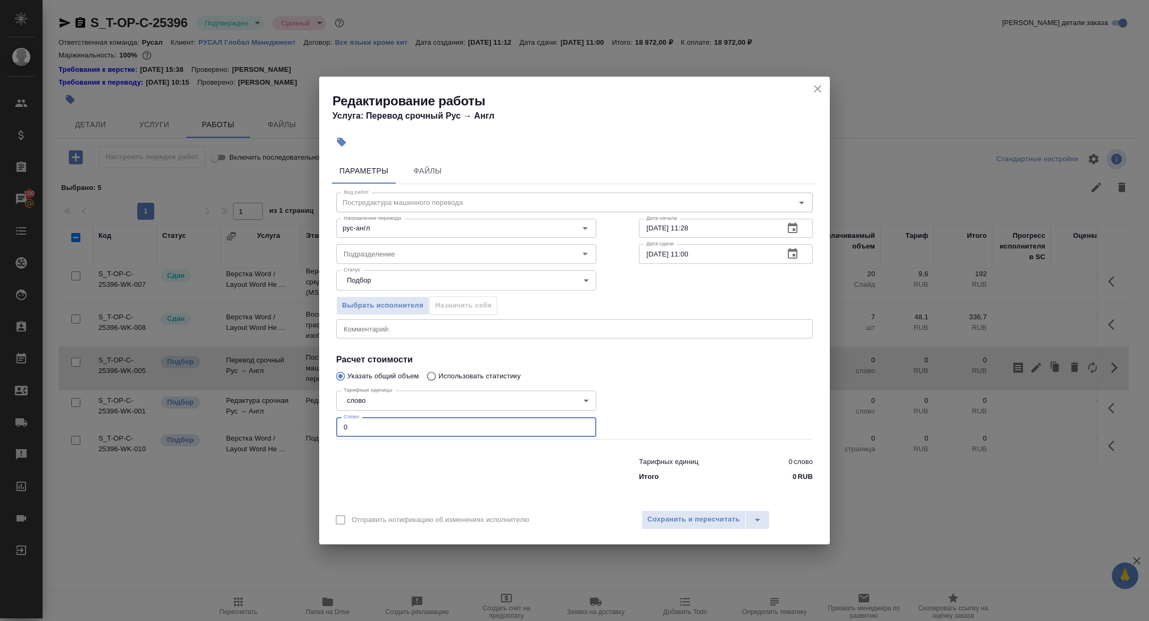
drag, startPoint x: 356, startPoint y: 425, endPoint x: 298, endPoint y: 422, distance: 57.5
click at [298, 422] on div "Редактирование работы Услуга: Перевод срочный Рус → Англ Параметры Файлы Вид ра…" at bounding box center [574, 310] width 1149 height 621
type input "900"
click at [791, 254] on icon "button" at bounding box center [792, 253] width 13 height 13
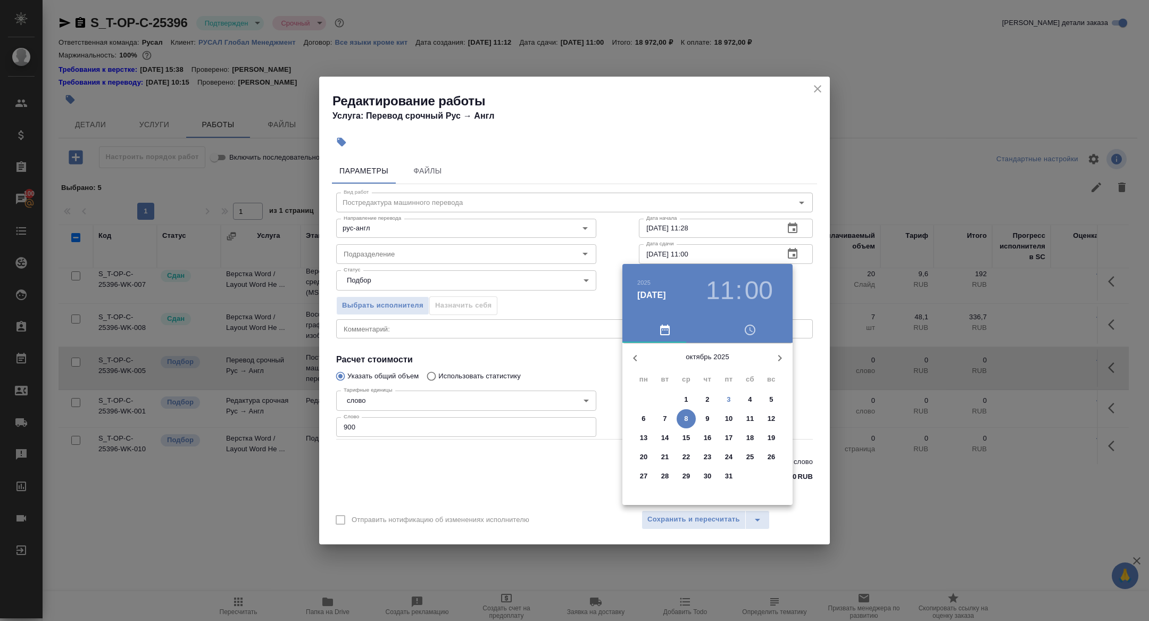
click at [646, 418] on span "6" at bounding box center [643, 418] width 19 height 11
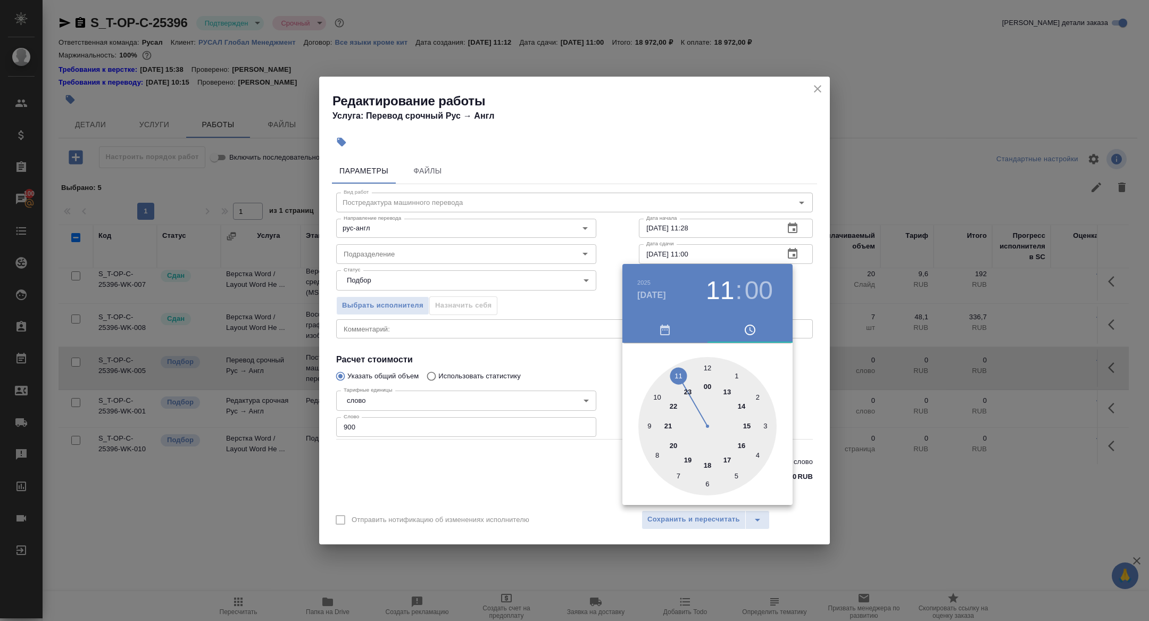
type input "06.10.2025 17:00"
click at [728, 457] on div at bounding box center [707, 426] width 138 height 138
click at [577, 357] on div at bounding box center [574, 310] width 1149 height 621
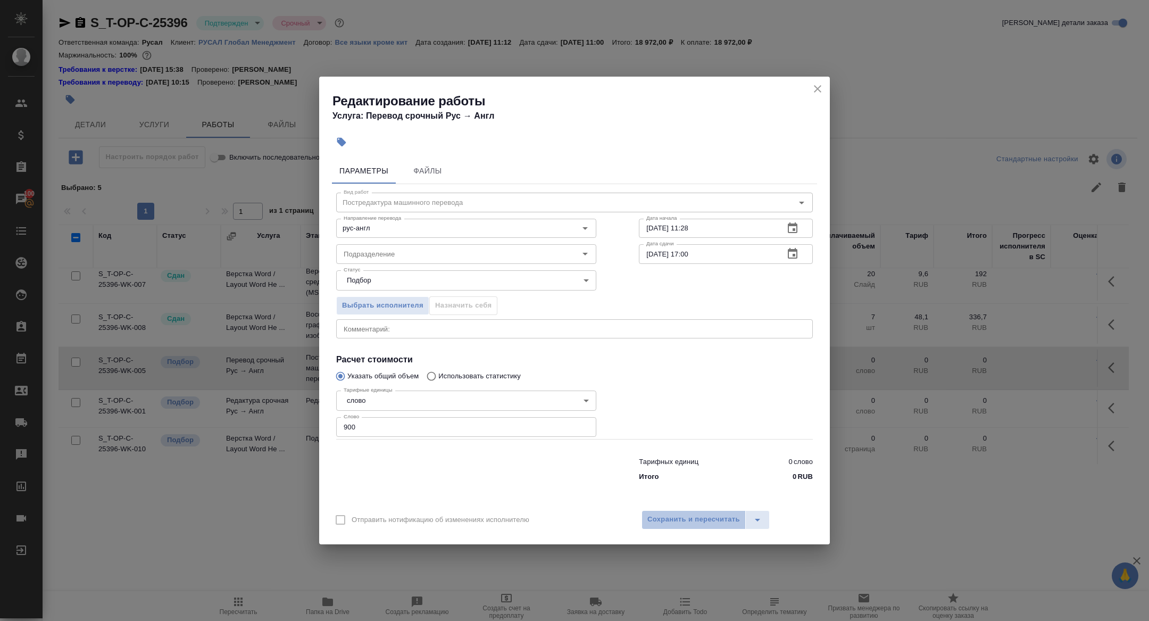
click at [678, 516] on span "Сохранить и пересчитать" at bounding box center [694, 519] width 93 height 12
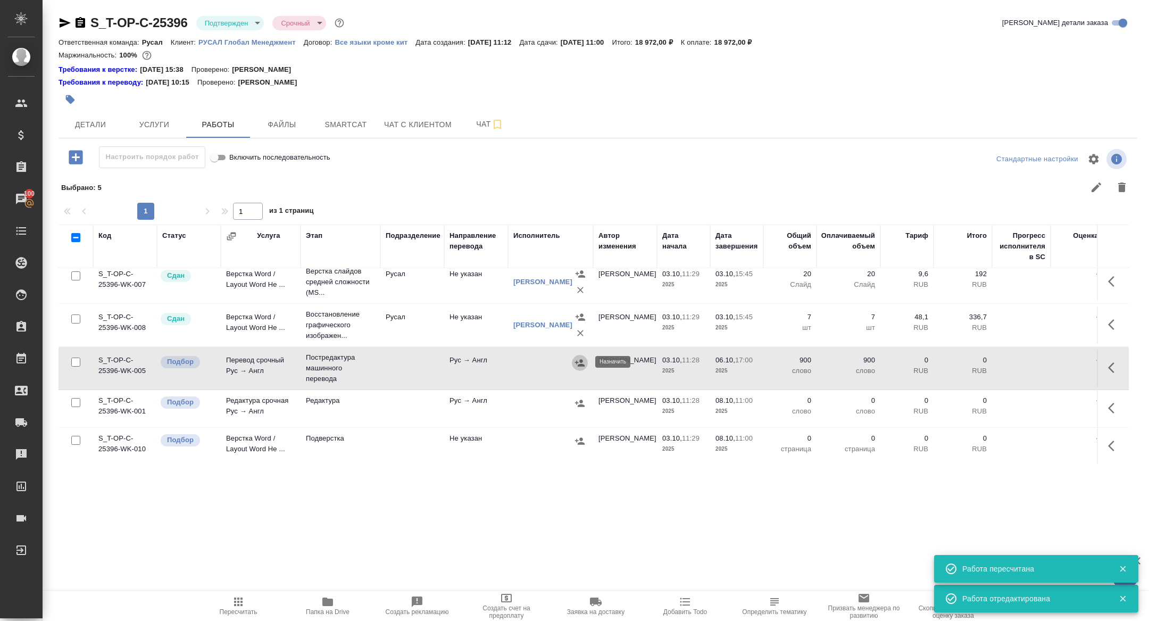
click at [580, 360] on icon "button" at bounding box center [580, 362] width 10 height 7
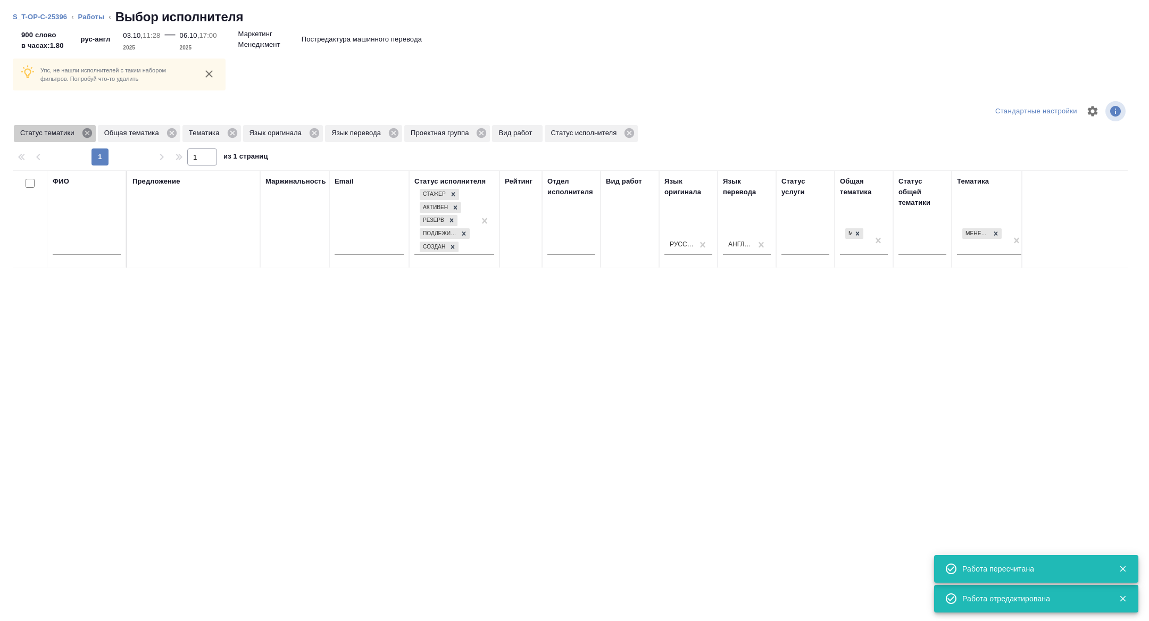
click at [86, 131] on icon at bounding box center [87, 133] width 10 height 10
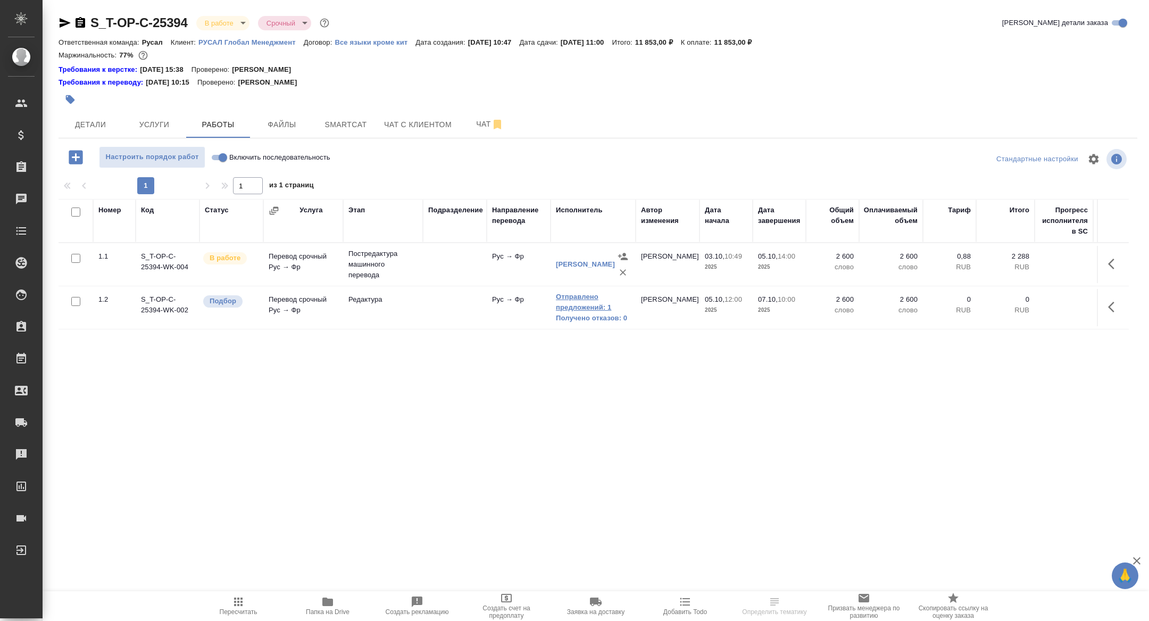
click at [557, 304] on link "Отправлено предложений: 1" at bounding box center [593, 302] width 74 height 21
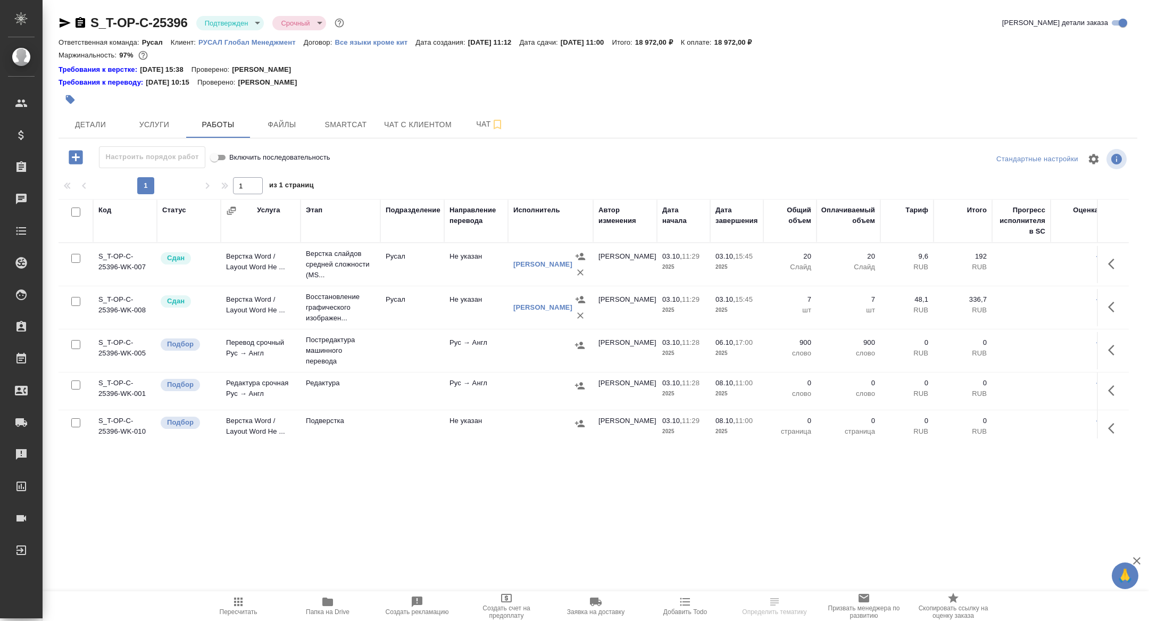
click at [319, 352] on p "Постредактура машинного перевода" at bounding box center [340, 351] width 69 height 32
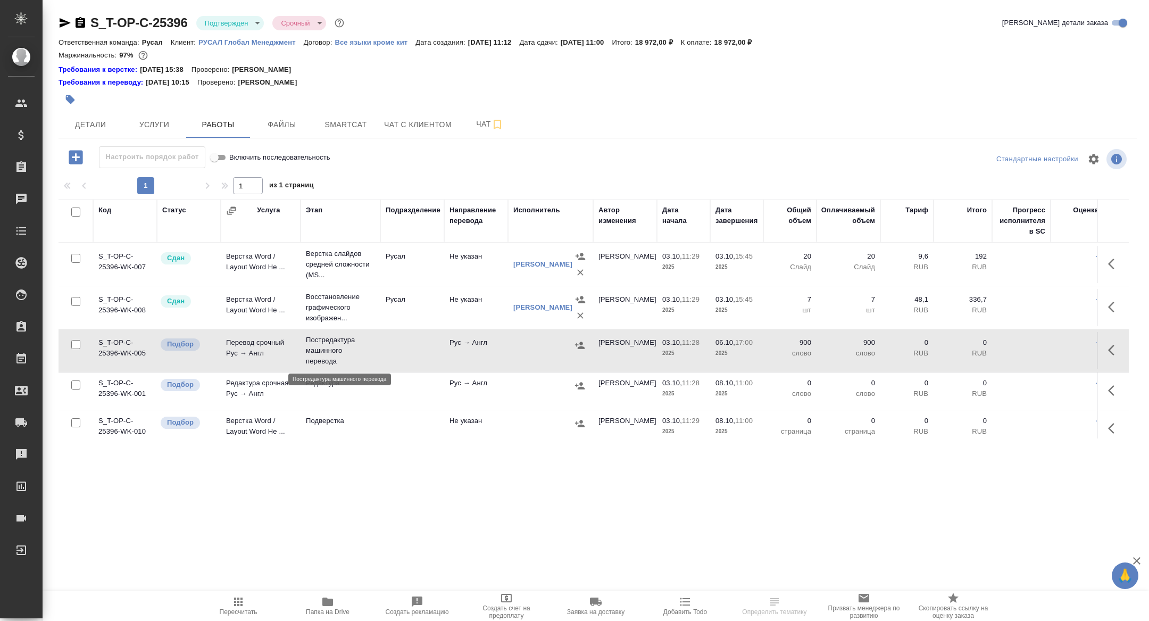
click at [319, 352] on p "Постредактура машинного перевода" at bounding box center [340, 351] width 69 height 32
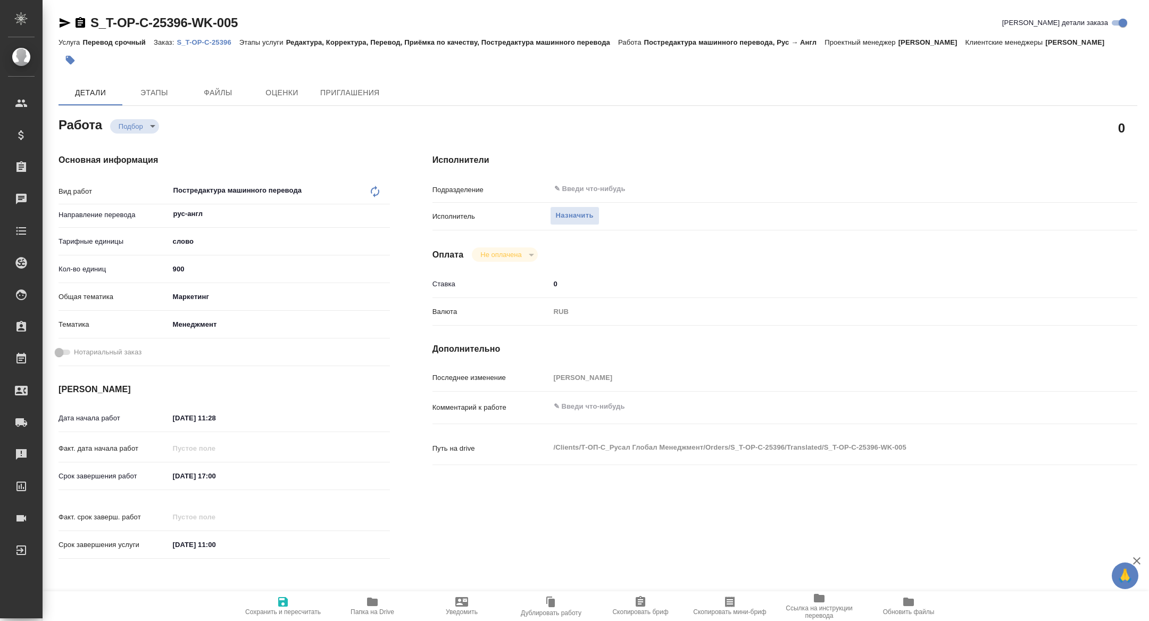
type textarea "x"
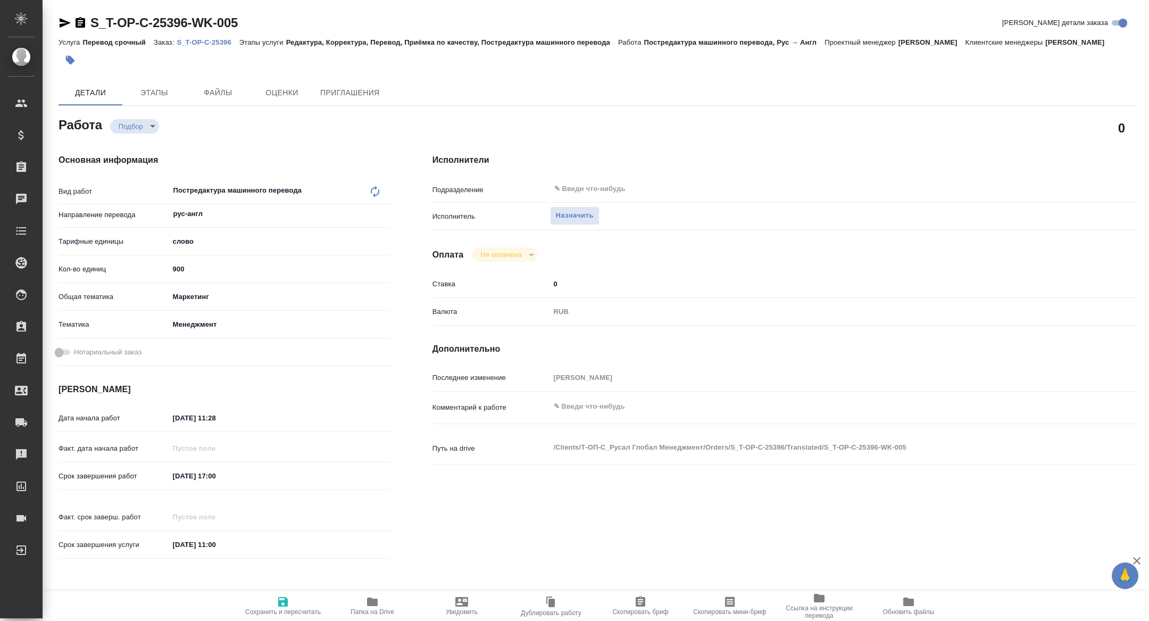
type textarea "x"
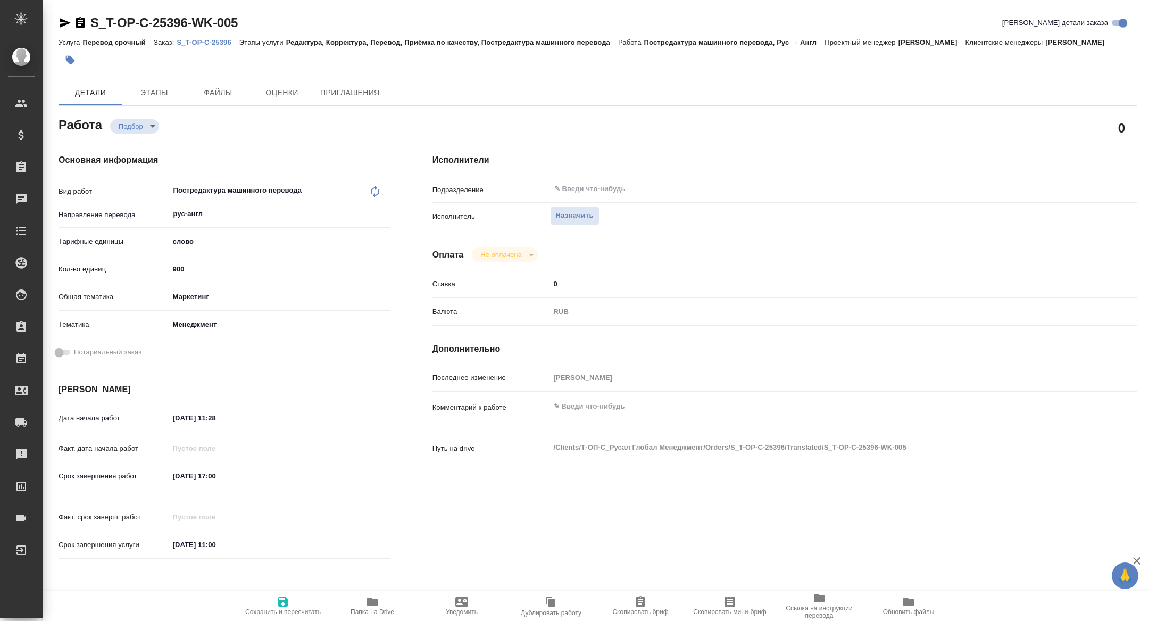
type textarea "x"
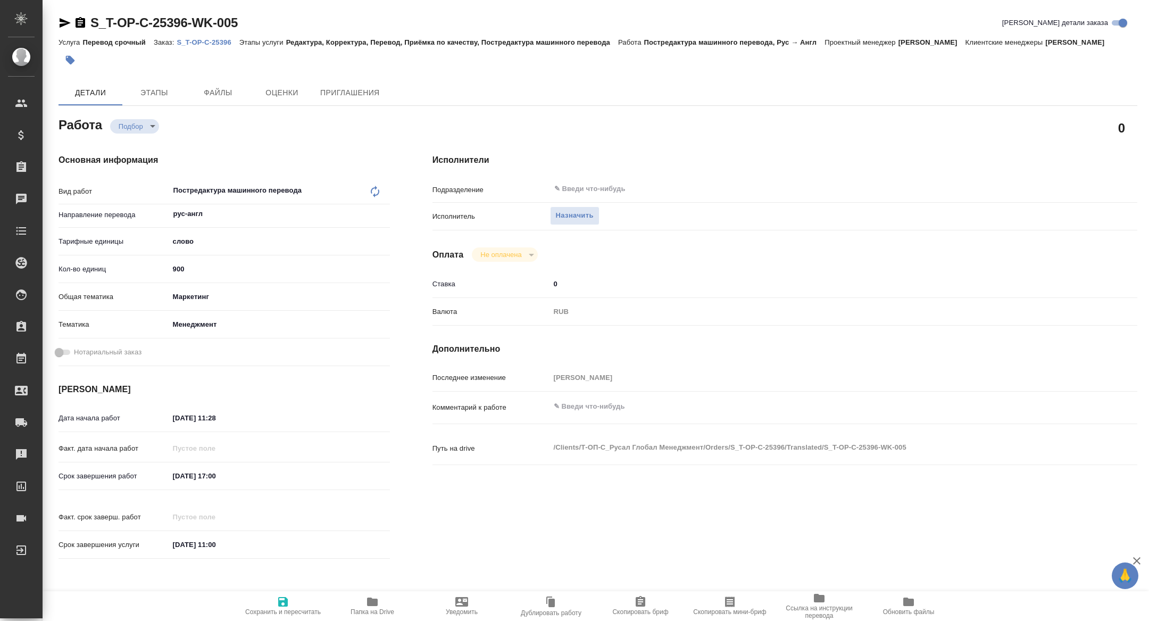
type textarea "x"
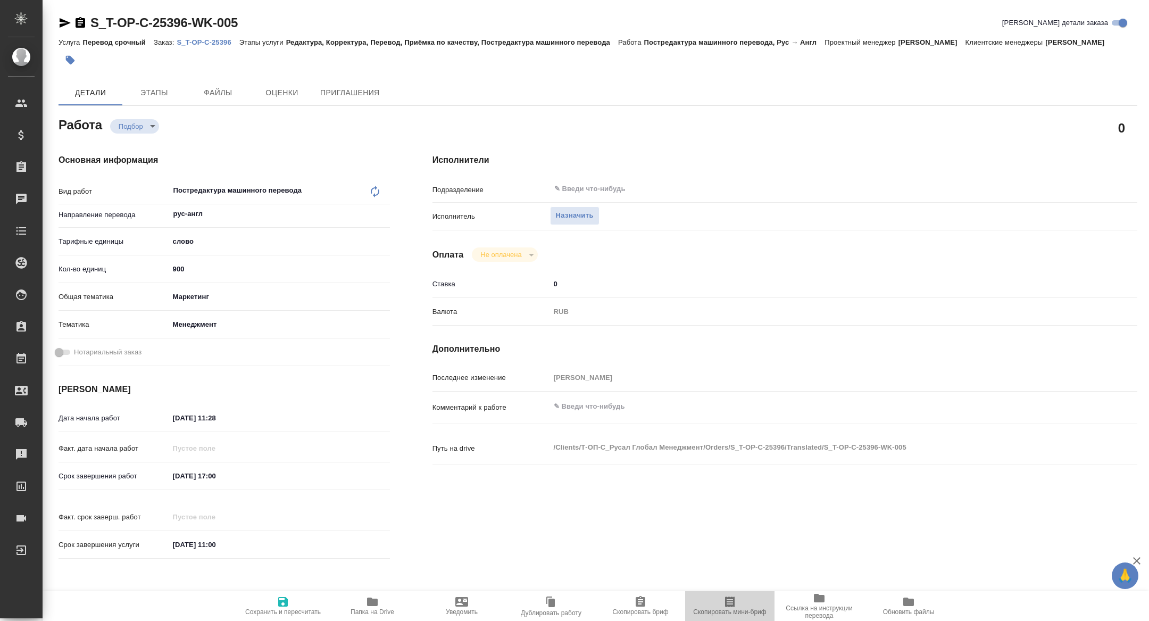
click at [715, 608] on span "Скопировать мини-бриф" at bounding box center [730, 605] width 77 height 20
type textarea "x"
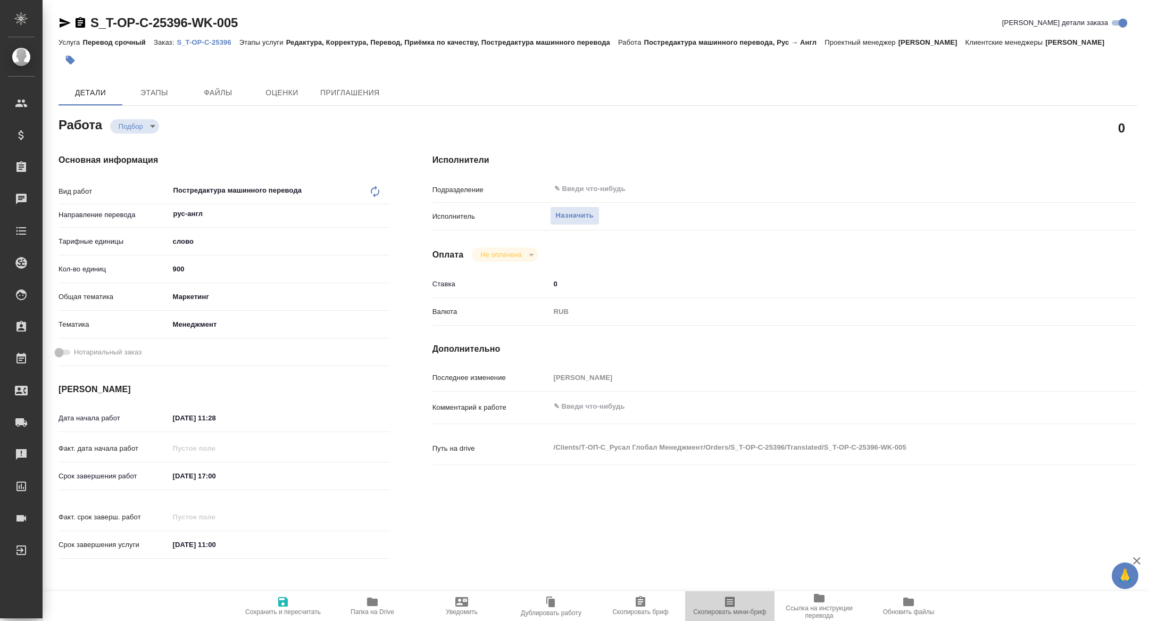
type textarea "x"
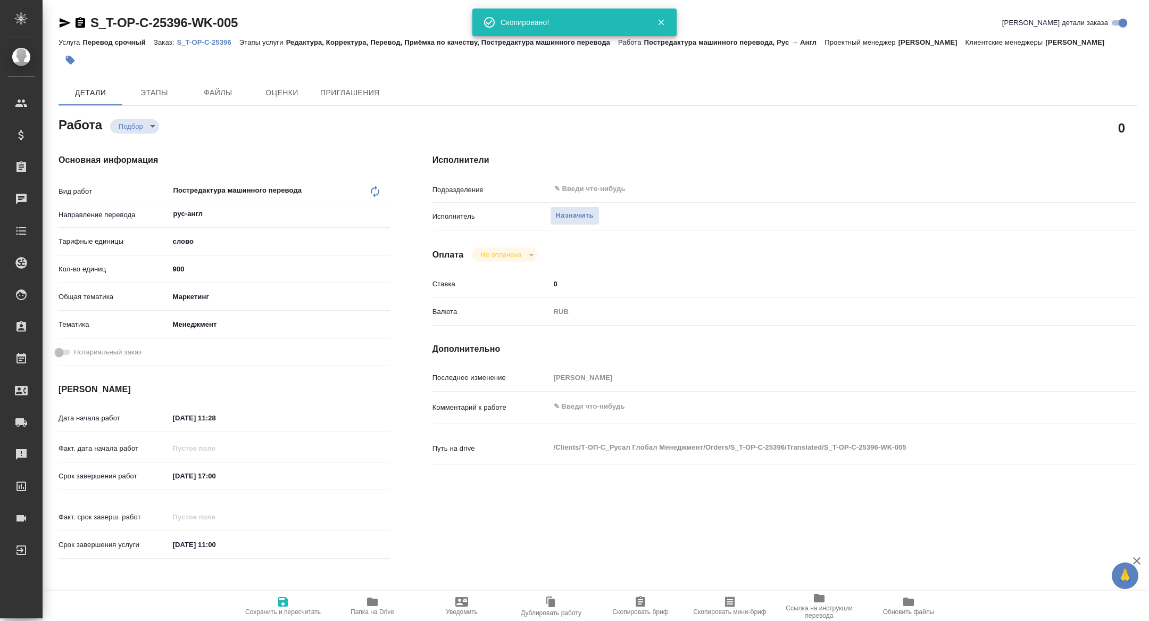
type textarea "x"
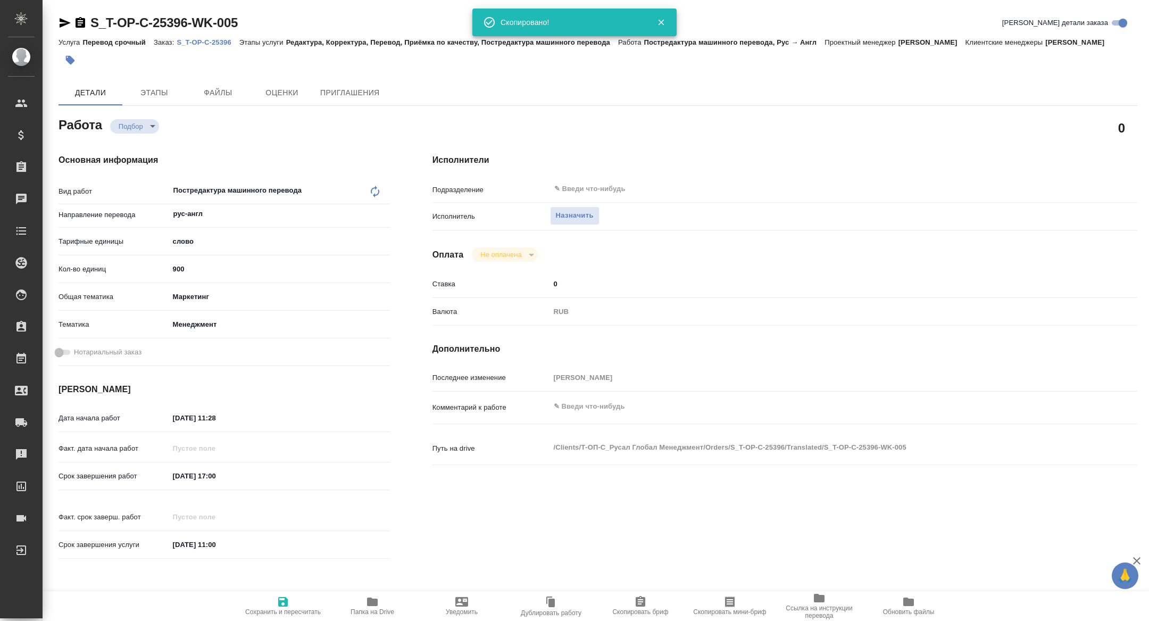
type textarea "x"
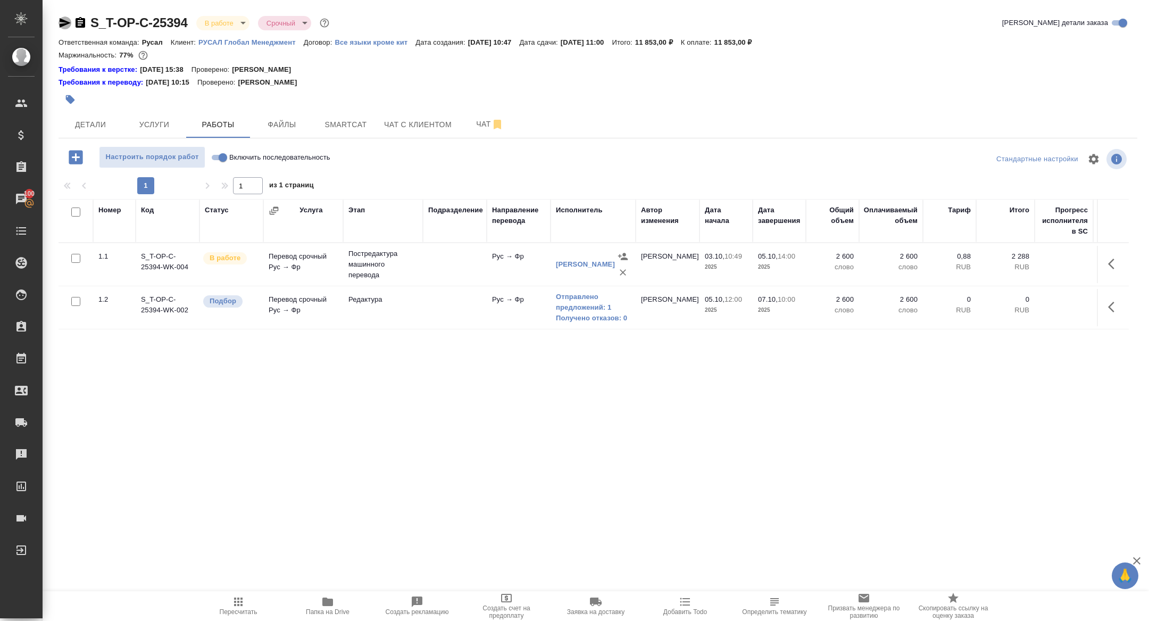
click at [63, 26] on icon "button" at bounding box center [65, 23] width 11 height 10
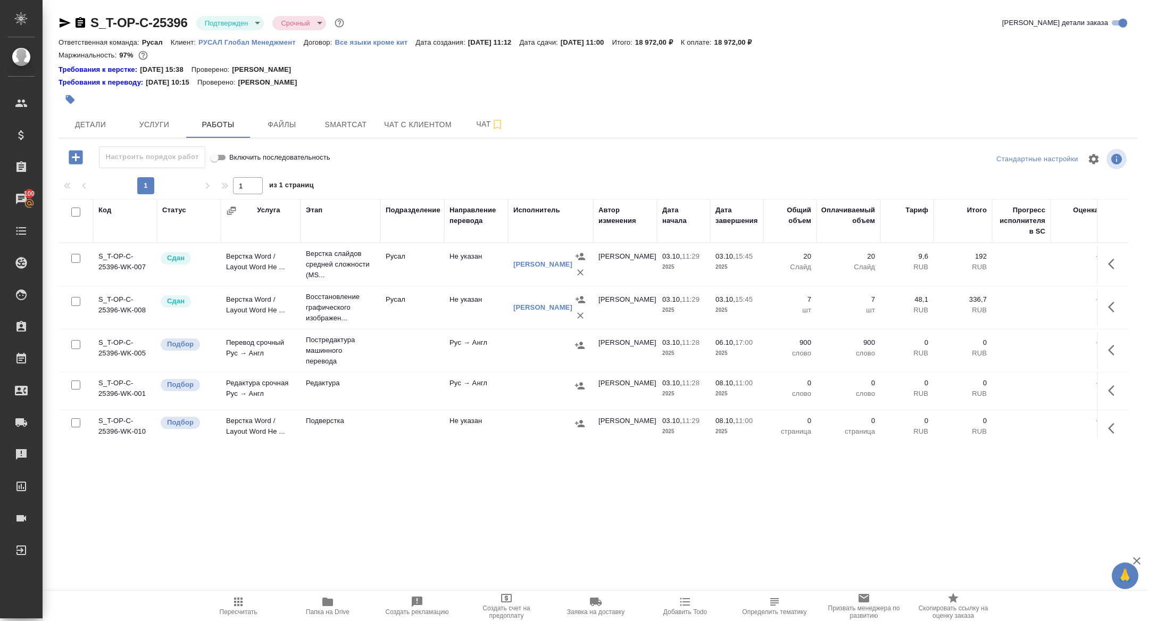
click at [355, 519] on div ".cls-1 fill:#fff; AWATERA [PERSON_NAME] Спецификации Заказы 100 Чаты Todo Проек…" at bounding box center [574, 310] width 1149 height 621
click at [583, 340] on icon "button" at bounding box center [580, 345] width 11 height 11
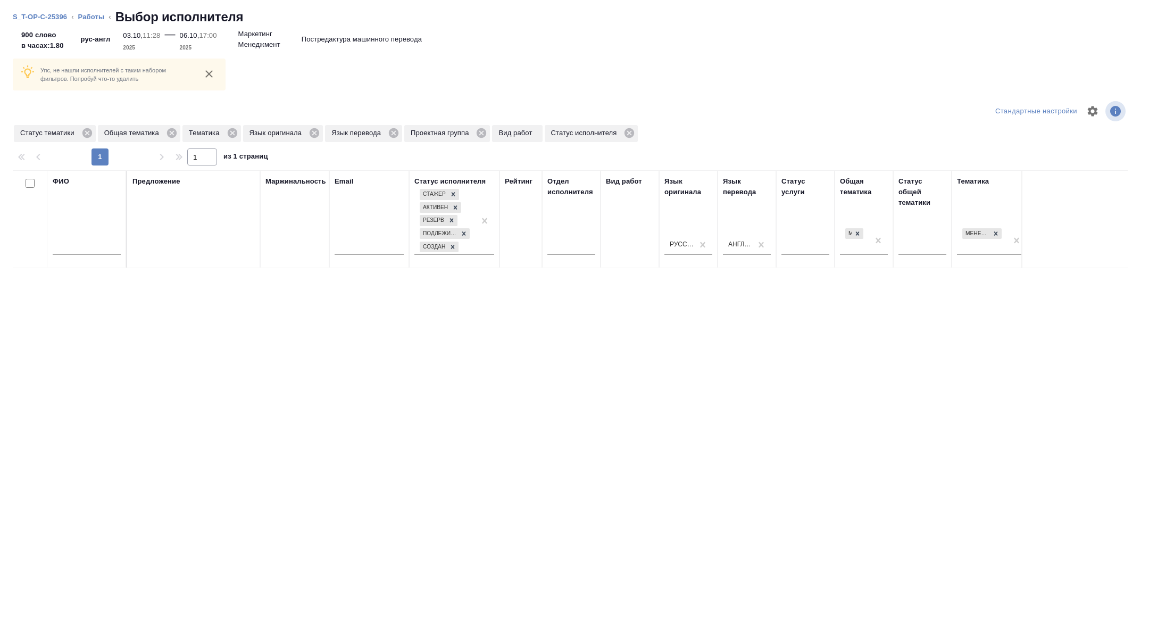
click at [73, 237] on div at bounding box center [87, 249] width 68 height 26
click at [87, 127] on icon at bounding box center [87, 133] width 12 height 12
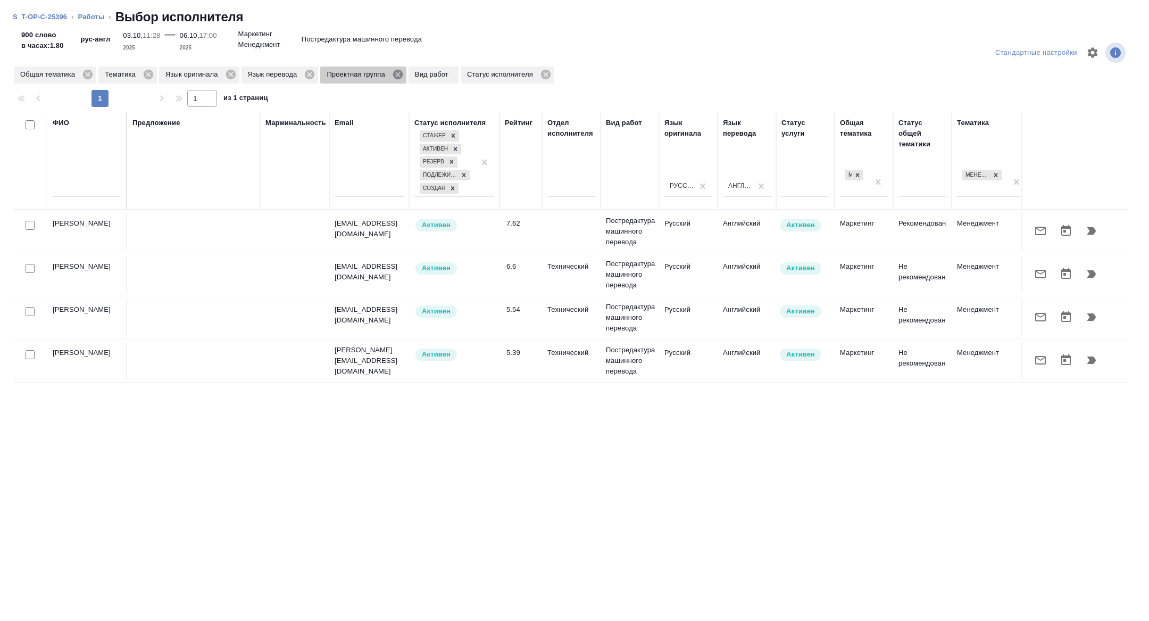
click at [402, 74] on icon at bounding box center [398, 75] width 10 height 10
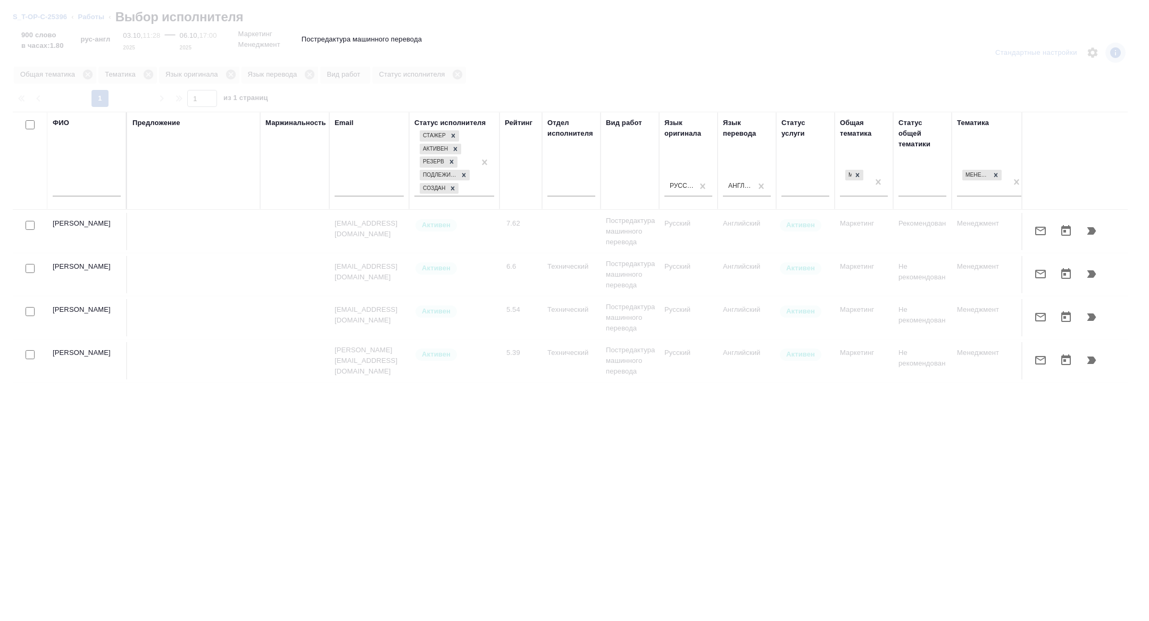
click at [87, 189] on input "text" at bounding box center [87, 189] width 68 height 13
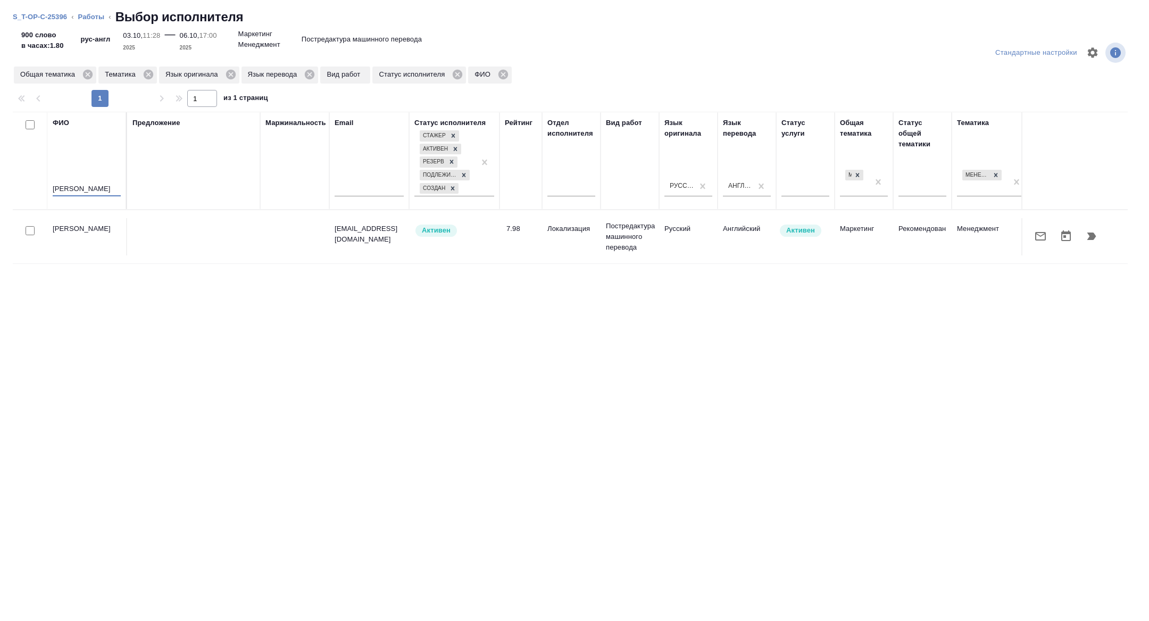
type input "богданова"
click at [1036, 232] on icon "button" at bounding box center [1040, 236] width 13 height 13
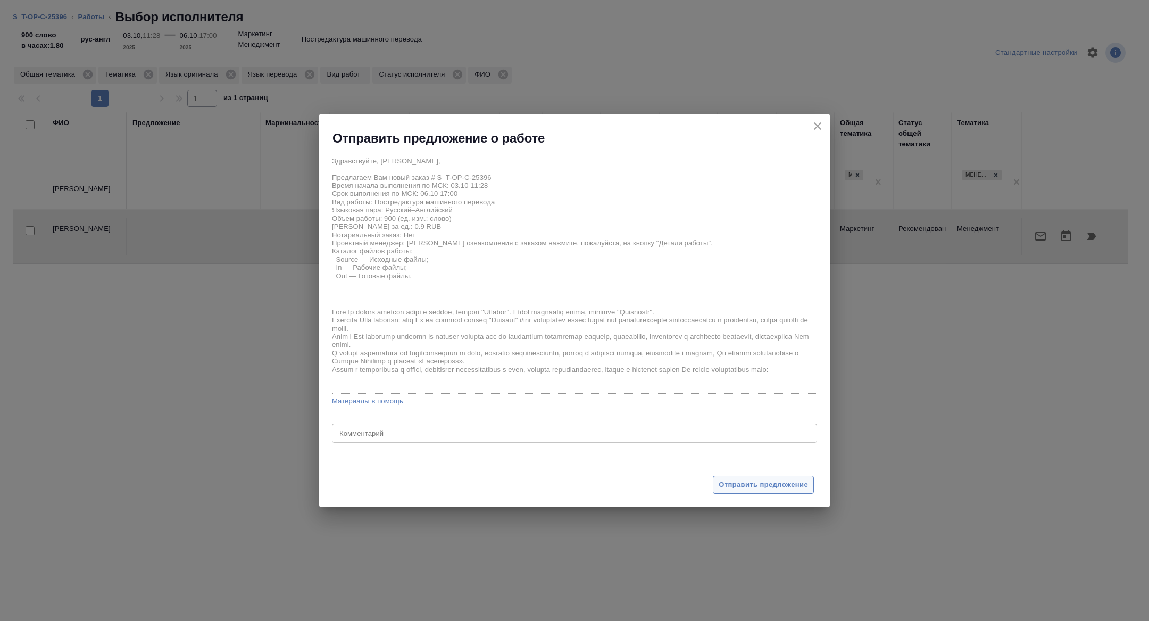
click at [764, 486] on span "Отправить предложение" at bounding box center [763, 485] width 89 height 12
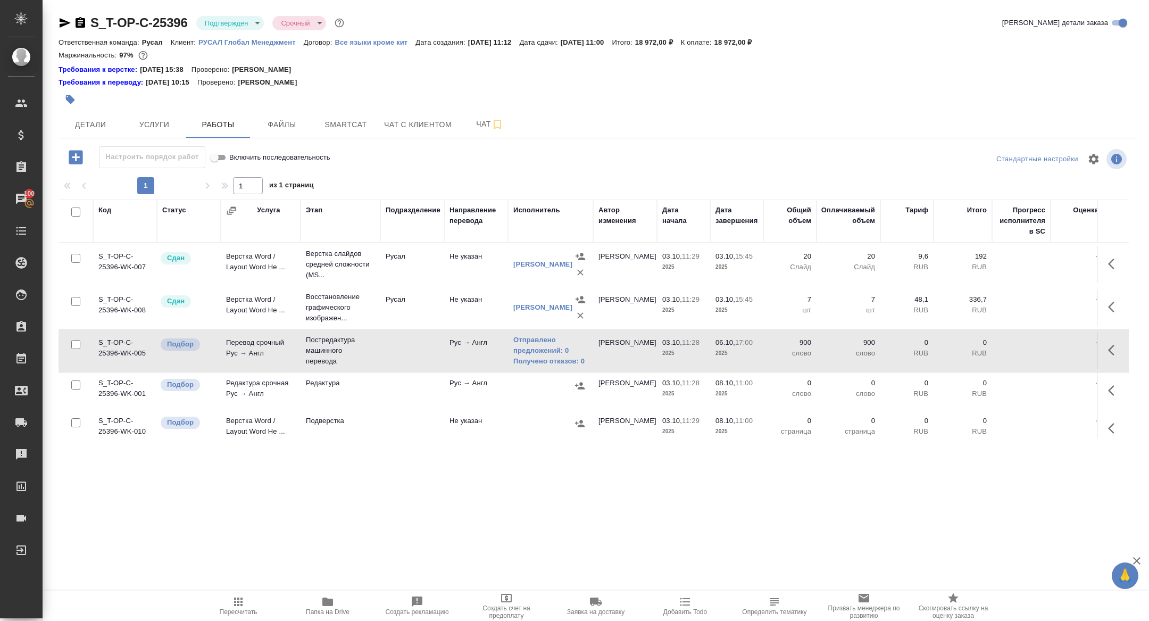
click at [331, 596] on icon "button" at bounding box center [327, 601] width 13 height 13
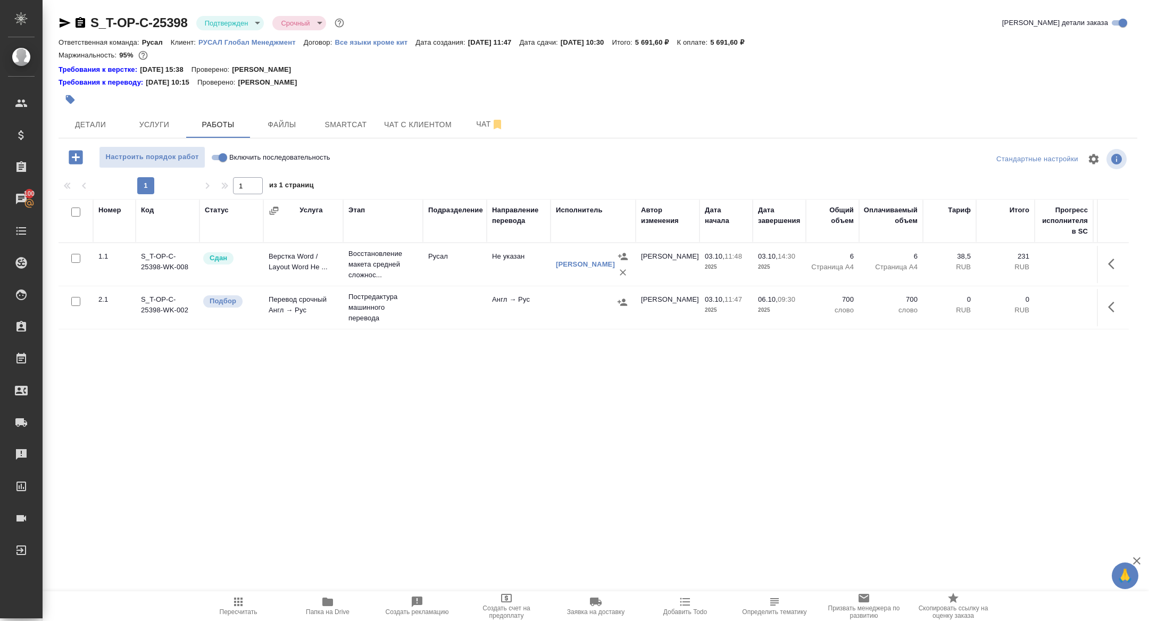
click at [225, 29] on body "🙏 .cls-1 fill:#fff; AWATERA [PERSON_NAME] Спецификации Заказы 100 Чаты Todo Про…" at bounding box center [574, 310] width 1149 height 621
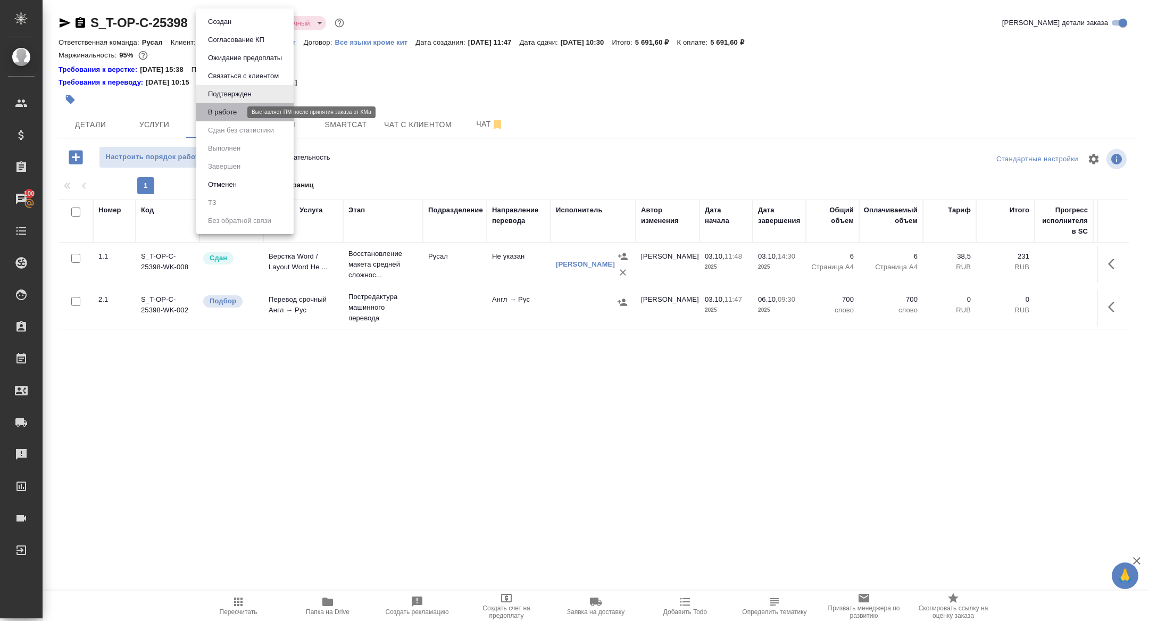
click at [229, 113] on button "В работе" at bounding box center [222, 112] width 35 height 12
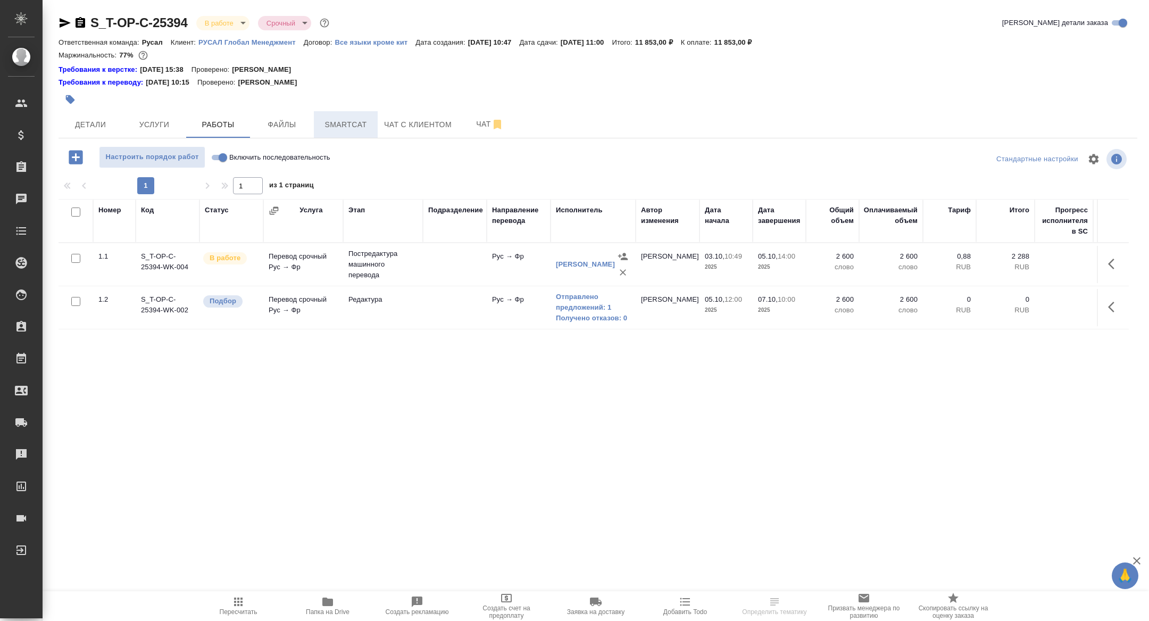
click at [359, 120] on span "Smartcat" at bounding box center [345, 124] width 51 height 13
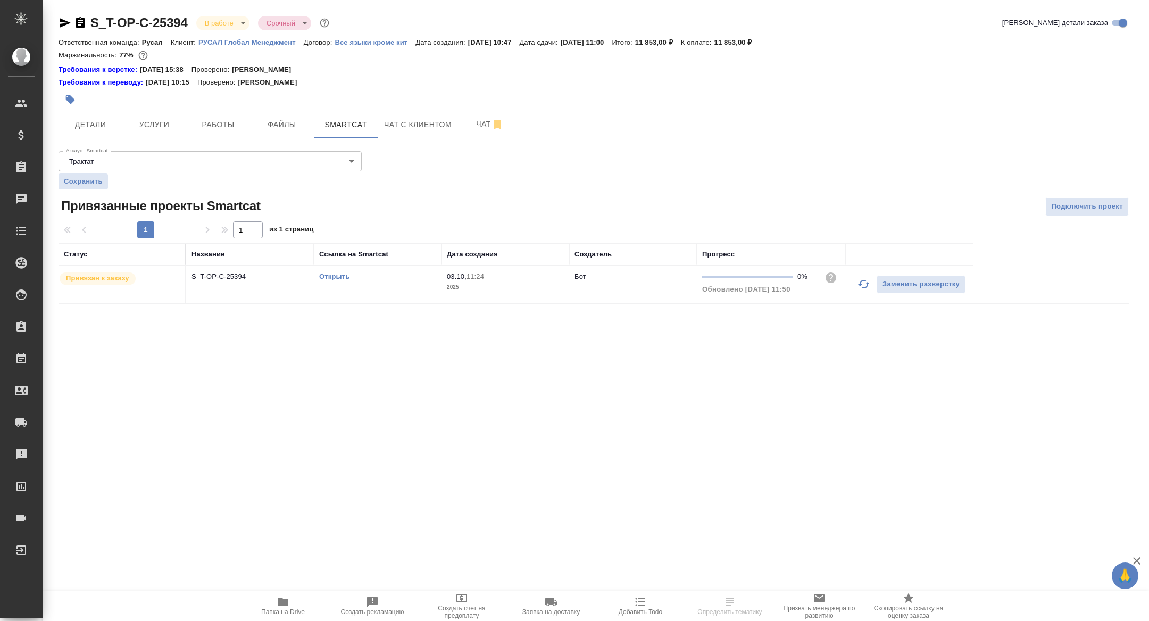
click at [341, 276] on link "Открыть" at bounding box center [334, 276] width 30 height 8
click at [221, 111] on button "Работы" at bounding box center [218, 124] width 64 height 27
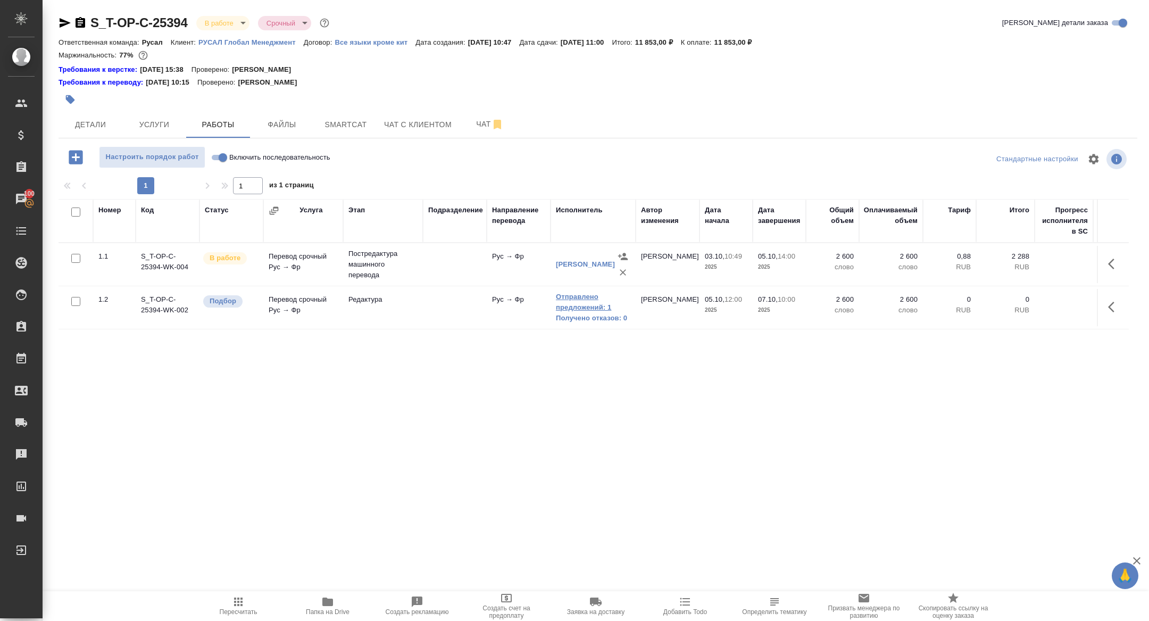
click at [588, 308] on link "Отправлено предложений: 1" at bounding box center [593, 302] width 74 height 21
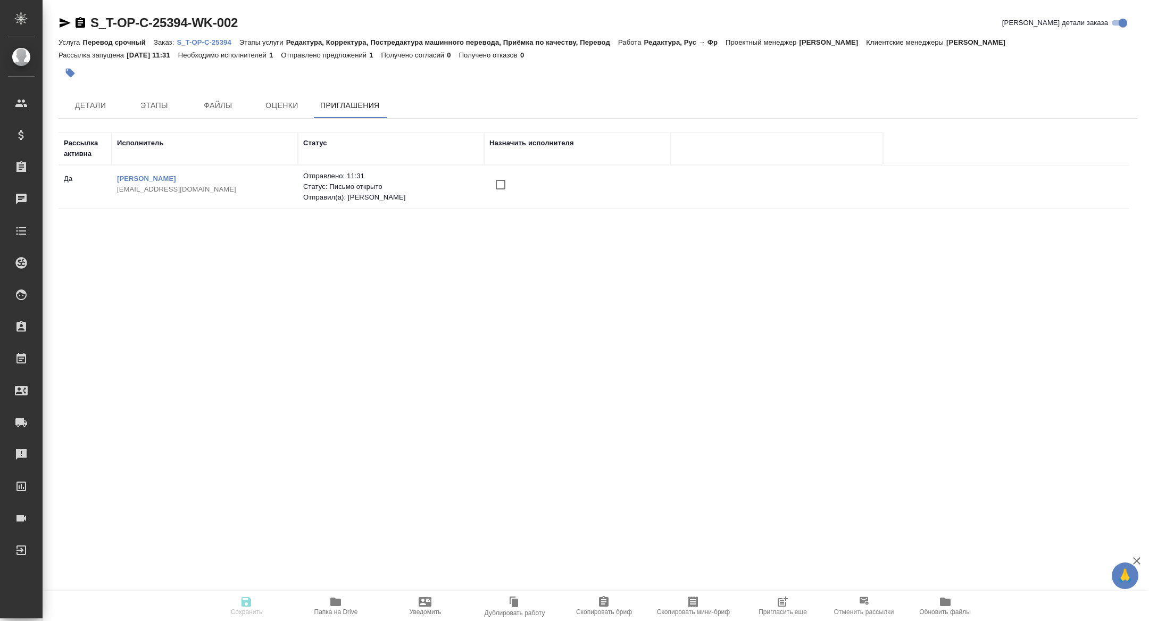
drag, startPoint x: 167, startPoint y: 192, endPoint x: 115, endPoint y: 191, distance: 51.6
click at [115, 191] on td "[PERSON_NAME] [PERSON_NAME][EMAIL_ADDRESS][DOMAIN_NAME]" at bounding box center [205, 186] width 186 height 37
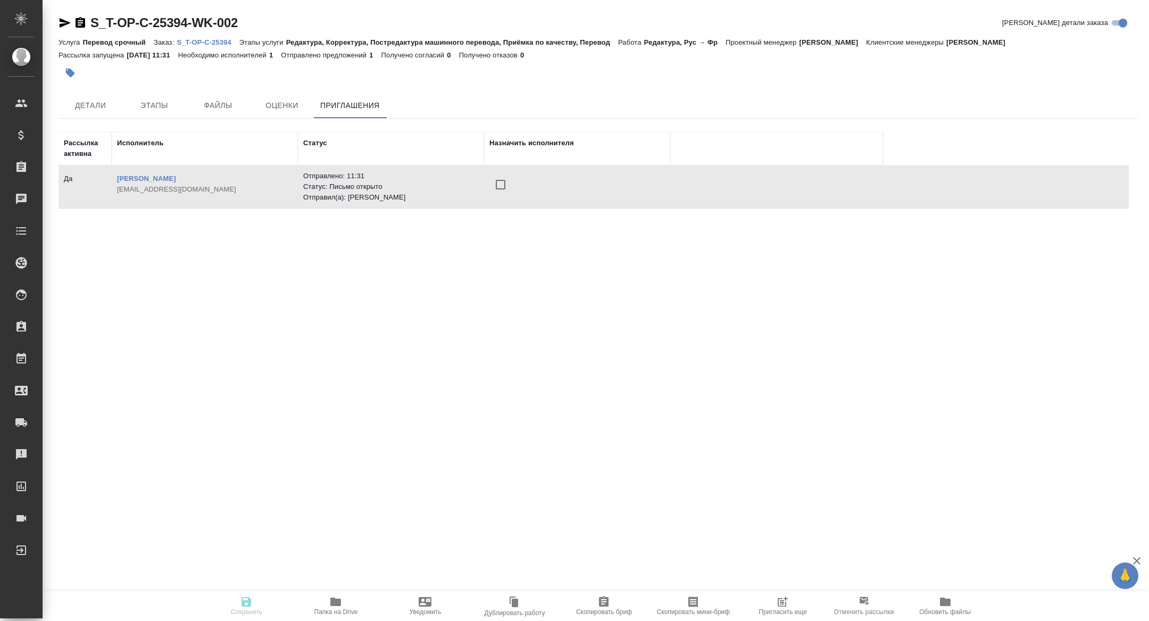
drag, startPoint x: 115, startPoint y: 191, endPoint x: 163, endPoint y: 191, distance: 47.9
click at [162, 191] on td "[PERSON_NAME] [PERSON_NAME][EMAIL_ADDRESS][DOMAIN_NAME]" at bounding box center [205, 186] width 186 height 37
click at [151, 181] on link "[PERSON_NAME]" at bounding box center [146, 179] width 59 height 8
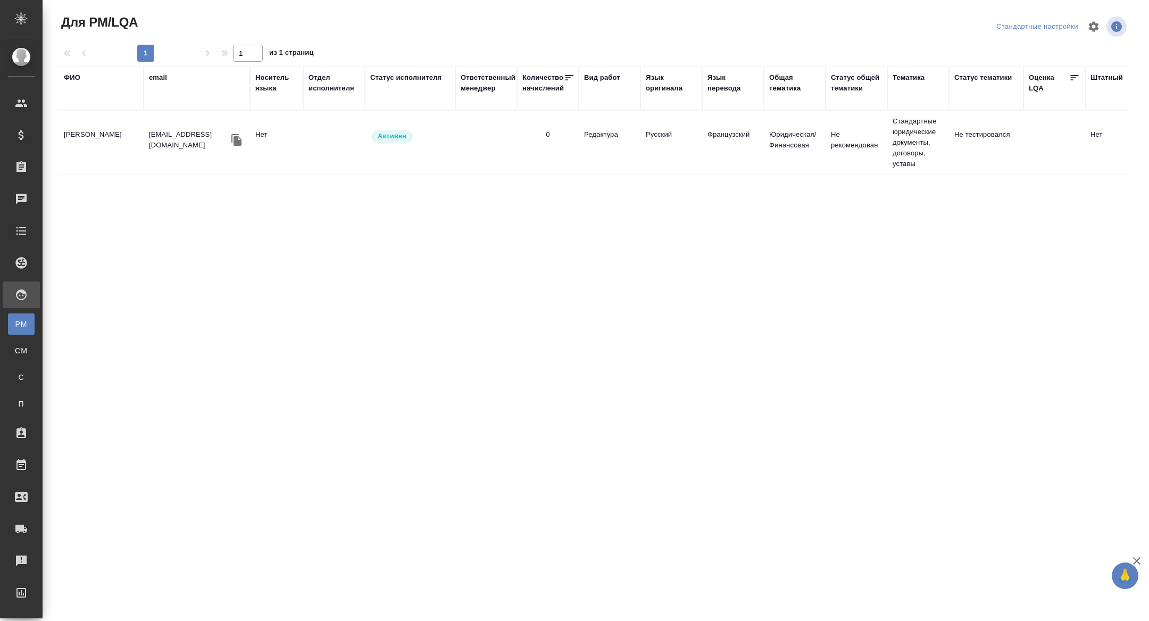
click at [235, 137] on icon "button" at bounding box center [236, 140] width 10 height 12
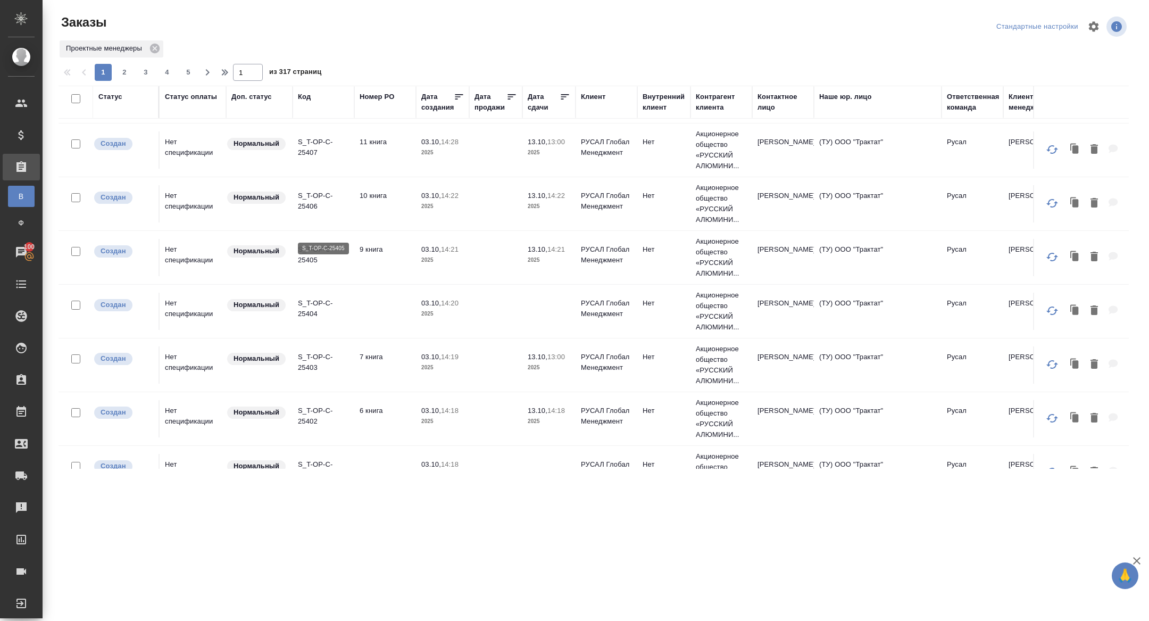
scroll to position [347, 0]
